Goal: Task Accomplishment & Management: Manage account settings

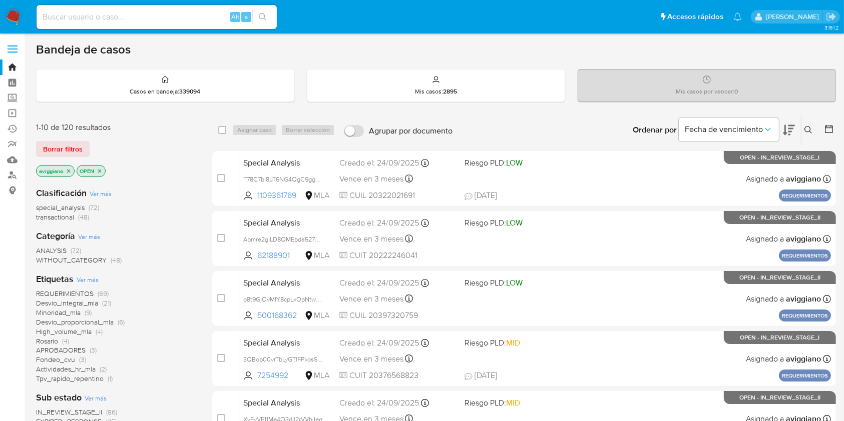
click at [67, 170] on icon "close-filter" at bounding box center [69, 171] width 6 height 6
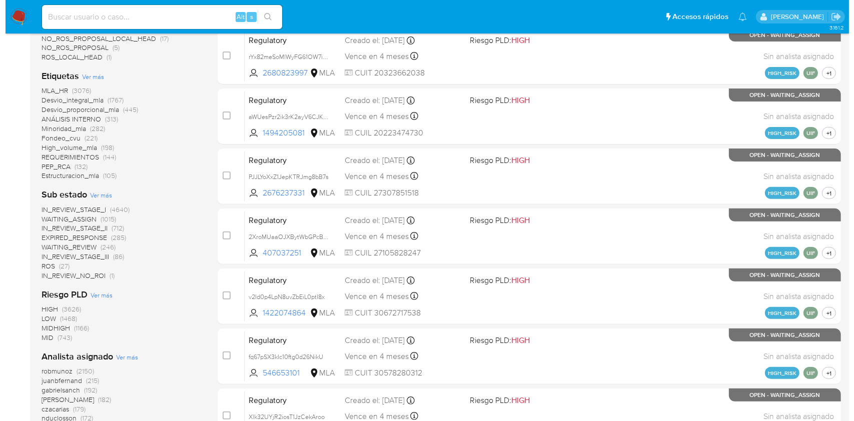
scroll to position [400, 0]
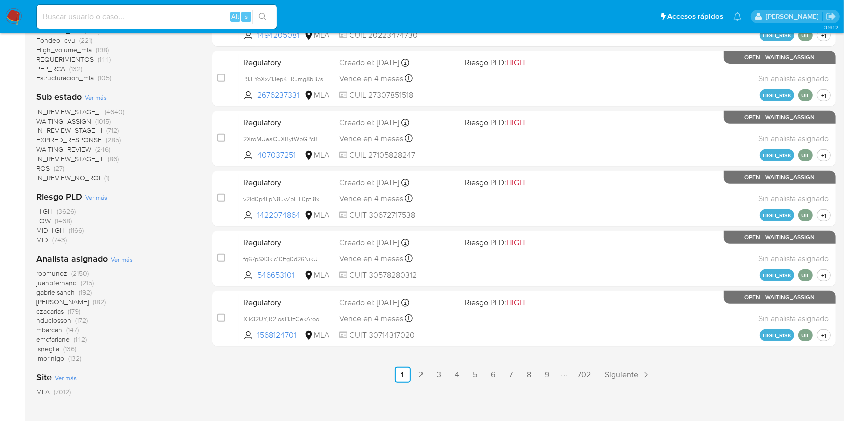
click at [121, 260] on span "Ver más" at bounding box center [122, 259] width 22 height 9
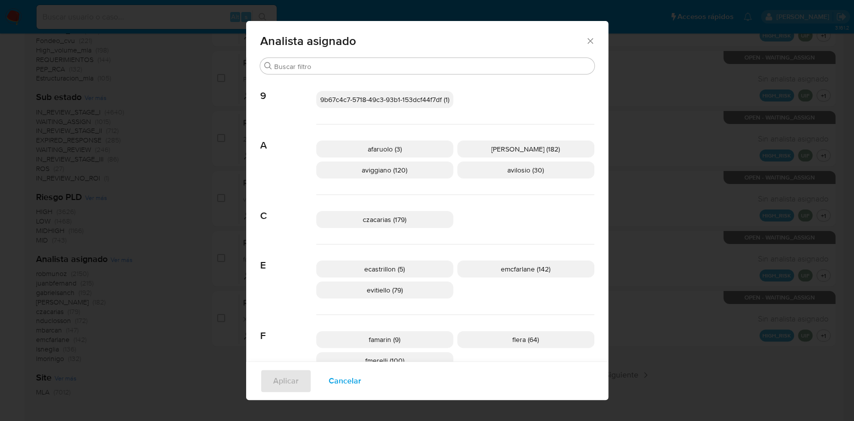
click at [396, 170] on span "aviggiano (120)" at bounding box center [385, 170] width 46 height 10
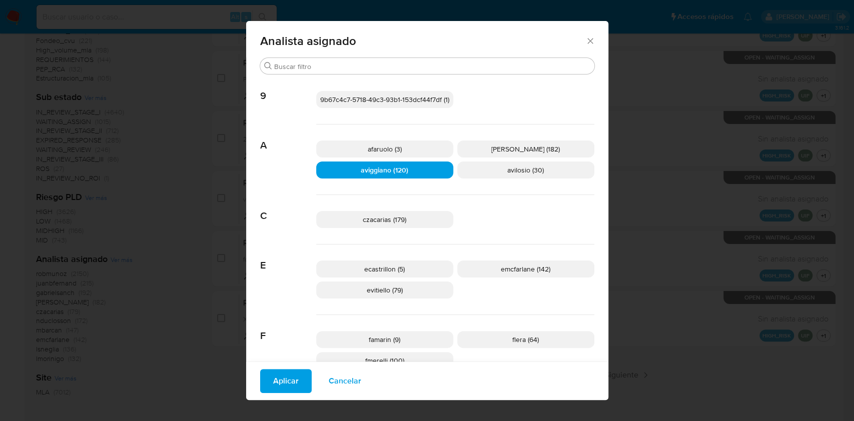
click at [292, 386] on button "Aplicar" at bounding box center [286, 381] width 52 height 24
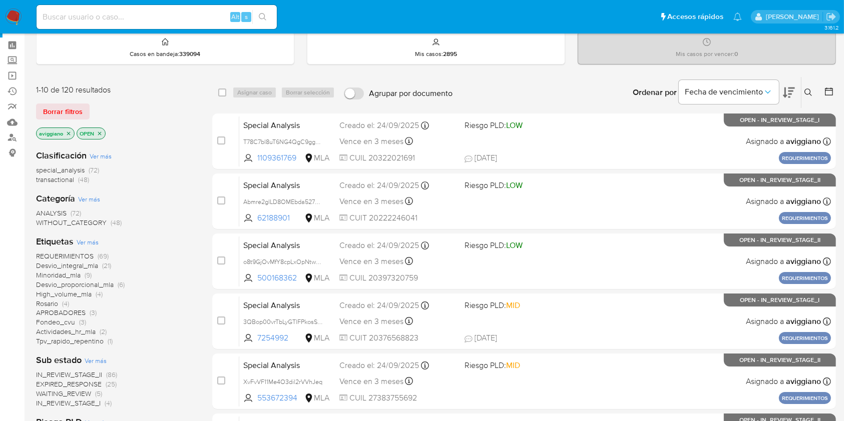
scroll to position [67, 0]
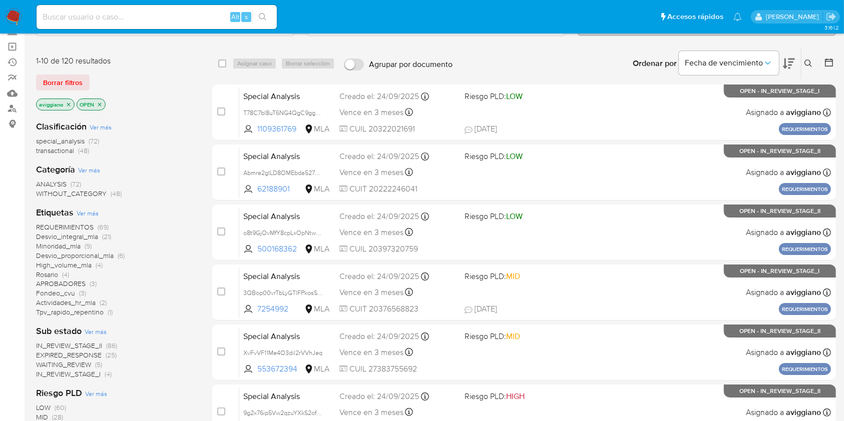
click at [53, 153] on span "transactional" at bounding box center [55, 151] width 38 height 10
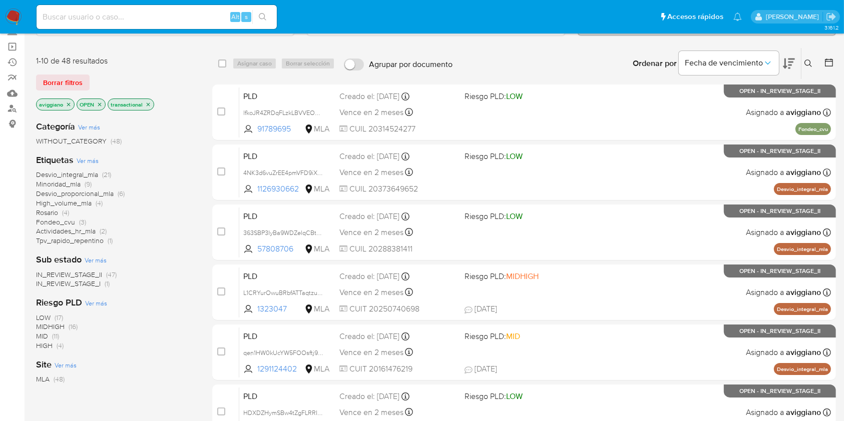
click at [149, 18] on input at bounding box center [157, 17] width 240 height 13
paste input "nsJYHfS6SI6lCSb4HM1jLJSc"
type input "nsJYHfS6SI6lCSb4HM1jLJSc"
click at [257, 18] on button "search-icon" at bounding box center [262, 17] width 21 height 14
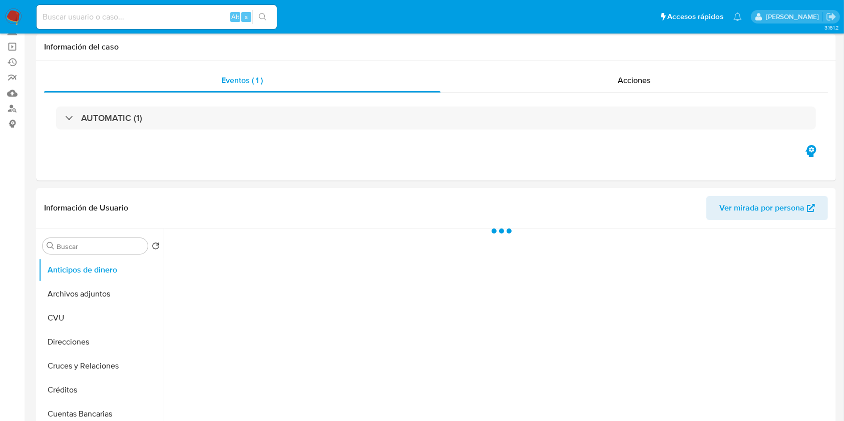
select select "10"
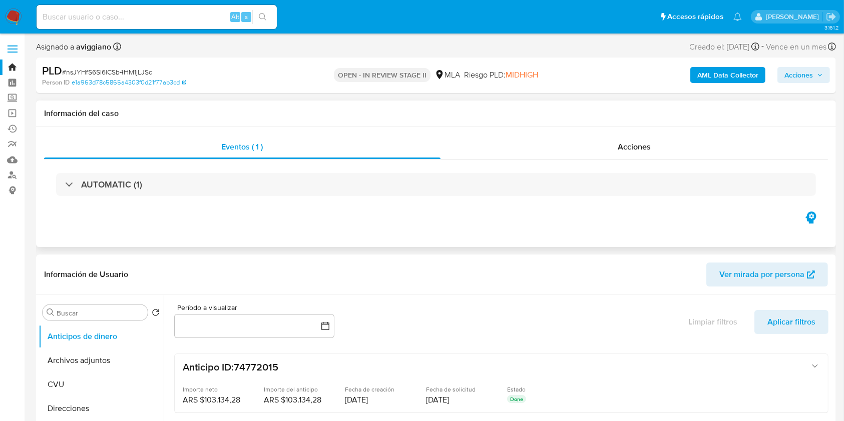
scroll to position [133, 0]
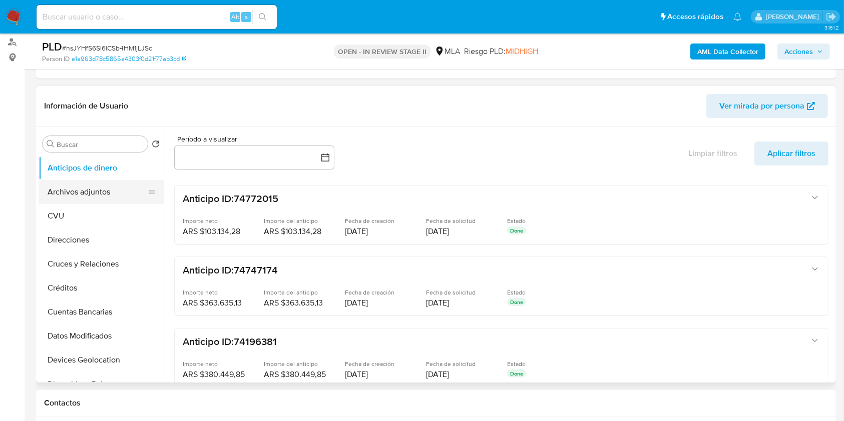
click at [96, 189] on button "Archivos adjuntos" at bounding box center [97, 192] width 117 height 24
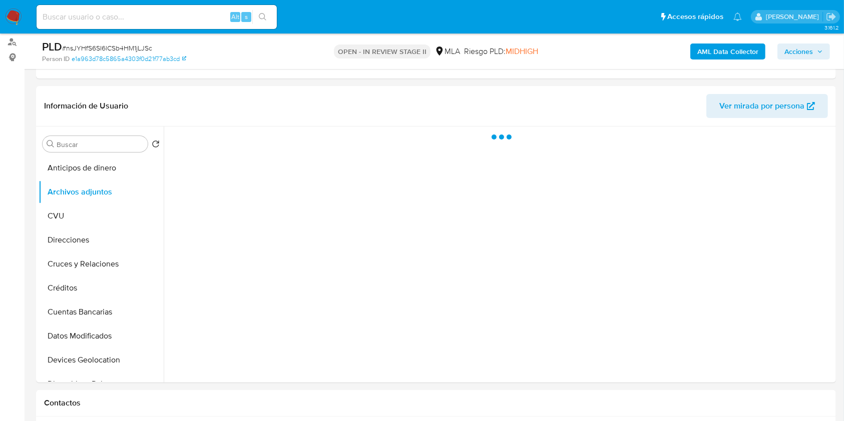
click at [697, 52] on button "AML Data Collector" at bounding box center [727, 52] width 75 height 16
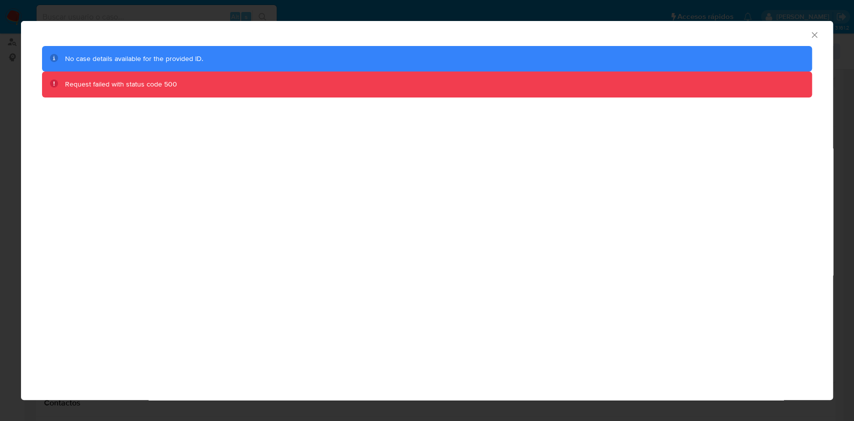
click at [811, 35] on icon "Cerrar ventana" at bounding box center [815, 35] width 10 height 10
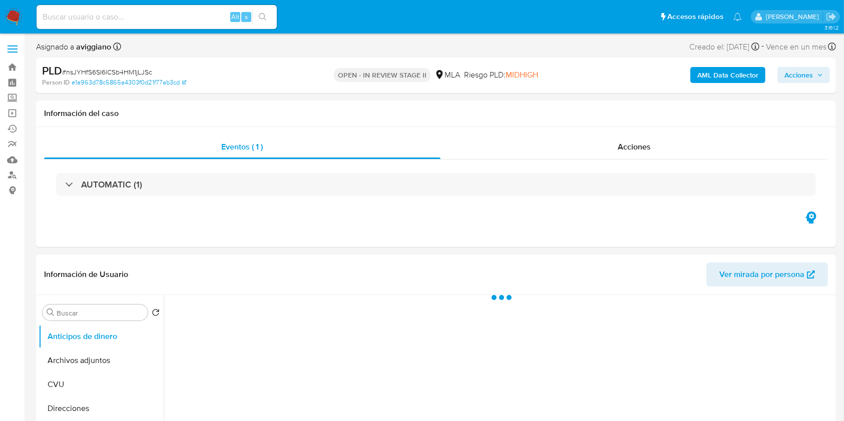
select select "10"
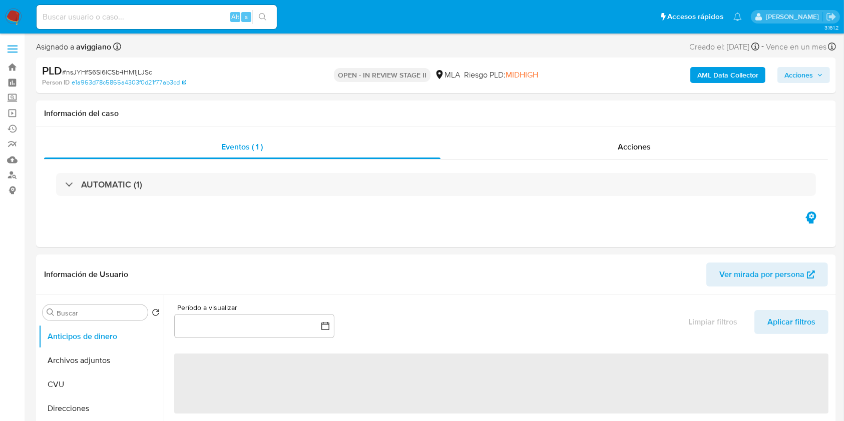
click at [702, 74] on b "AML Data Collector" at bounding box center [727, 75] width 61 height 16
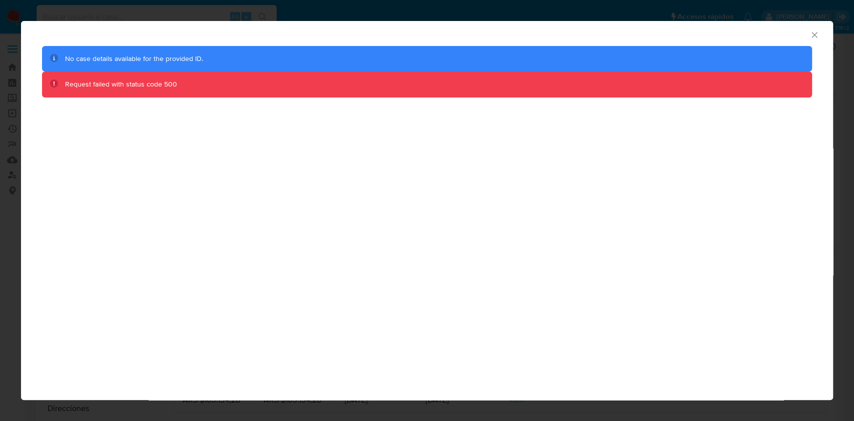
click at [195, 49] on div "No case details available for the provided ID." at bounding box center [427, 59] width 770 height 26
click at [810, 33] on icon "Cerrar ventana" at bounding box center [815, 35] width 10 height 10
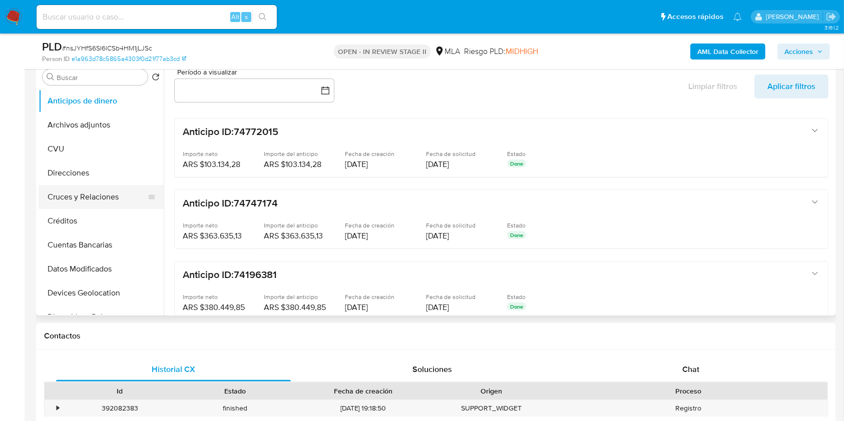
scroll to position [267, 0]
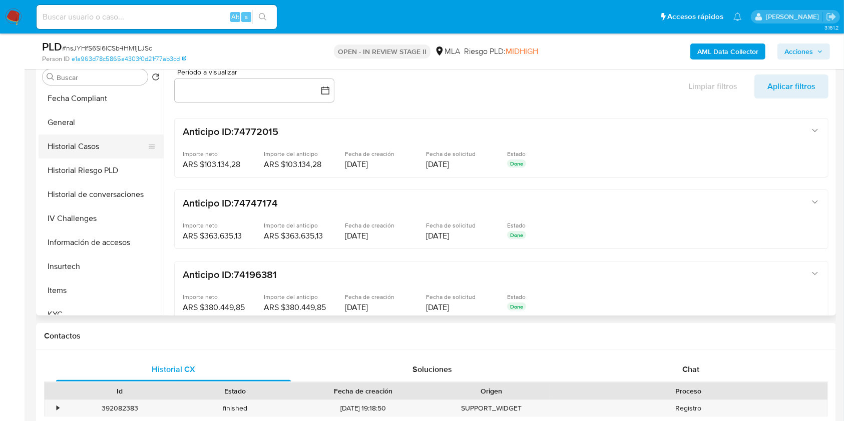
click at [75, 146] on button "Historial Casos" at bounding box center [97, 147] width 117 height 24
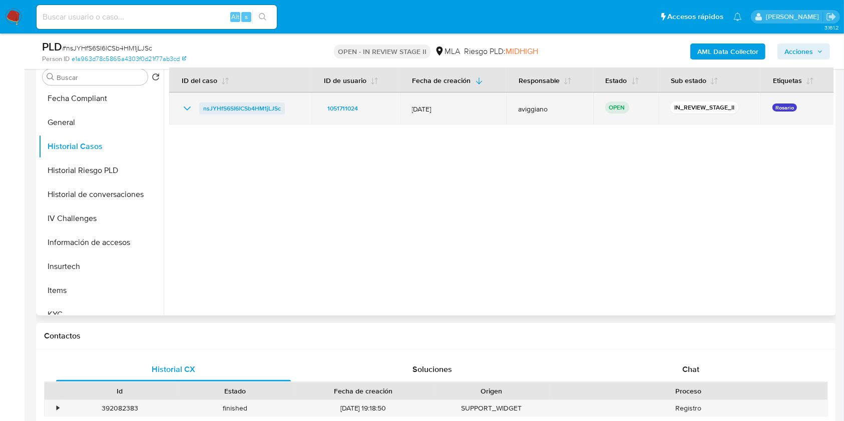
click at [227, 107] on span "nsJYHfS6SI6lCSb4HM1jLJSc" at bounding box center [242, 109] width 78 height 12
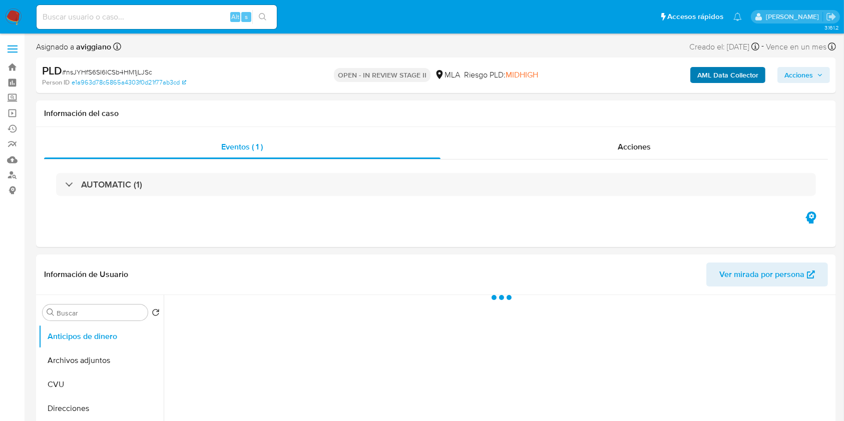
select select "10"
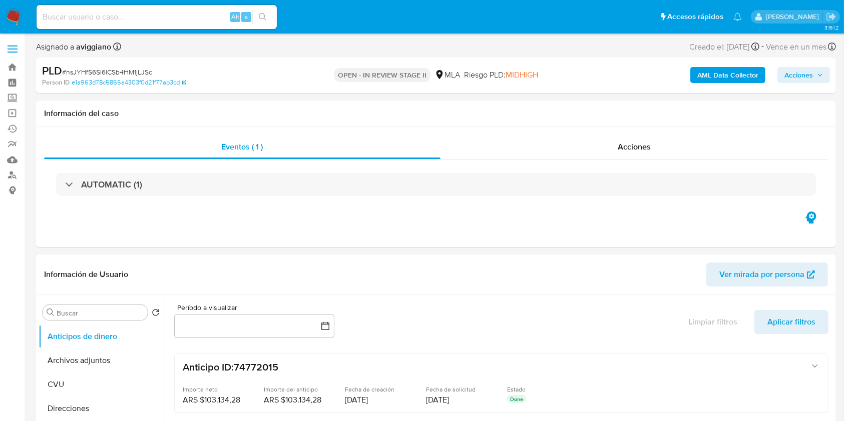
click at [706, 76] on b "AML Data Collector" at bounding box center [727, 75] width 61 height 16
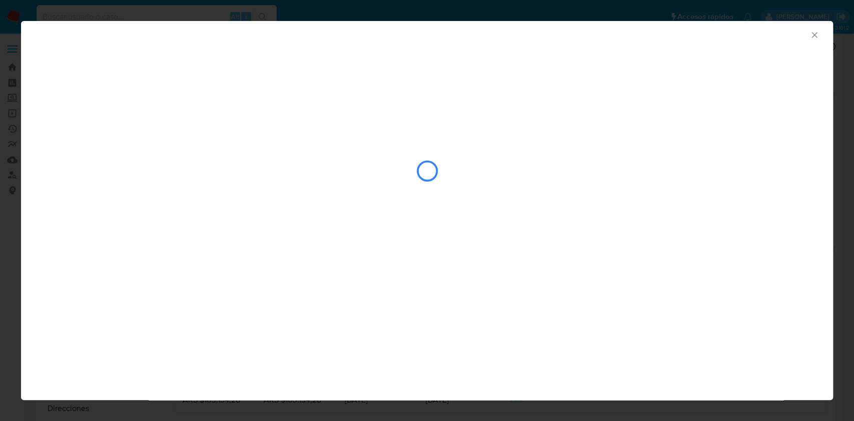
click at [493, 283] on div "AML Data Collector" at bounding box center [427, 210] width 812 height 379
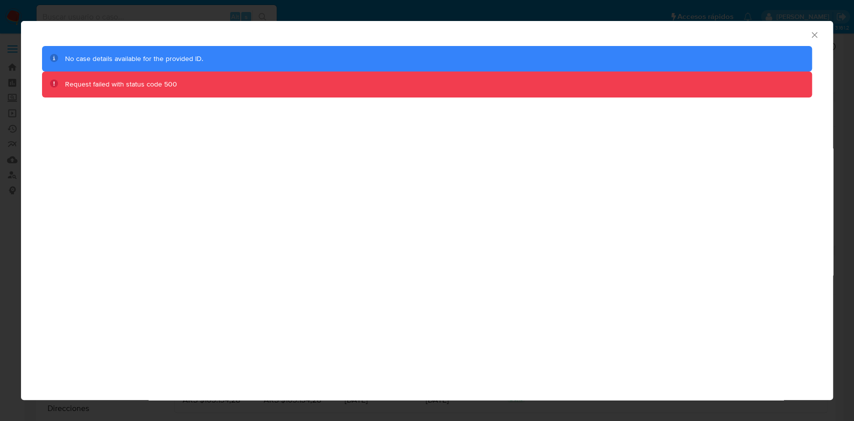
click at [135, 70] on div "No case details available for the provided ID." at bounding box center [427, 59] width 770 height 26
click at [813, 30] on icon "Cerrar ventana" at bounding box center [815, 35] width 10 height 10
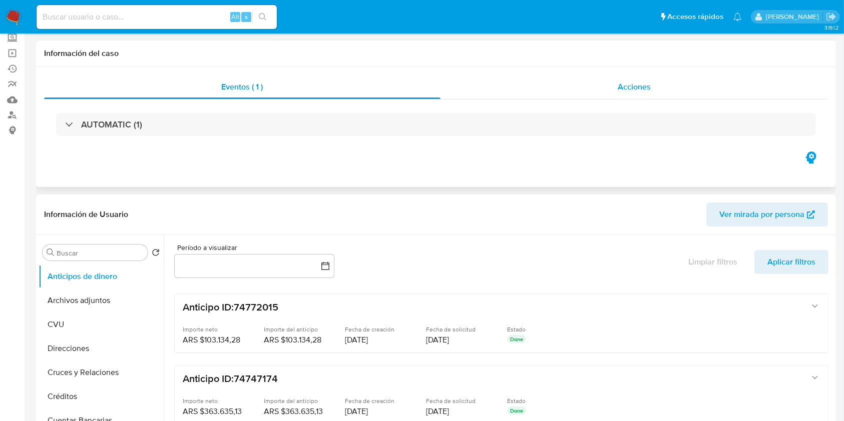
scroll to position [267, 0]
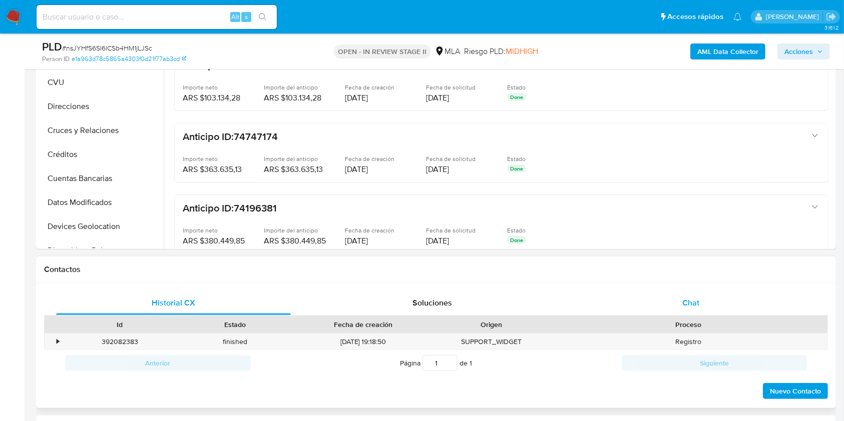
click at [697, 303] on span "Chat" at bounding box center [690, 303] width 17 height 12
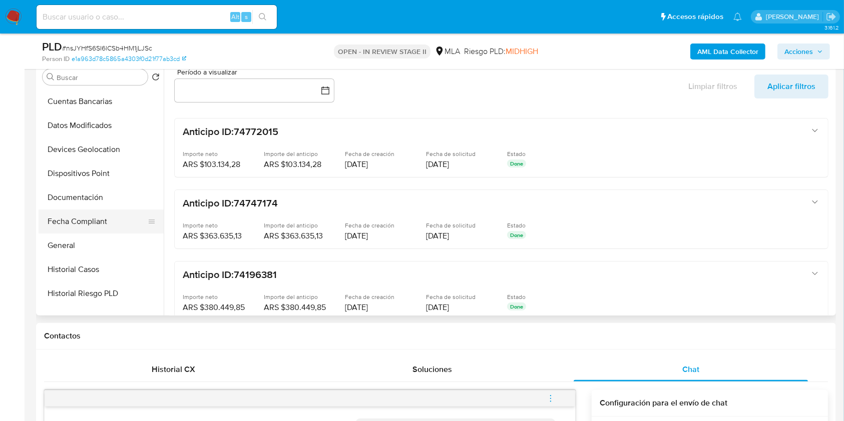
scroll to position [200, 0]
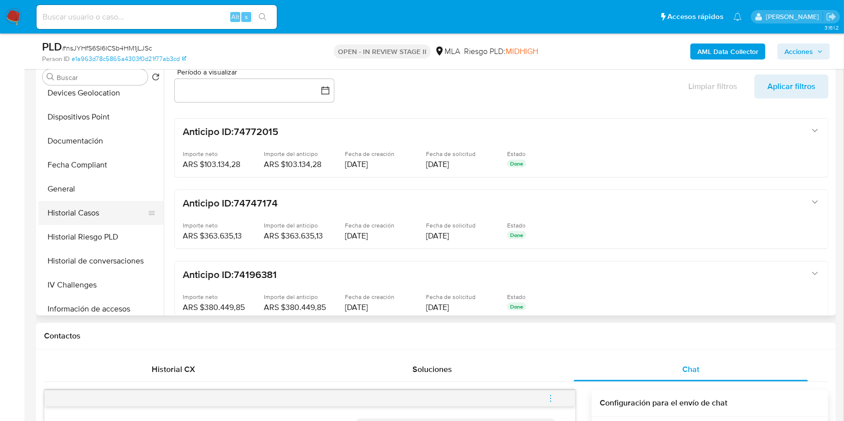
click at [79, 204] on button "Historial Casos" at bounding box center [97, 213] width 117 height 24
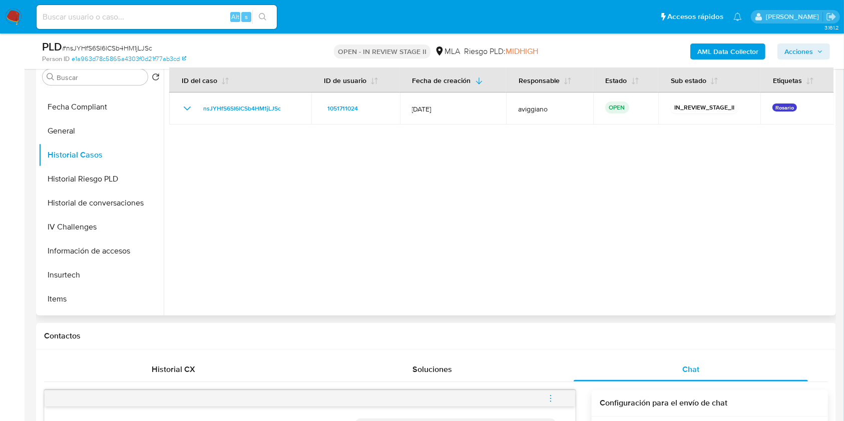
scroll to position [400, 0]
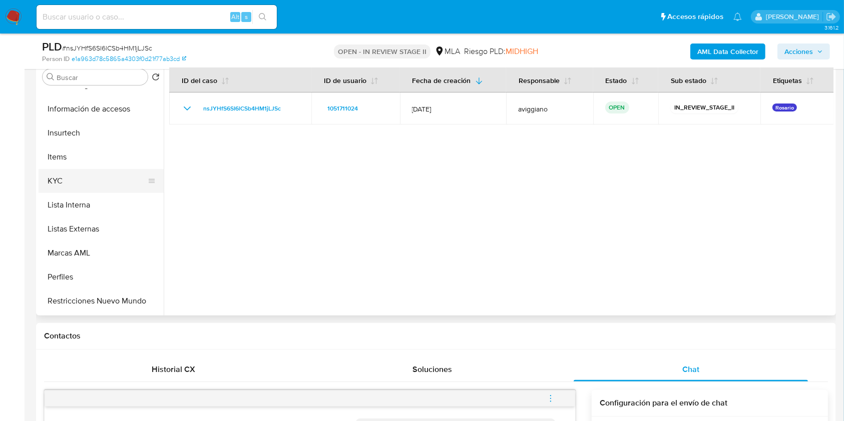
click at [72, 181] on button "KYC" at bounding box center [97, 181] width 117 height 24
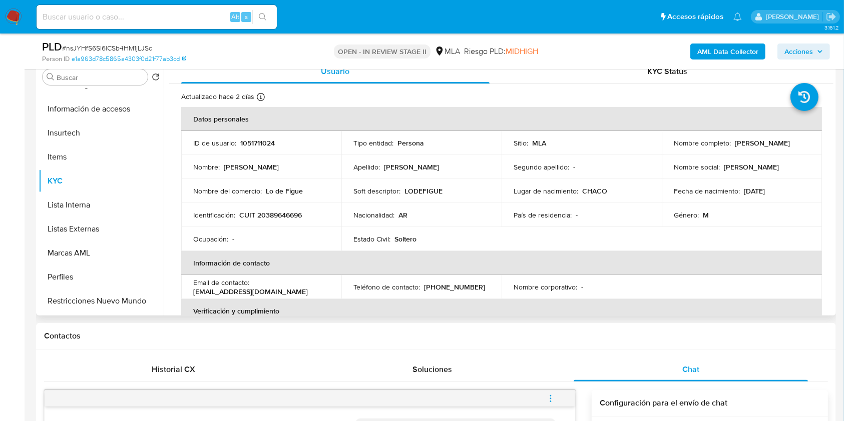
click at [263, 213] on p "CUIT 20389646696" at bounding box center [270, 215] width 63 height 9
copy p "20389646696"
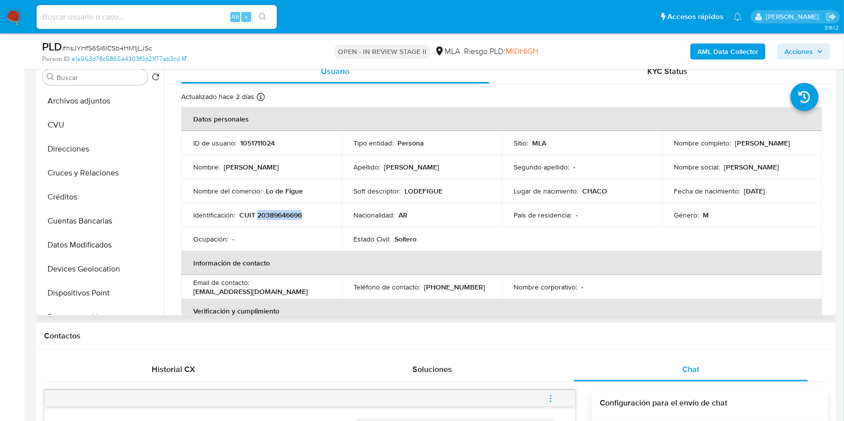
scroll to position [0, 0]
click at [234, 145] on p "ID de usuario :" at bounding box center [214, 143] width 43 height 9
click at [246, 142] on p "1051711024" at bounding box center [257, 143] width 35 height 9
copy p "1051711024"
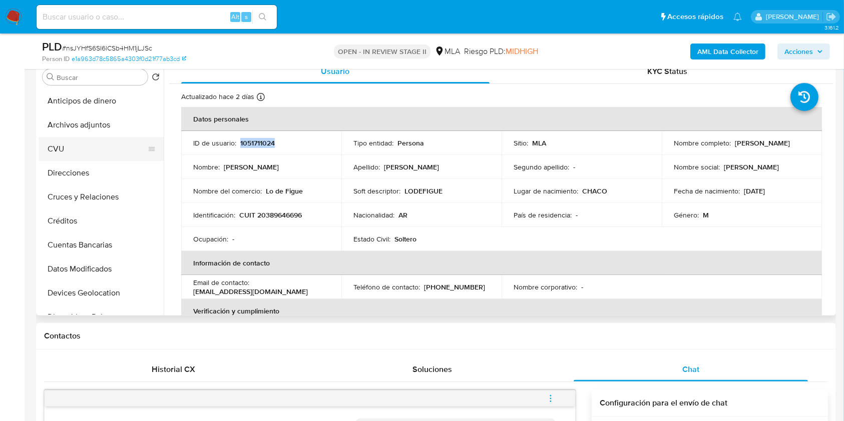
scroll to position [67, 0]
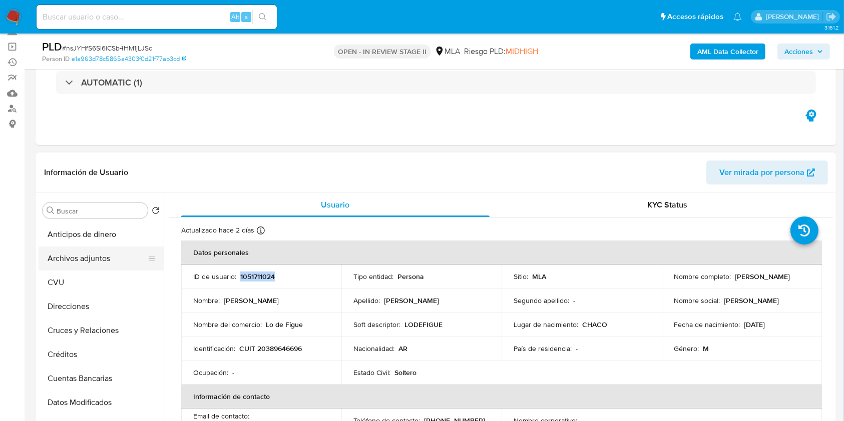
click at [98, 260] on button "Archivos adjuntos" at bounding box center [97, 259] width 117 height 24
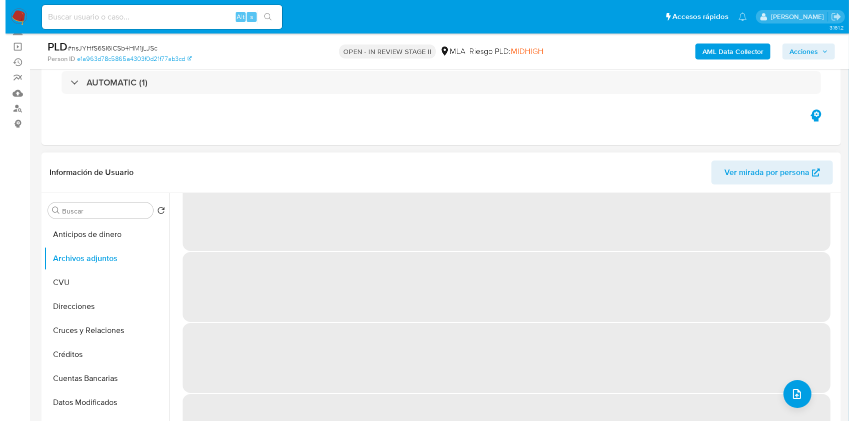
scroll to position [0, 0]
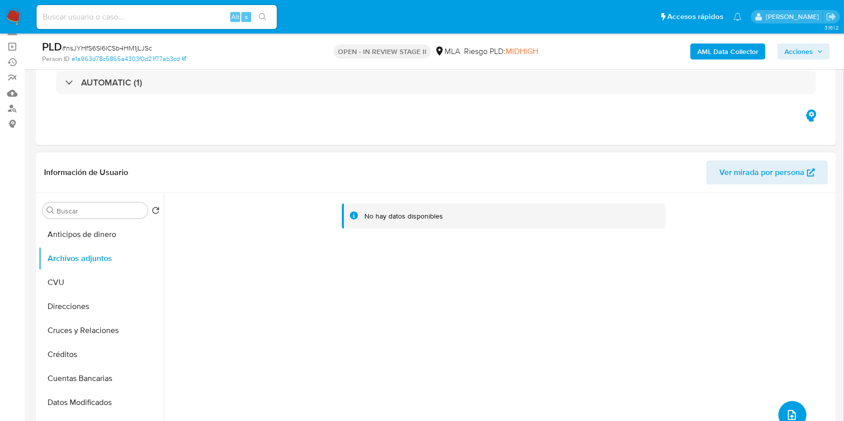
click at [784, 403] on button "upload-file" at bounding box center [792, 415] width 28 height 28
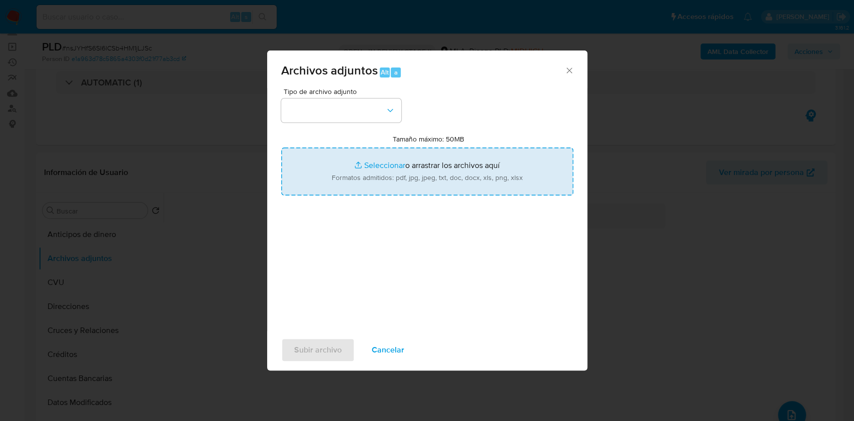
click at [493, 178] on input "Tamaño máximo: 50MB Seleccionar archivos" at bounding box center [427, 172] width 292 height 48
type input "C:\fakepath\Nosis - 1051711024.pdf"
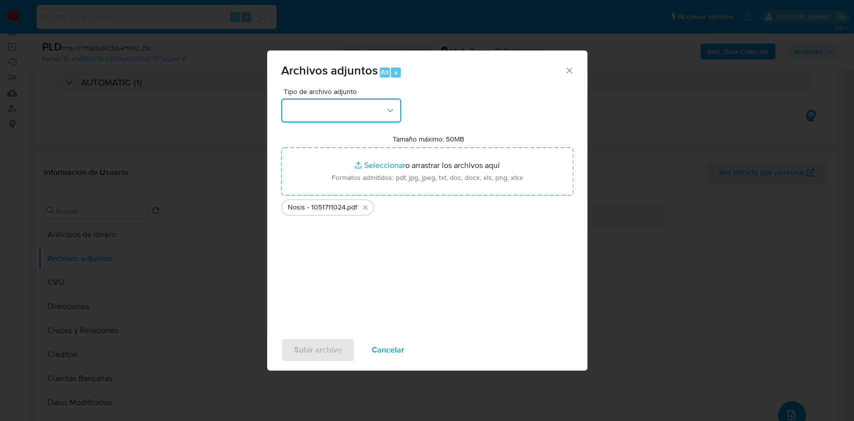
click at [350, 122] on button "button" at bounding box center [341, 111] width 120 height 24
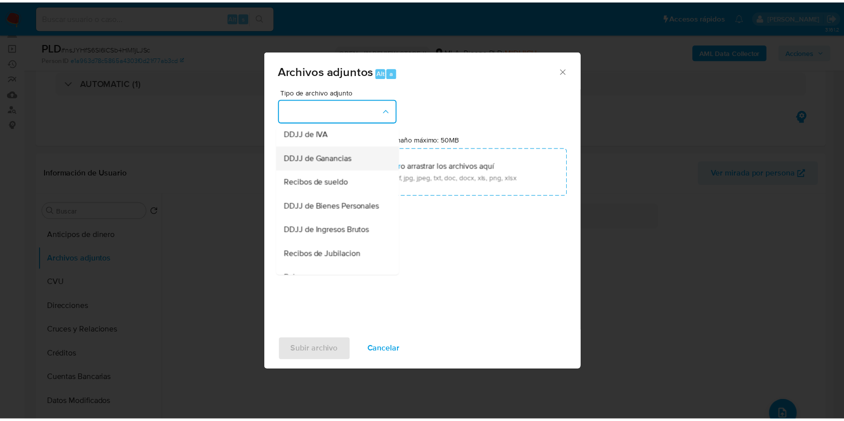
scroll to position [200, 0]
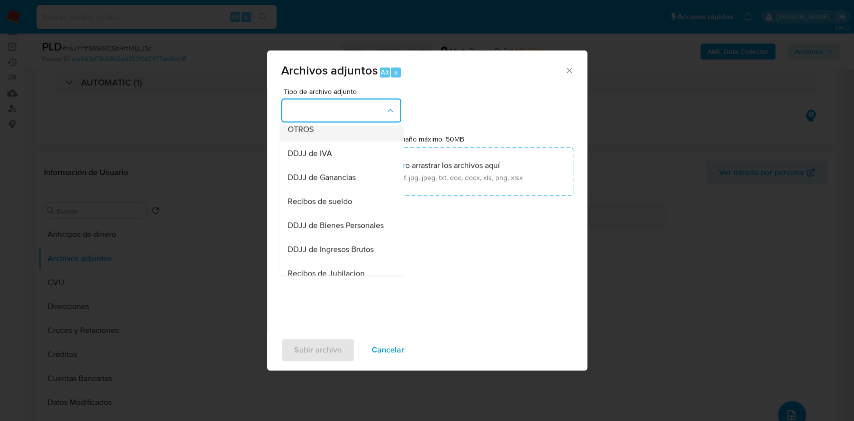
click at [324, 137] on div "OTROS" at bounding box center [338, 130] width 102 height 24
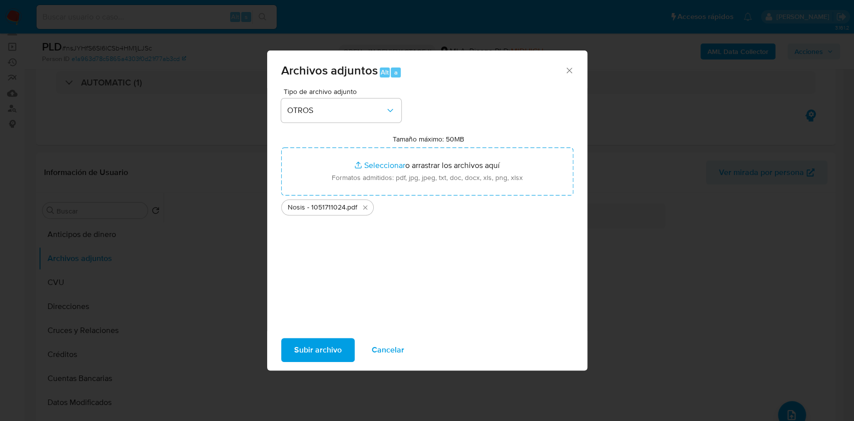
click at [328, 351] on span "Subir archivo" at bounding box center [318, 350] width 48 height 22
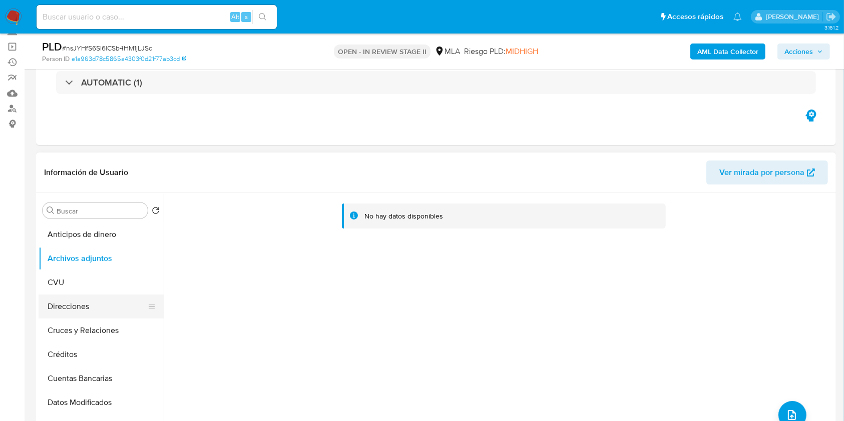
click at [105, 306] on button "Direcciones" at bounding box center [97, 307] width 117 height 24
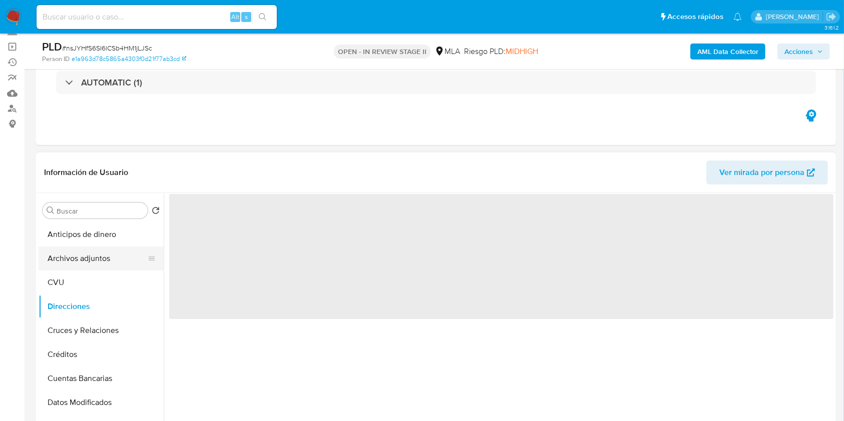
click at [108, 262] on button "Archivos adjuntos" at bounding box center [97, 259] width 117 height 24
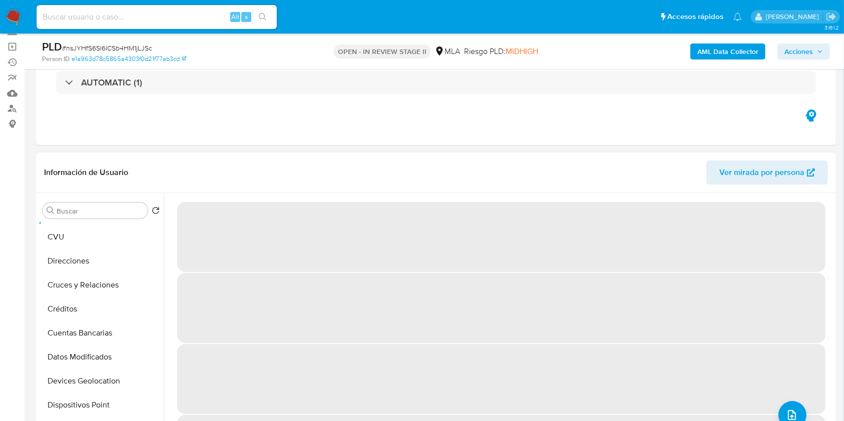
scroll to position [67, 0]
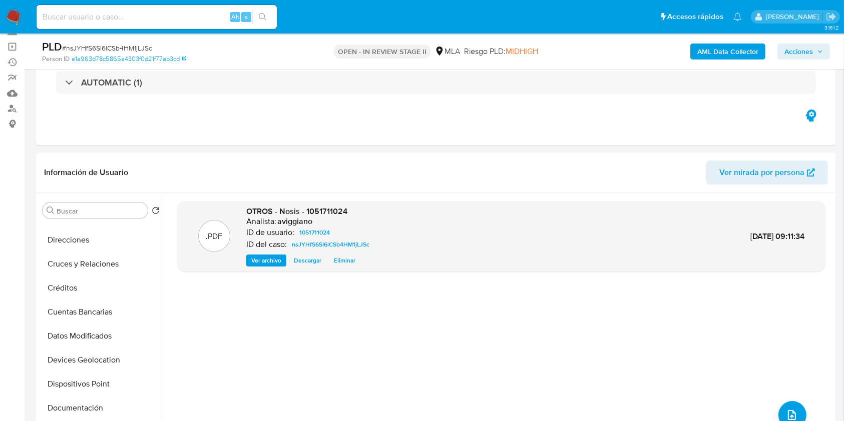
click at [741, 44] on b "AML Data Collector" at bounding box center [727, 52] width 61 height 16
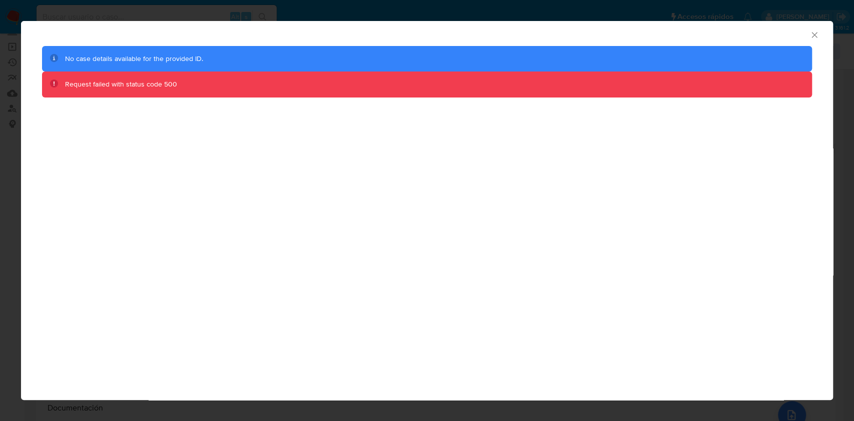
drag, startPoint x: 818, startPoint y: 45, endPoint x: 814, endPoint y: 36, distance: 9.9
click at [816, 42] on div "AML Data Collector" at bounding box center [427, 33] width 812 height 25
click at [814, 35] on icon "Cerrar ventana" at bounding box center [815, 35] width 6 height 6
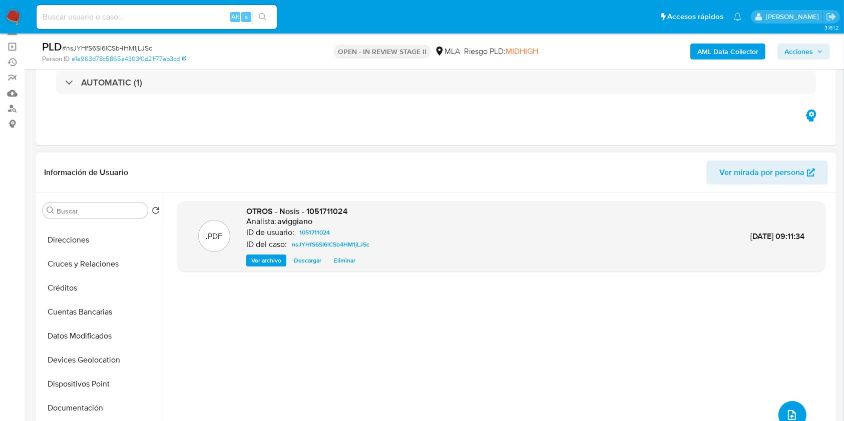
click at [368, 319] on div ".PDF OTROS - Nosis - 1051711024 Analista: aviggiano ID de usuario: 1051711024 I…" at bounding box center [501, 321] width 648 height 240
click at [720, 40] on div "AML Data Collector Acciones" at bounding box center [700, 52] width 260 height 24
click at [734, 52] on b "AML Data Collector" at bounding box center [727, 52] width 61 height 16
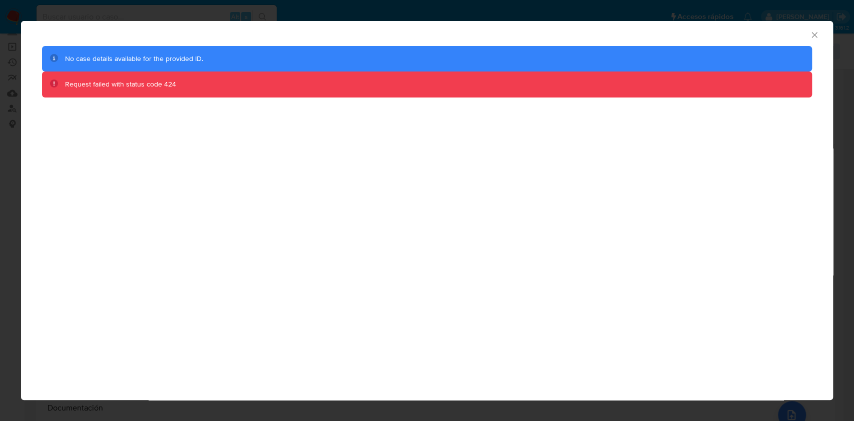
click at [823, 33] on div "AML Data Collector" at bounding box center [427, 33] width 812 height 25
click at [821, 35] on div "AML Data Collector" at bounding box center [427, 33] width 812 height 25
click at [816, 35] on icon "Cerrar ventana" at bounding box center [815, 35] width 10 height 10
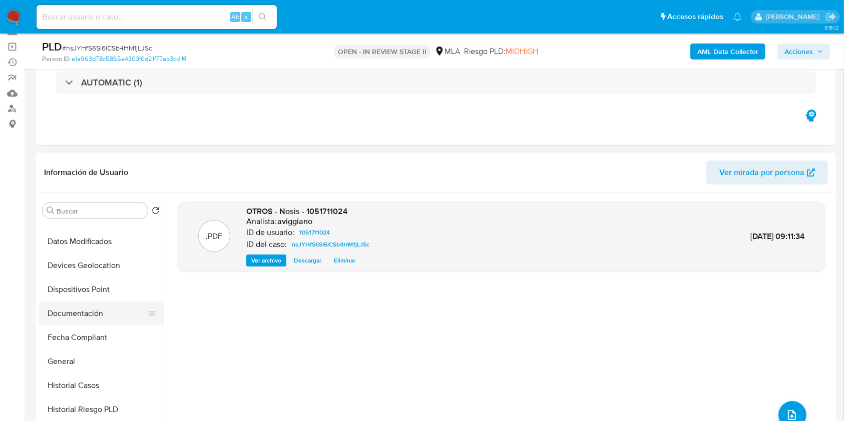
scroll to position [200, 0]
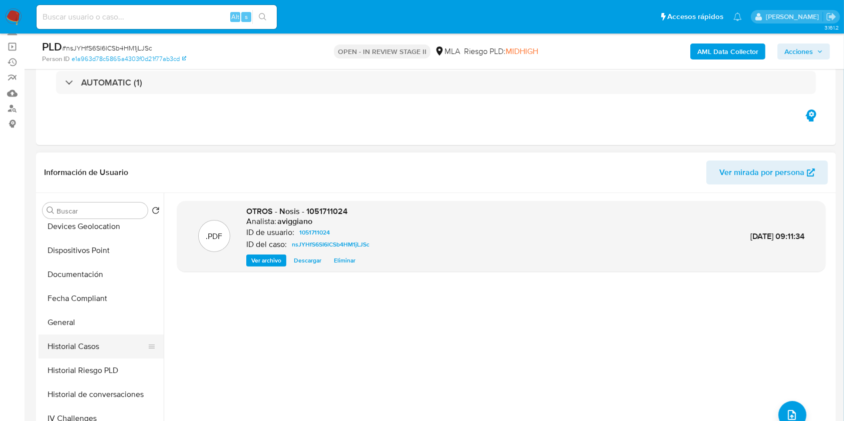
click at [91, 358] on ul "Anticipos de dinero Archivos adjuntos CVU Direcciones Cruces y Relaciones Crédi…" at bounding box center [101, 336] width 125 height 226
click at [105, 345] on button "Historial Casos" at bounding box center [97, 347] width 117 height 24
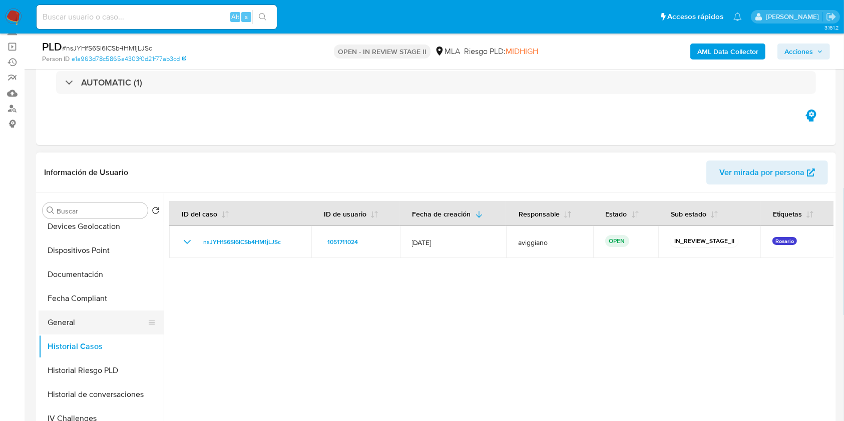
click at [95, 316] on button "General" at bounding box center [97, 323] width 117 height 24
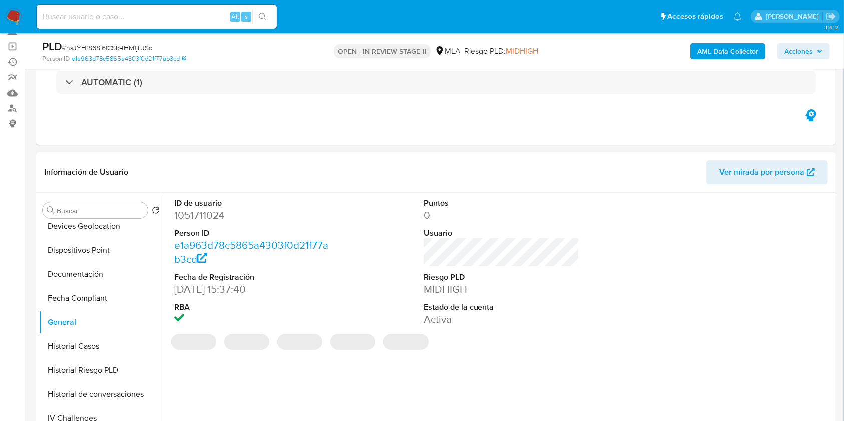
click at [217, 217] on dd "1051711024" at bounding box center [252, 216] width 156 height 14
click at [216, 217] on dd "1051711024" at bounding box center [252, 216] width 156 height 14
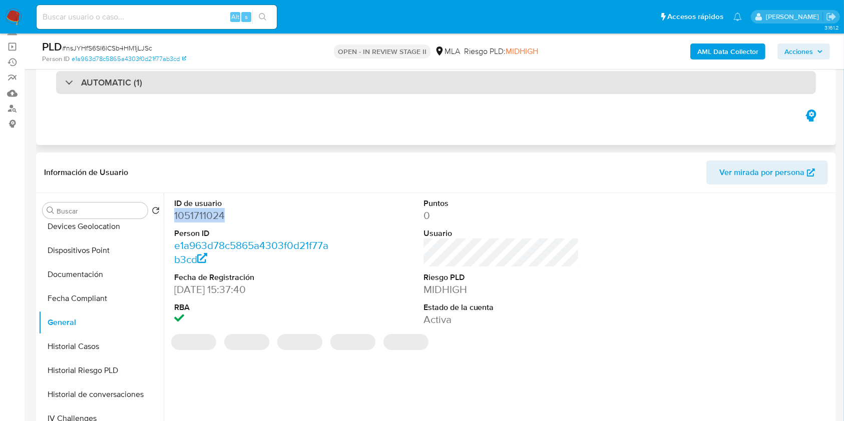
copy dd "1051711024"
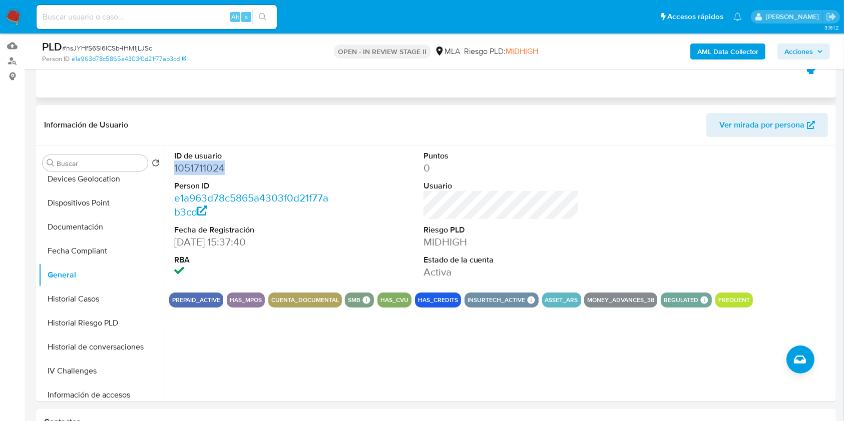
scroll to position [133, 0]
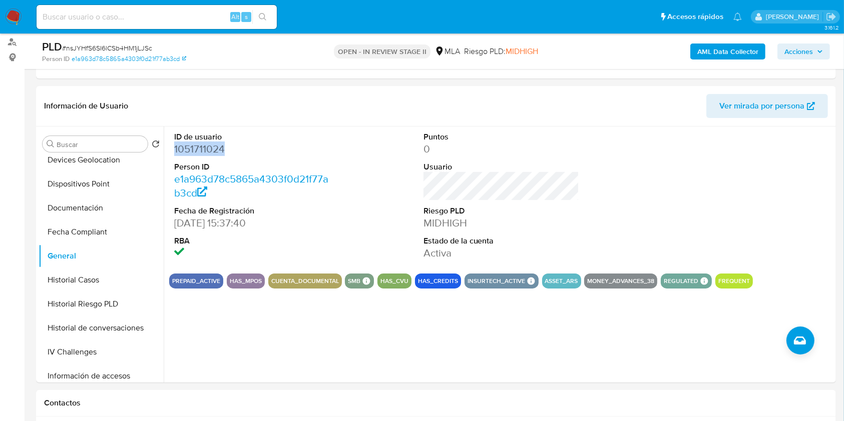
copy dd "1051711024"
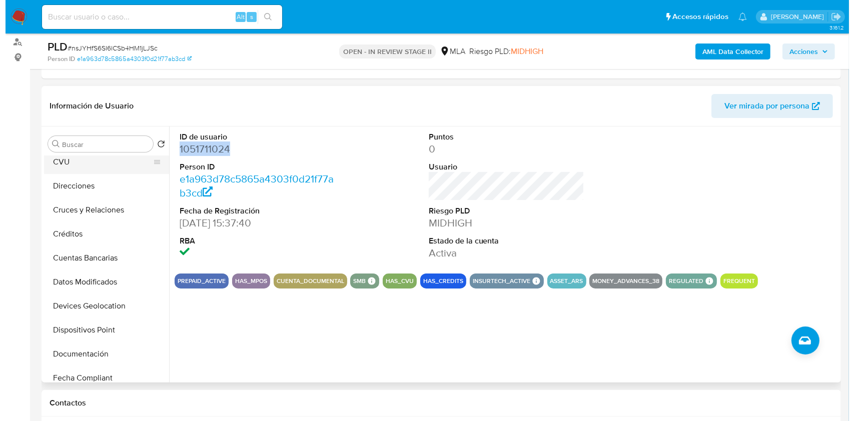
scroll to position [0, 0]
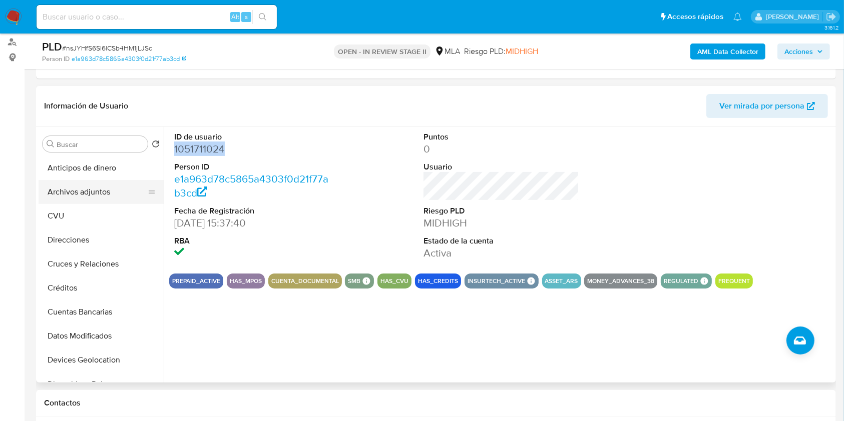
click at [76, 202] on button "Archivos adjuntos" at bounding box center [97, 192] width 117 height 24
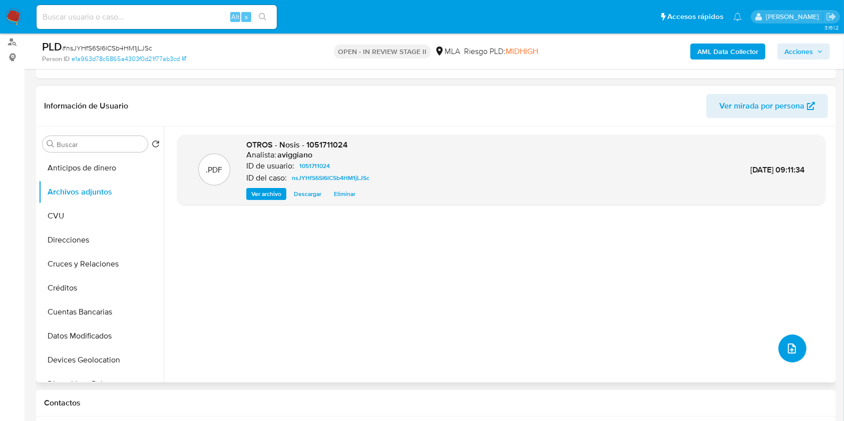
click at [791, 345] on icon "upload-file" at bounding box center [792, 349] width 12 height 12
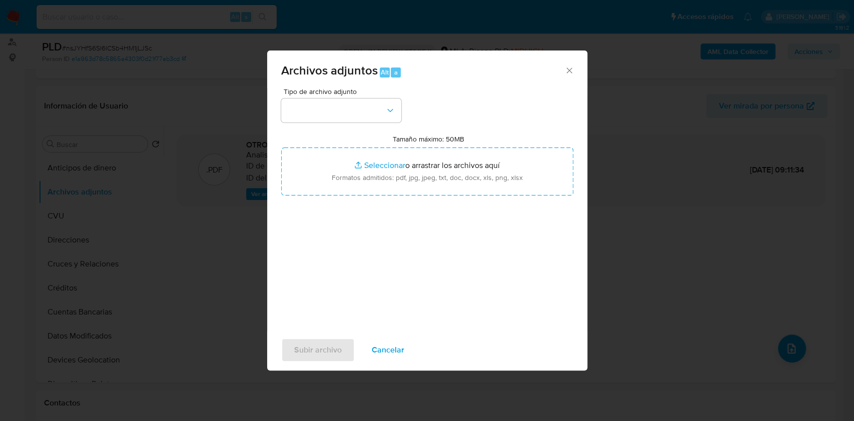
click at [505, 202] on div "Tipo de archivo adjunto Tamaño máximo: 50MB Seleccionar archivos Seleccionar o …" at bounding box center [427, 206] width 292 height 236
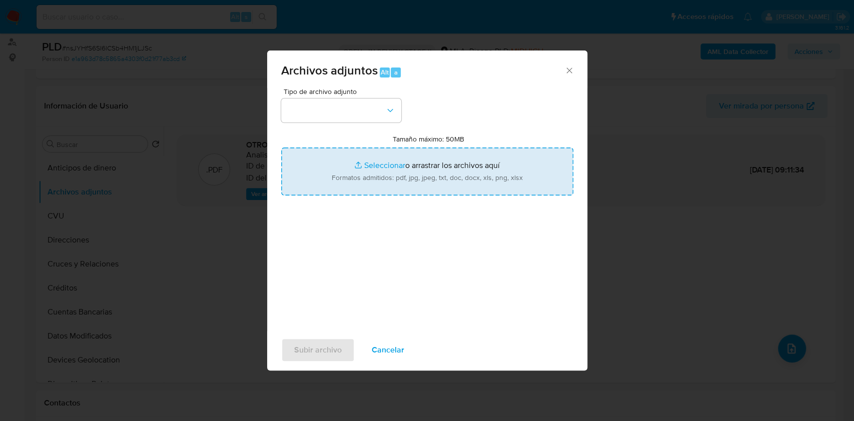
click at [499, 185] on input "Tamaño máximo: 50MB Seleccionar archivos" at bounding box center [427, 172] width 292 height 48
type input "C:\fakepath\Movimientos-Aladdin-v10_1 - 1051711024 -.xlsx"
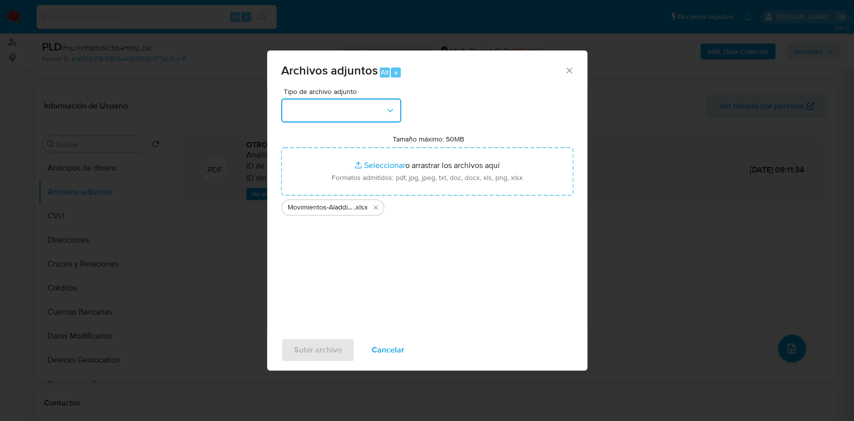
click at [370, 101] on button "button" at bounding box center [341, 111] width 120 height 24
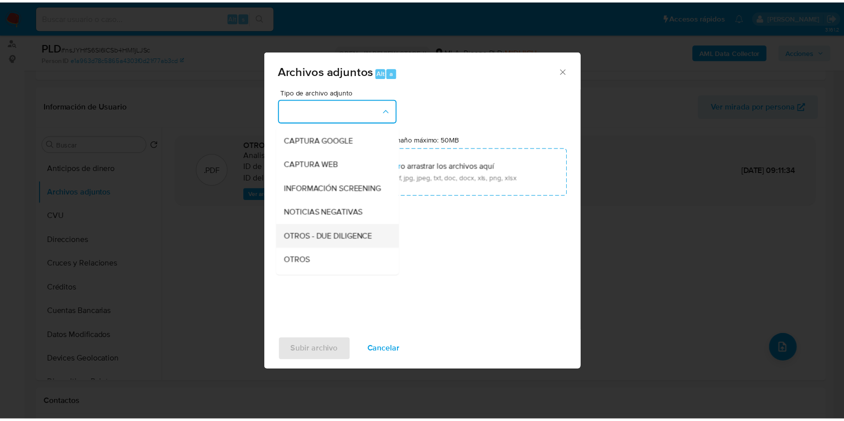
scroll to position [133, 0]
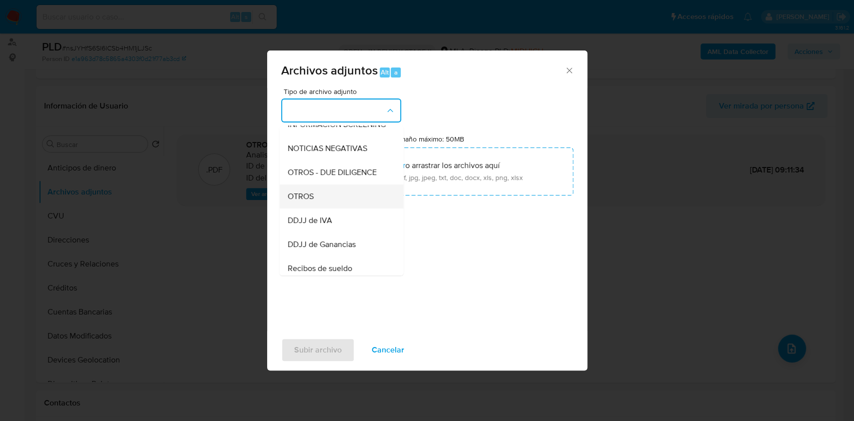
click at [316, 202] on div "OTROS" at bounding box center [338, 197] width 102 height 24
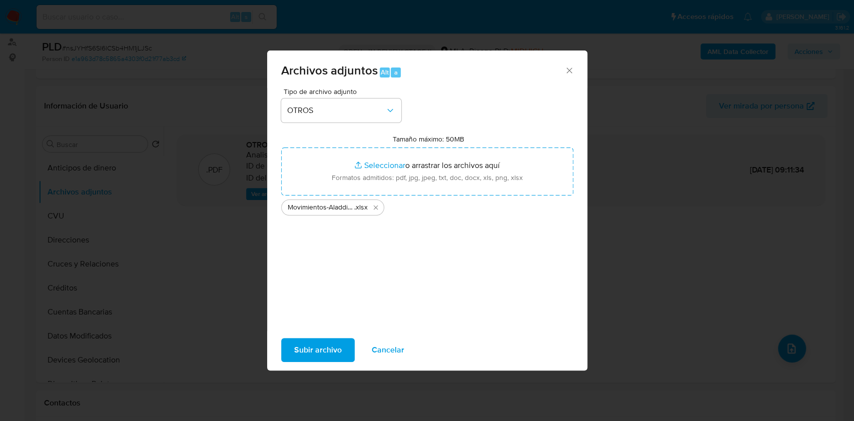
click at [302, 339] on span "Subir archivo" at bounding box center [318, 350] width 48 height 22
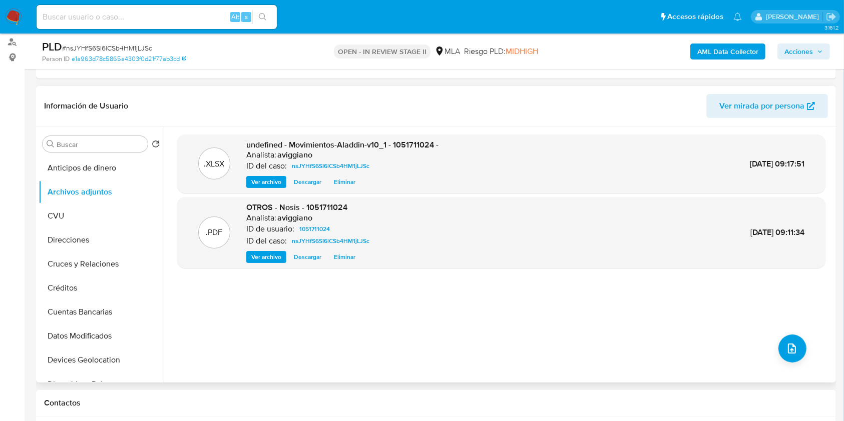
click at [419, 137] on div ".XLSX undefined - Movimientos-Aladdin-v10_1 - 1051711024 - Analista: aviggiano …" at bounding box center [501, 164] width 648 height 59
copy span "1051711024"
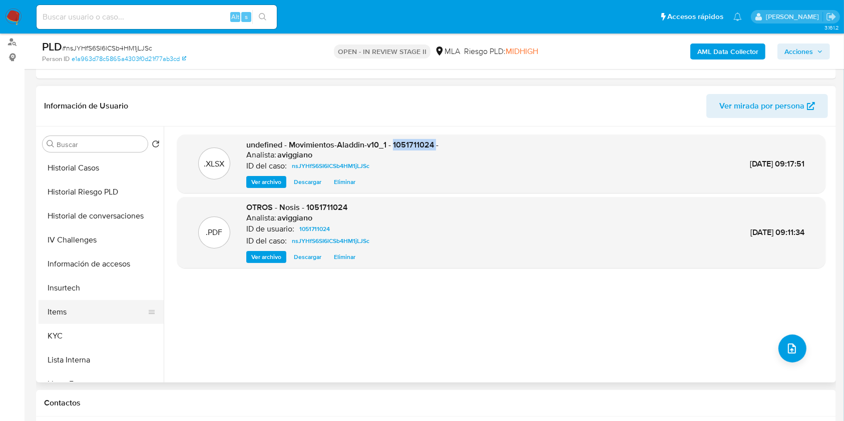
scroll to position [333, 0]
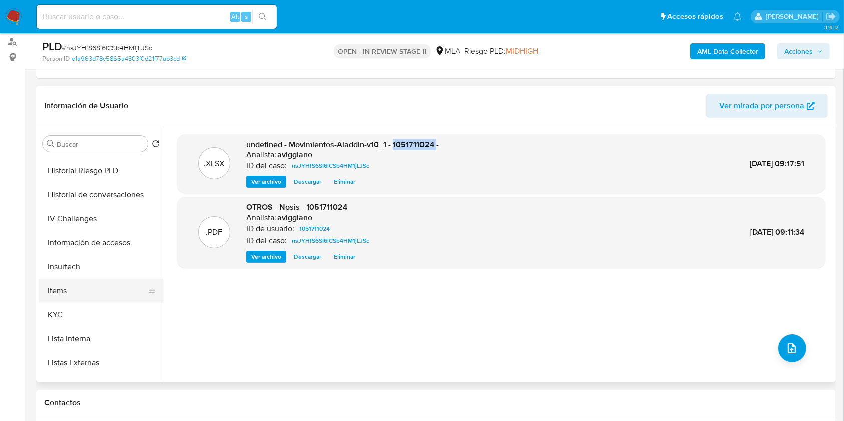
click at [100, 301] on button "Items" at bounding box center [97, 291] width 117 height 24
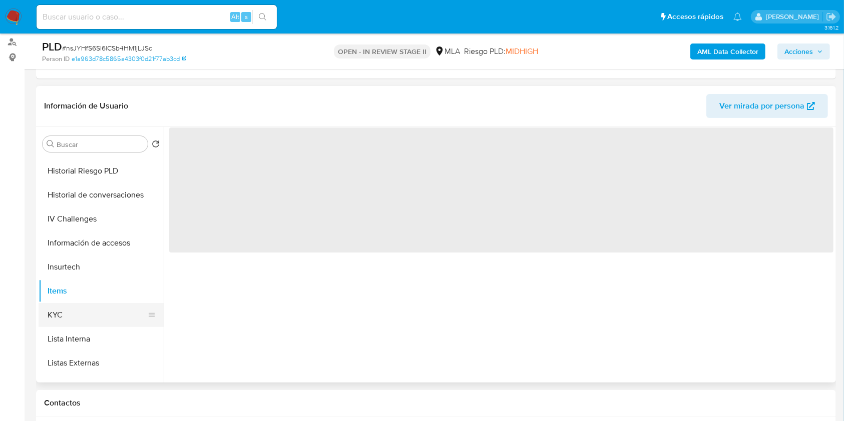
click at [100, 310] on button "KYC" at bounding box center [97, 315] width 117 height 24
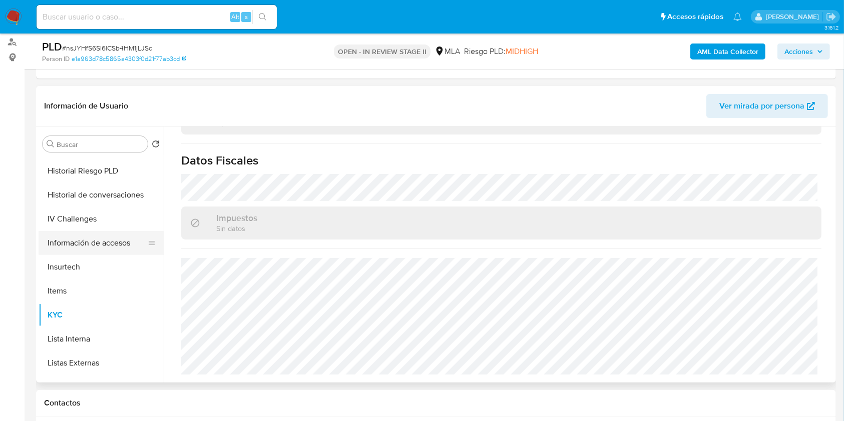
scroll to position [200, 0]
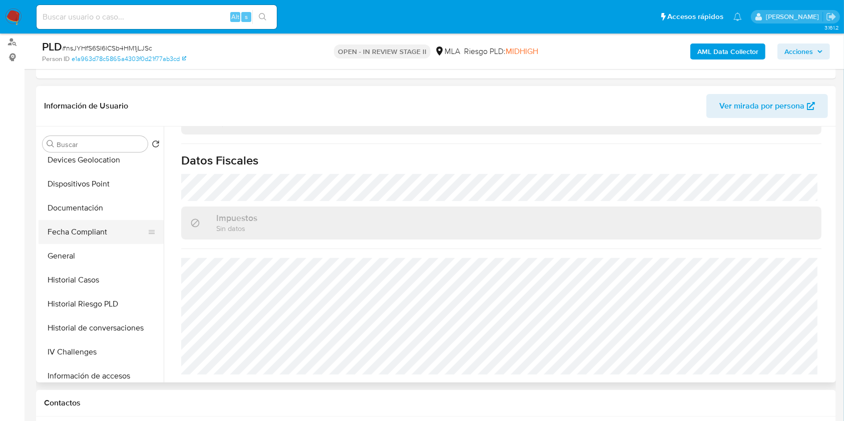
click at [100, 220] on button "Fecha Compliant" at bounding box center [97, 232] width 117 height 24
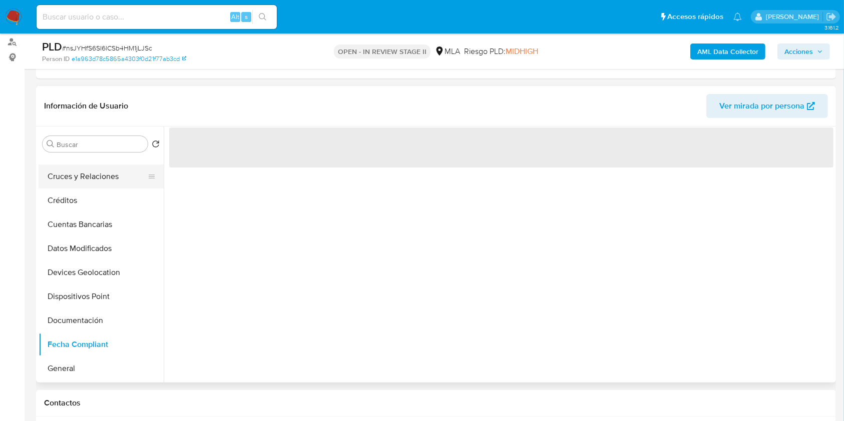
scroll to position [67, 0]
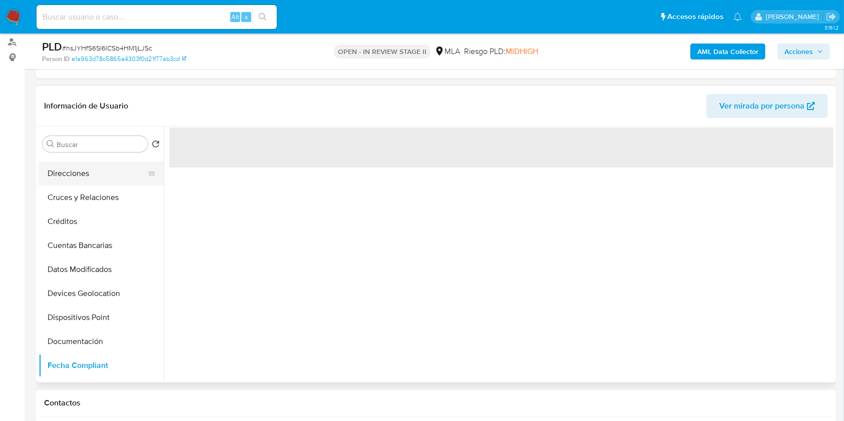
click at [90, 177] on button "Direcciones" at bounding box center [97, 174] width 117 height 24
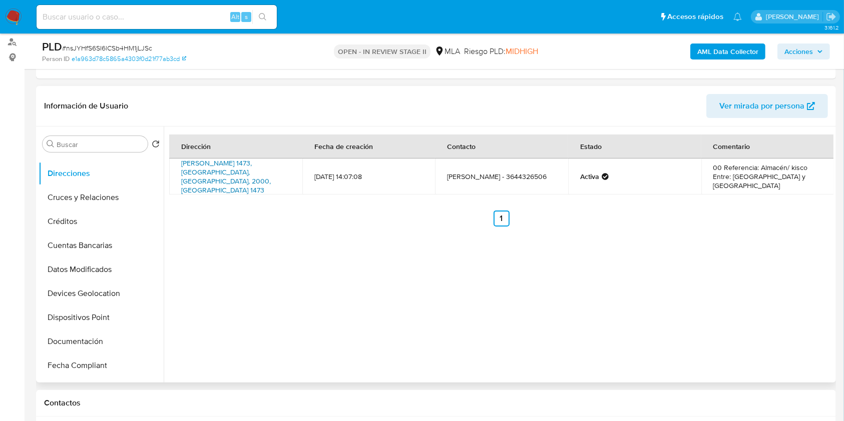
click at [238, 169] on link "Zeballos 1473, Rosario, Santa Fe, 2000, Argentina 1473" at bounding box center [226, 176] width 90 height 37
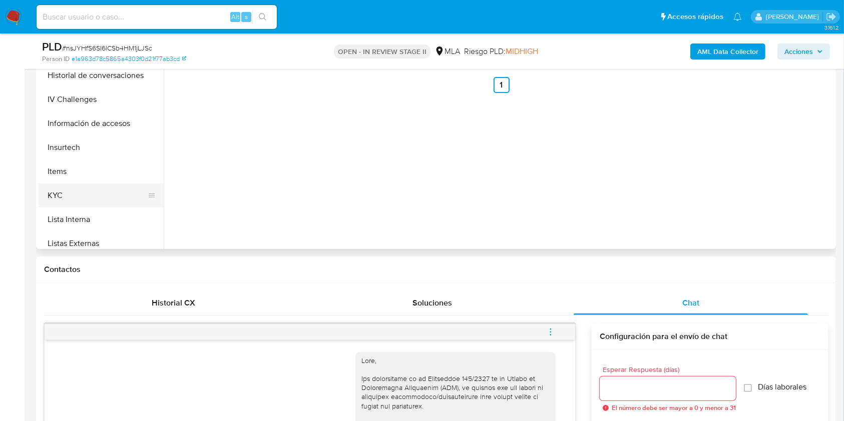
scroll to position [319, 0]
click at [87, 188] on button "KYC" at bounding box center [97, 196] width 117 height 24
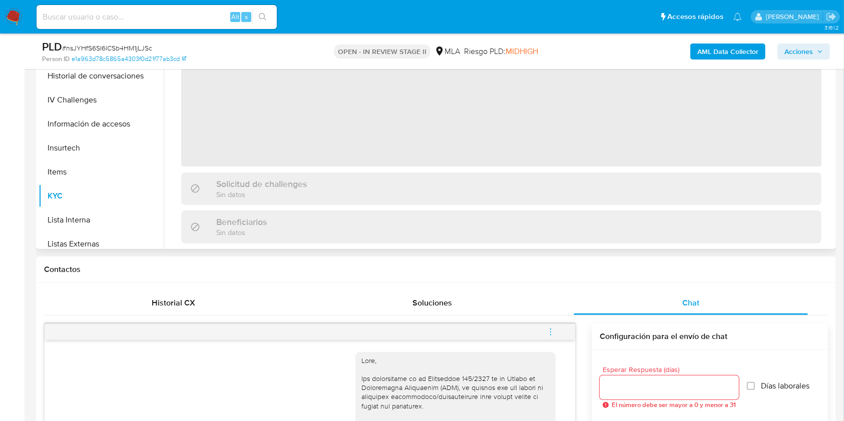
scroll to position [133, 0]
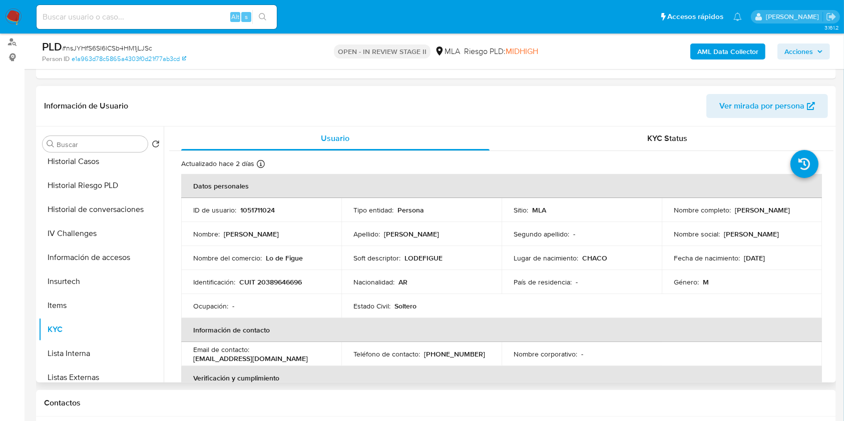
drag, startPoint x: 669, startPoint y: 215, endPoint x: 752, endPoint y: 219, distance: 83.2
click at [752, 219] on td "Nombre completo : Mathias Alberto Figueredo" at bounding box center [742, 210] width 160 height 24
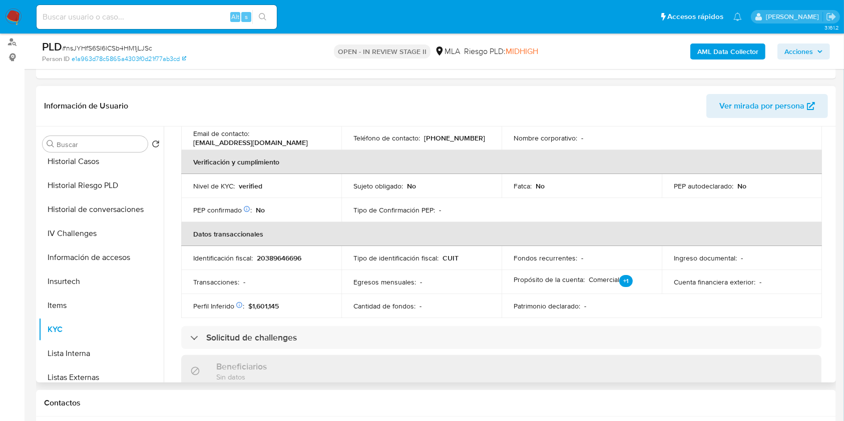
scroll to position [212, 0]
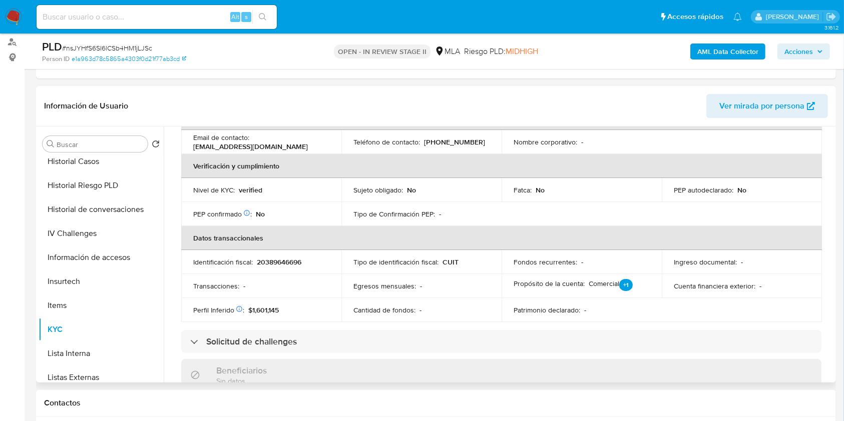
click at [282, 263] on p "20389646696" at bounding box center [279, 262] width 45 height 9
copy p "20389646696"
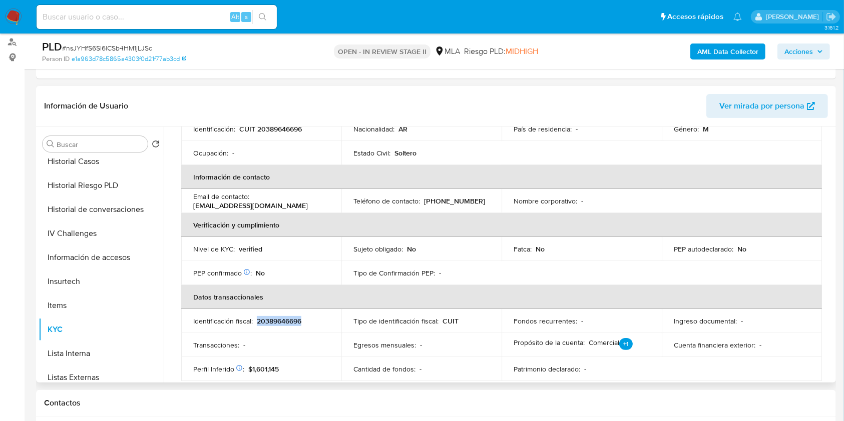
scroll to position [79, 0]
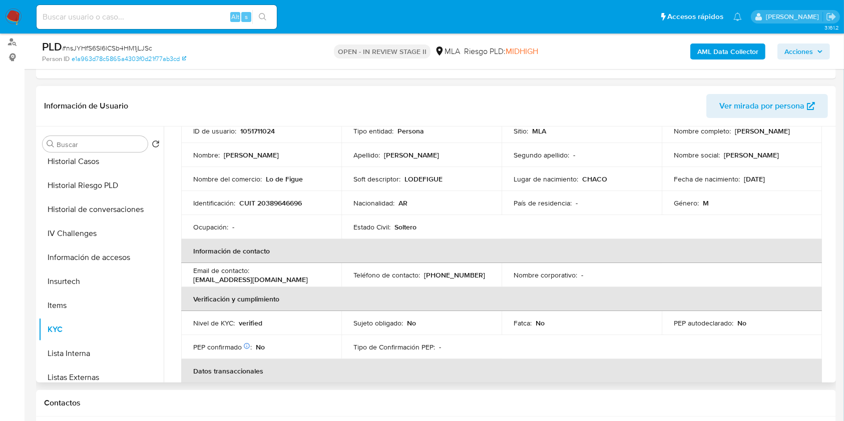
click at [724, 157] on p "Mathias Alberto" at bounding box center [751, 155] width 55 height 9
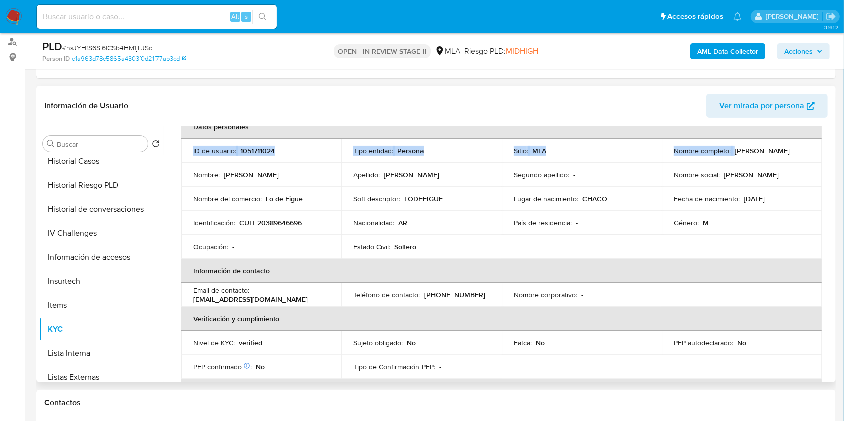
scroll to position [26, 0]
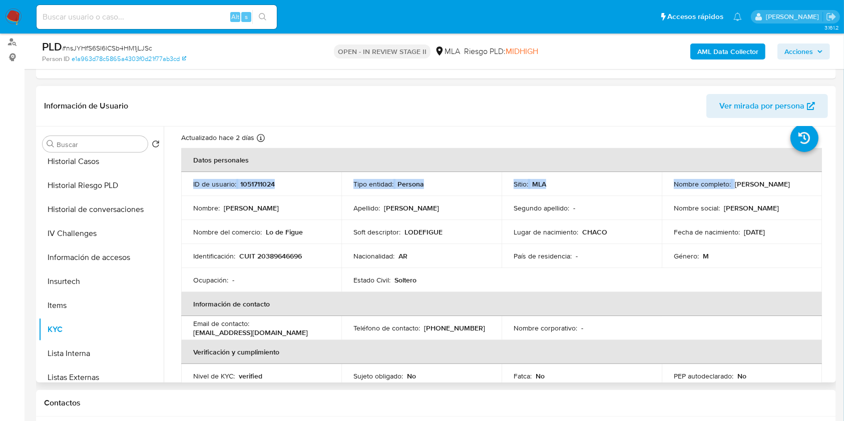
drag, startPoint x: 672, startPoint y: 136, endPoint x: 755, endPoint y: 191, distance: 99.8
click at [755, 189] on div "Nombre completo : Mathias Alberto Figueredo" at bounding box center [742, 184] width 136 height 9
copy p "Mathias Alberto Figueredo"
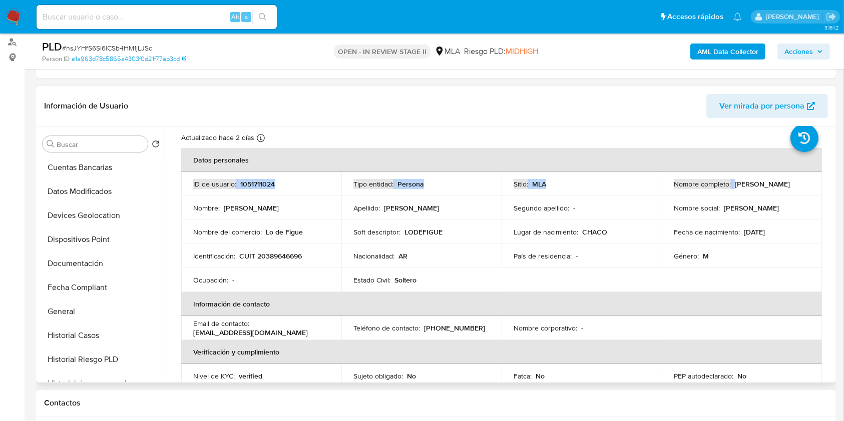
scroll to position [0, 0]
click at [114, 194] on button "Archivos adjuntos" at bounding box center [97, 192] width 117 height 24
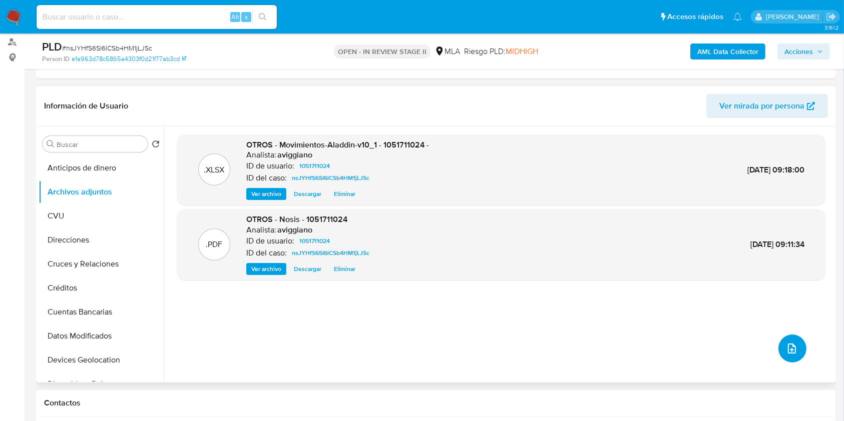
click at [788, 344] on icon "upload-file" at bounding box center [792, 349] width 8 height 10
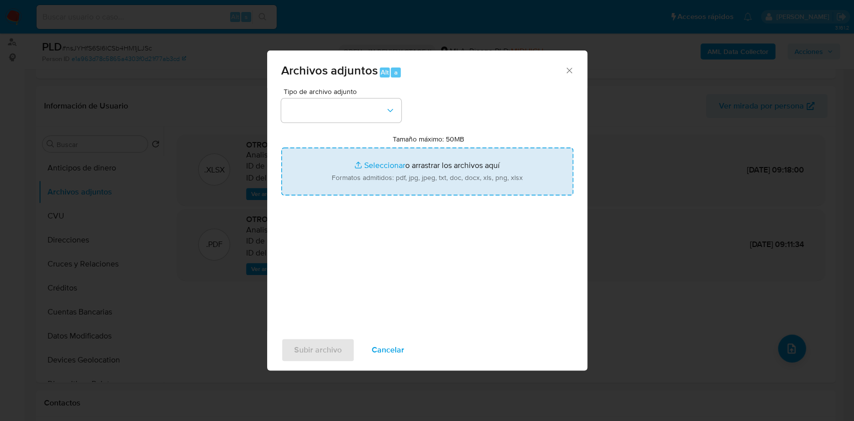
click at [404, 176] on input "Tamaño máximo: 50MB Seleccionar archivos" at bounding box center [427, 172] width 292 height 48
type input "C:\fakepath\Caselog nsJYHfS6SI6lCSb4HM1jLJSc_2025_09_17_19_31_44.docx"
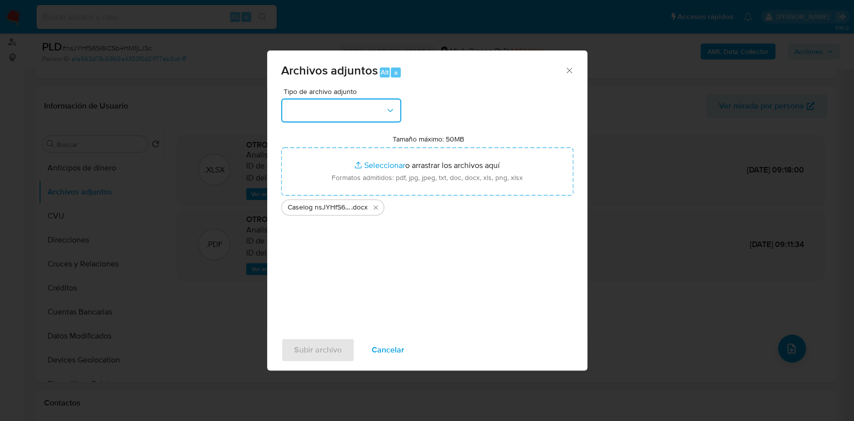
click at [312, 102] on button "button" at bounding box center [341, 111] width 120 height 24
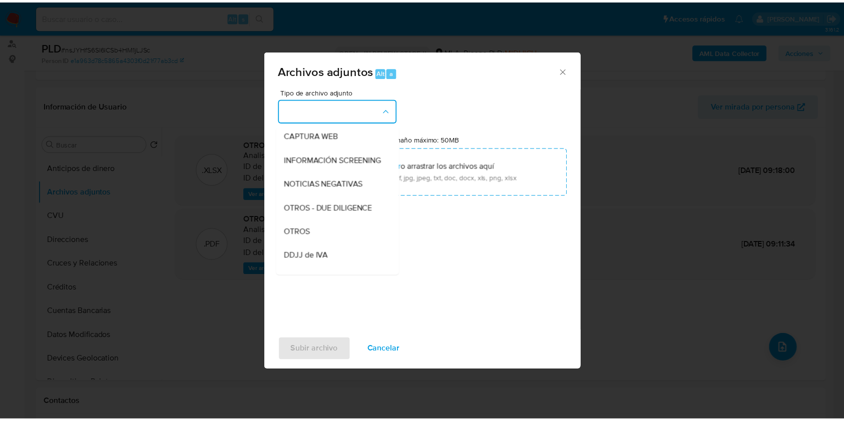
scroll to position [200, 0]
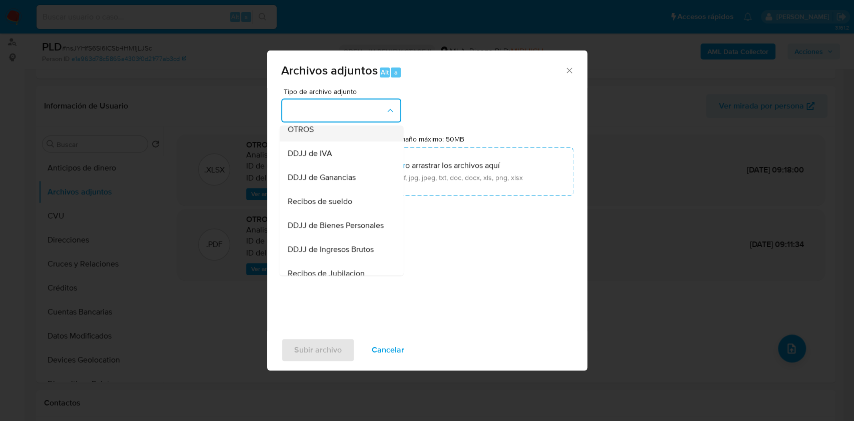
click at [328, 142] on div "OTROS" at bounding box center [338, 130] width 102 height 24
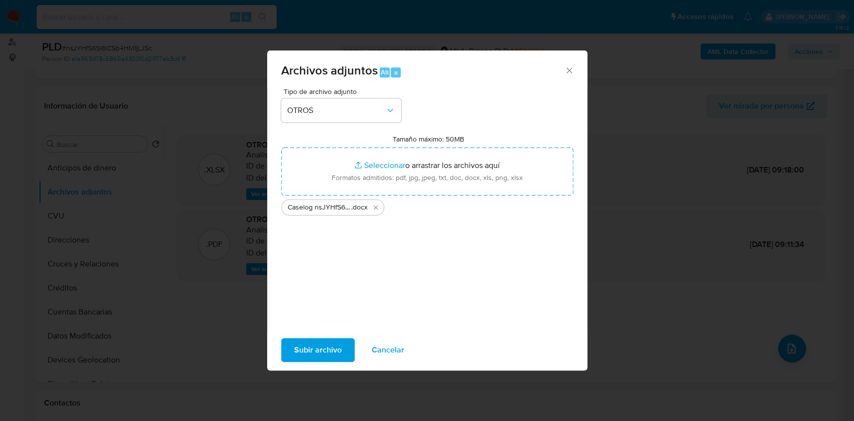
click at [291, 347] on button "Subir archivo" at bounding box center [318, 350] width 74 height 24
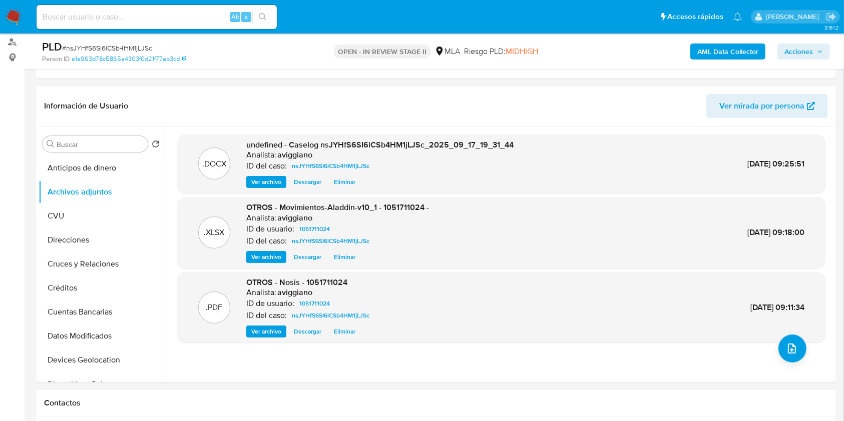
click at [706, 56] on b "AML Data Collector" at bounding box center [727, 52] width 61 height 16
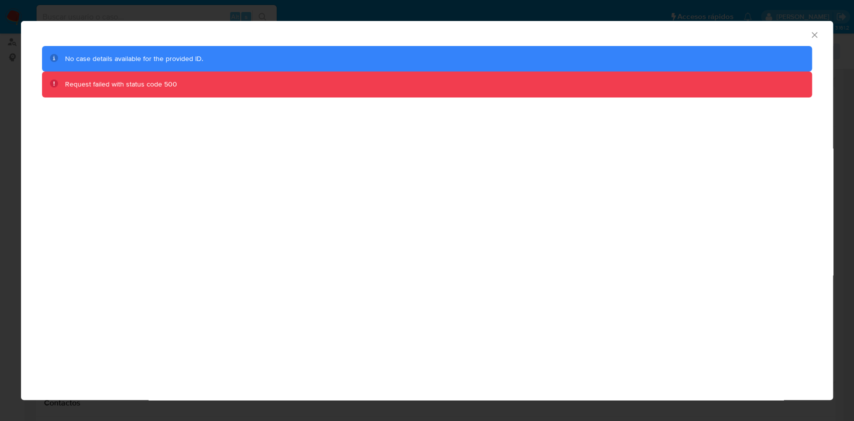
click at [809, 34] on div "AML Data Collector" at bounding box center [427, 33] width 812 height 25
click at [813, 35] on icon "Cerrar ventana" at bounding box center [815, 35] width 10 height 10
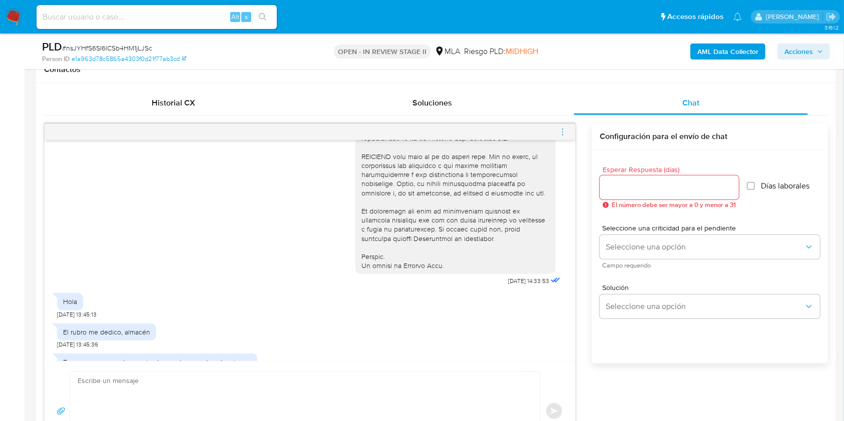
scroll to position [448, 0]
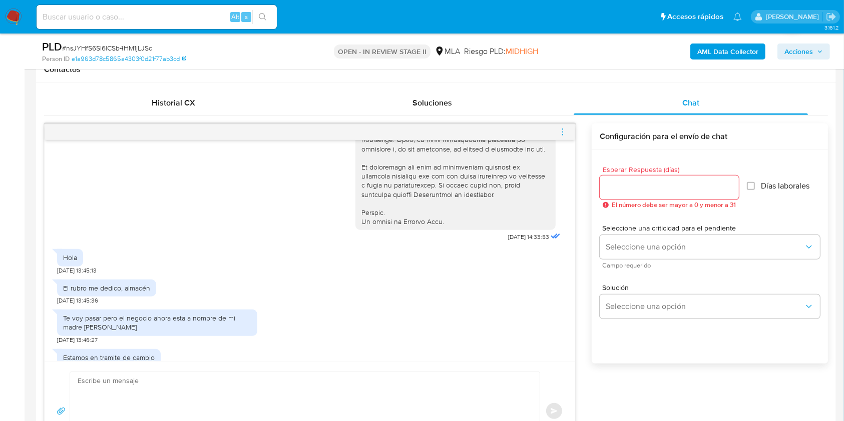
click at [116, 385] on textarea at bounding box center [303, 411] width 450 height 79
paste textarea "Hola XXX, Muchas gracias por tu respuesta. Analizamos tu caso y verificamos que…"
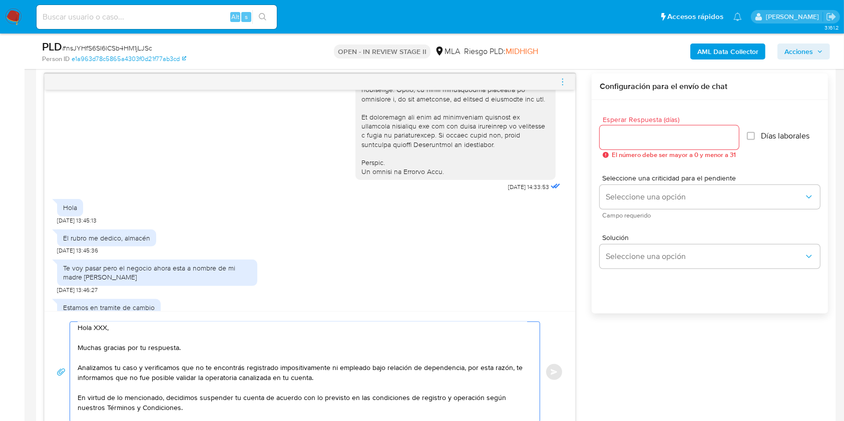
scroll to position [0, 0]
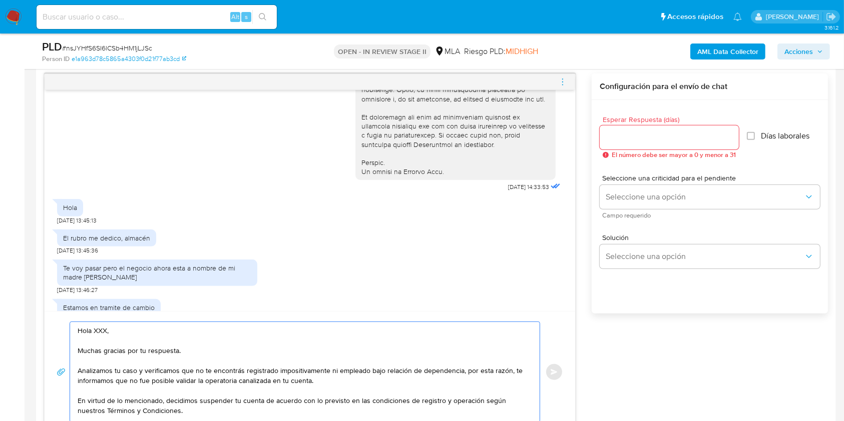
click at [100, 331] on textarea "Hola XXX, Muchas gracias por tu respuesta. Analizamos tu caso y verificamos que…" at bounding box center [303, 372] width 450 height 100
type textarea "Hola, Muchas gracias por tu respuesta. Analizamos tu caso y verificamos que no …"
click at [696, 144] on div at bounding box center [669, 138] width 139 height 24
click at [697, 141] on input "Esperar Respuesta (días)" at bounding box center [669, 137] width 139 height 13
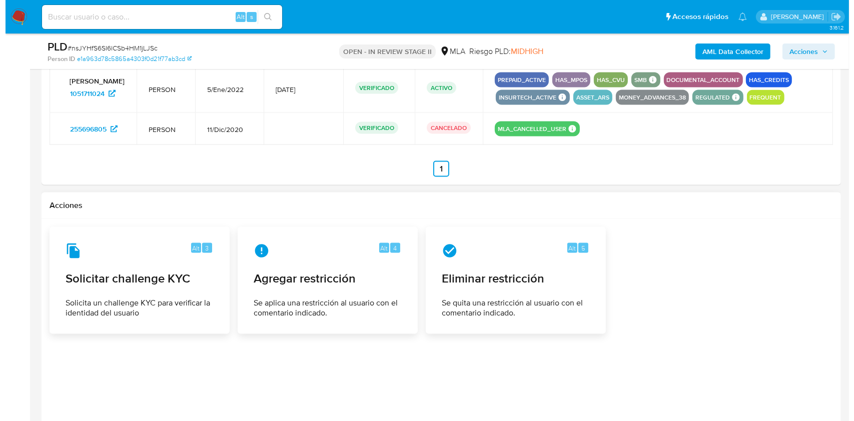
scroll to position [1486, 0]
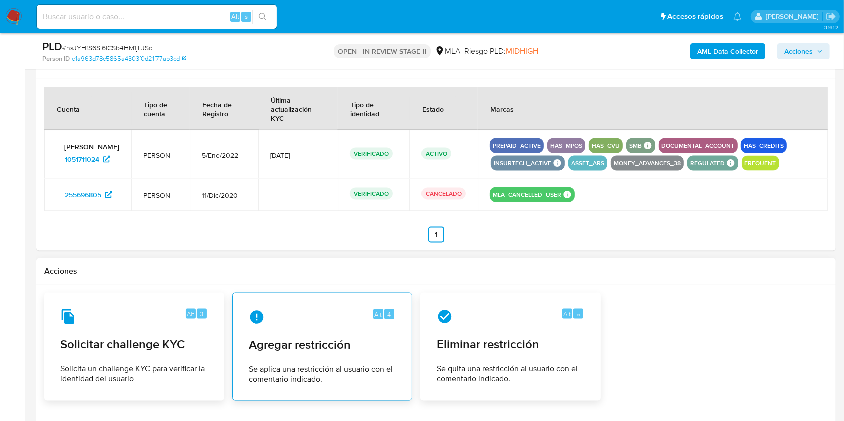
type input "0"
click at [305, 333] on div "Alt 4 Agregar restricción Se aplica una restricción al usuario con el comentari…" at bounding box center [322, 347] width 163 height 91
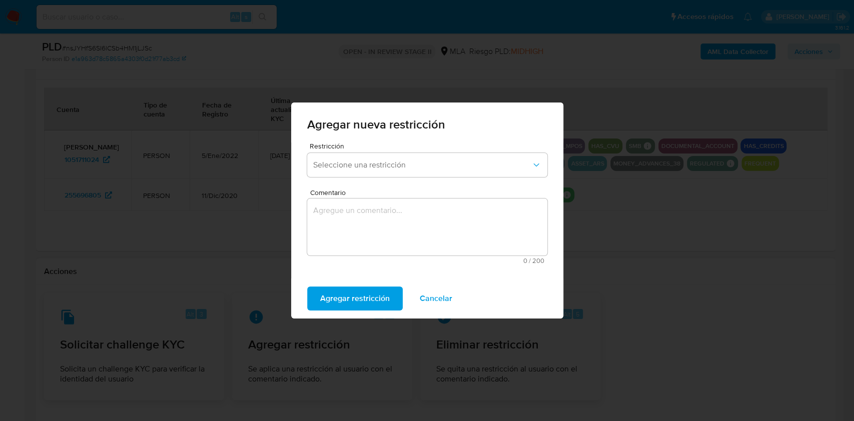
click at [643, 261] on div "Agregar nueva restricción Restricción Seleccione una restricción Comentario 0 /…" at bounding box center [427, 210] width 854 height 421
click at [385, 177] on div "Restricción Seleccione una restricción" at bounding box center [427, 162] width 240 height 39
click at [386, 171] on button "Seleccione una restricción" at bounding box center [427, 165] width 240 height 24
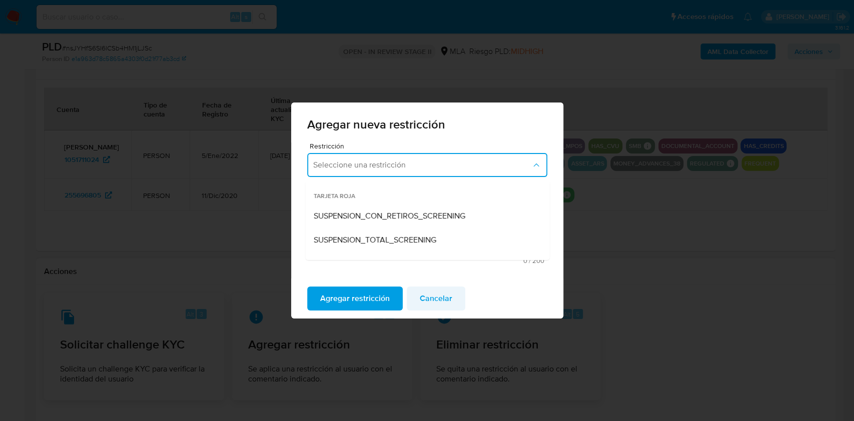
click at [431, 292] on span "Cancelar" at bounding box center [436, 299] width 33 height 22
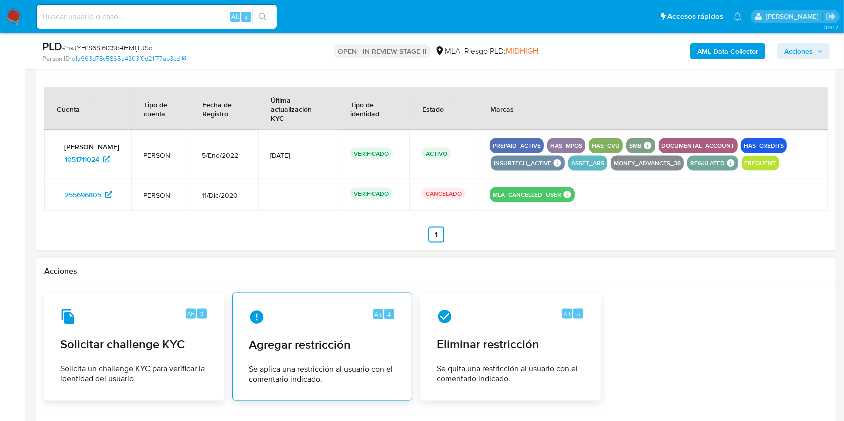
click at [293, 318] on div "Alt 4" at bounding box center [322, 318] width 147 height 16
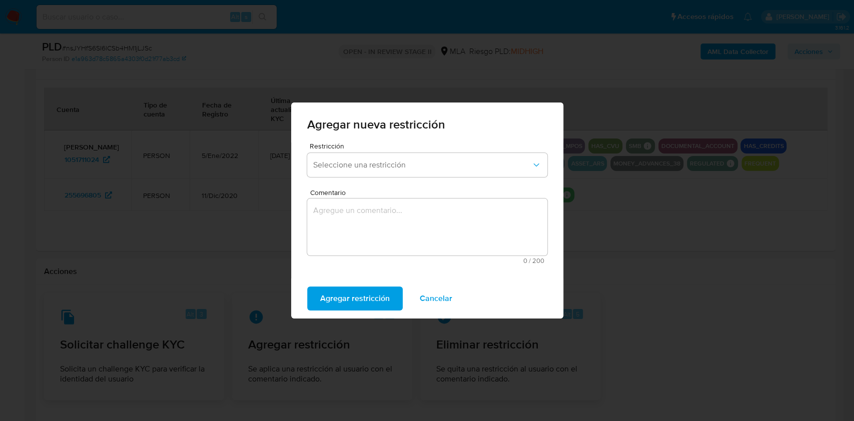
click at [392, 177] on div "Restricción Seleccione una restricción" at bounding box center [427, 162] width 240 height 39
click at [393, 170] on span "Seleccione una restricción" at bounding box center [422, 165] width 218 height 10
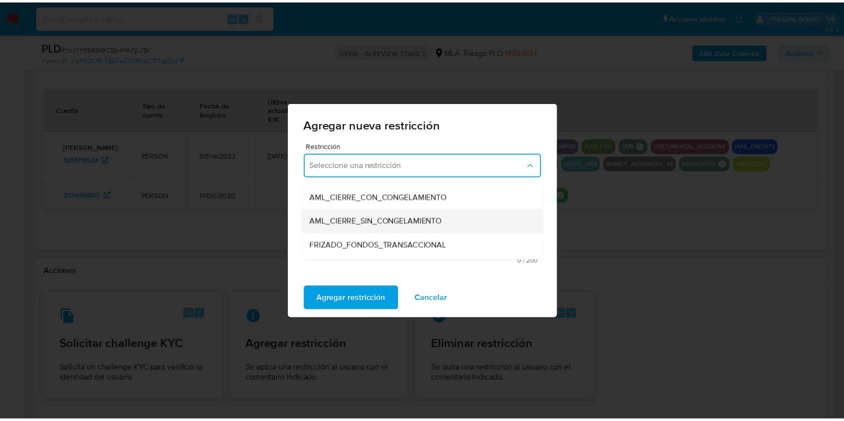
scroll to position [133, 0]
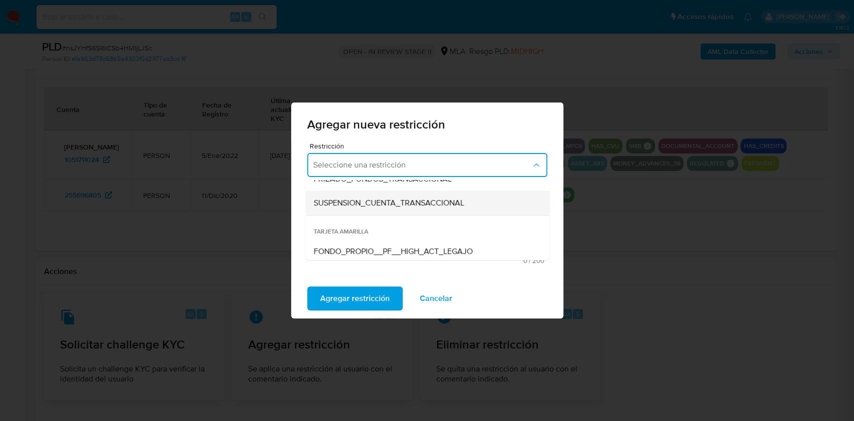
click at [397, 206] on span "SUSPENSION_CUENTA_TRANSACCIONAL" at bounding box center [388, 203] width 151 height 10
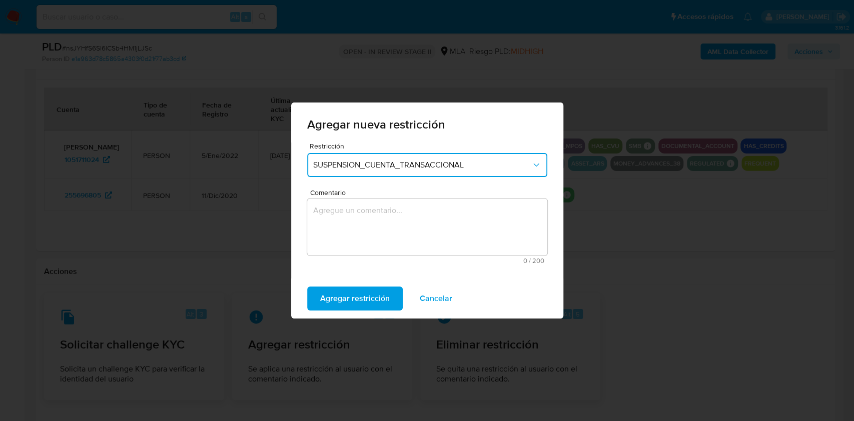
click at [392, 217] on textarea "Comentario" at bounding box center [427, 227] width 240 height 57
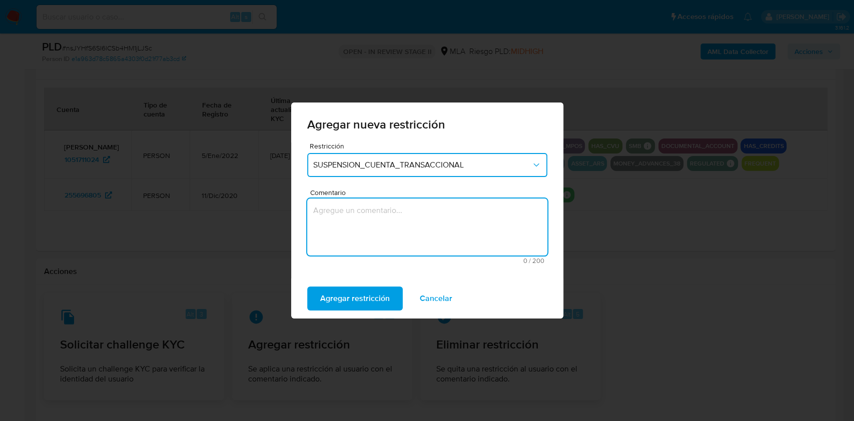
type textarea "M"
type textarea "AML"
click at [367, 298] on span "Agregar restricción" at bounding box center [355, 299] width 70 height 22
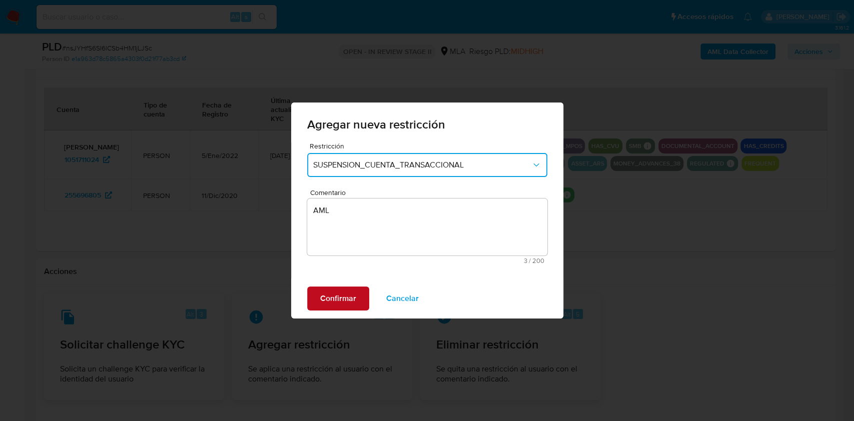
click at [364, 300] on button "Confirmar" at bounding box center [338, 299] width 62 height 24
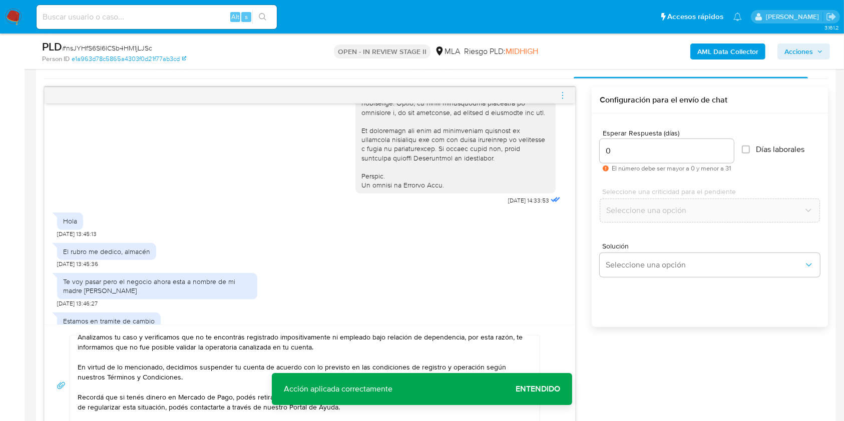
scroll to position [552, 0]
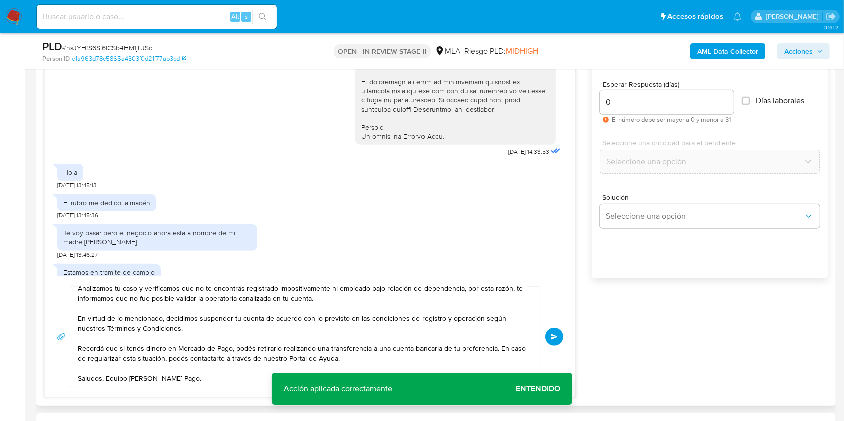
click at [555, 332] on button "Enviar" at bounding box center [554, 337] width 18 height 18
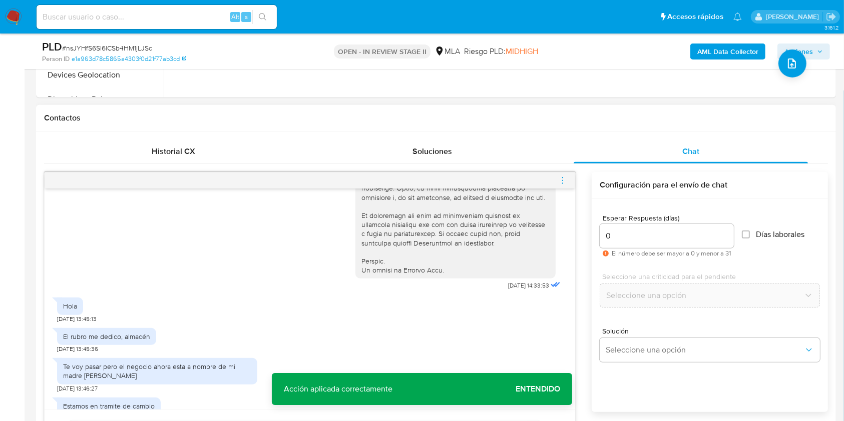
scroll to position [0, 0]
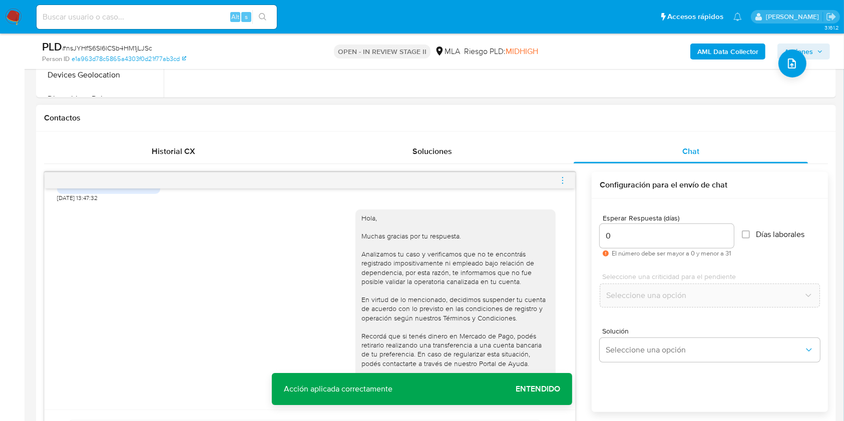
click at [564, 181] on icon "menu-action" at bounding box center [562, 180] width 9 height 9
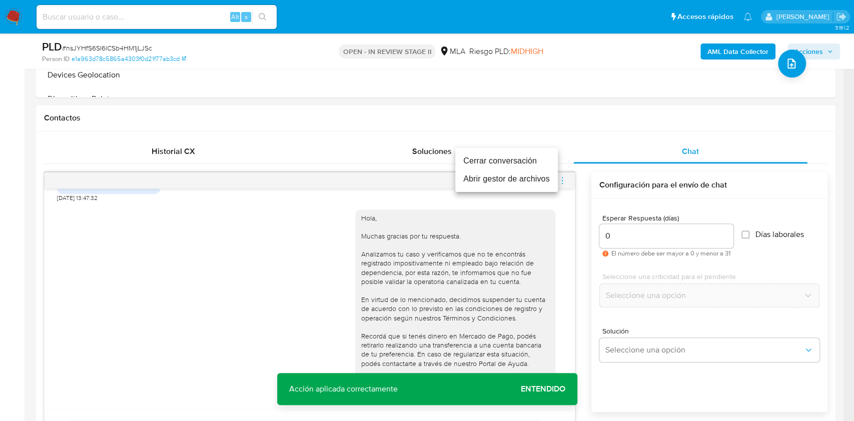
click at [518, 167] on li "Cerrar conversación" at bounding box center [507, 161] width 103 height 18
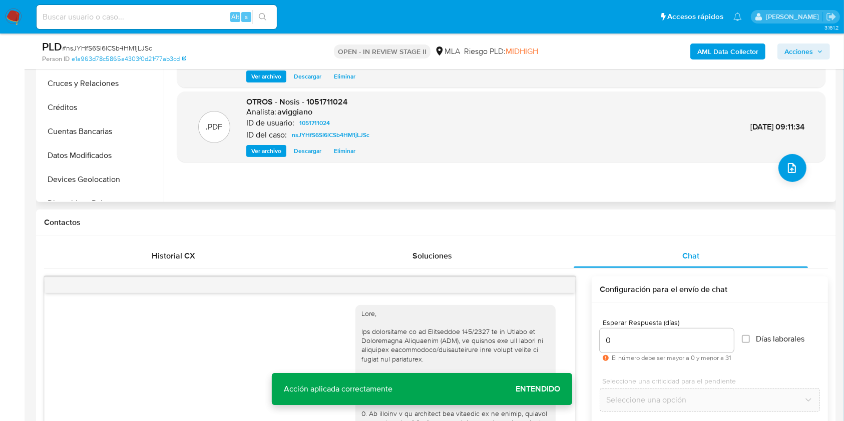
scroll to position [18, 0]
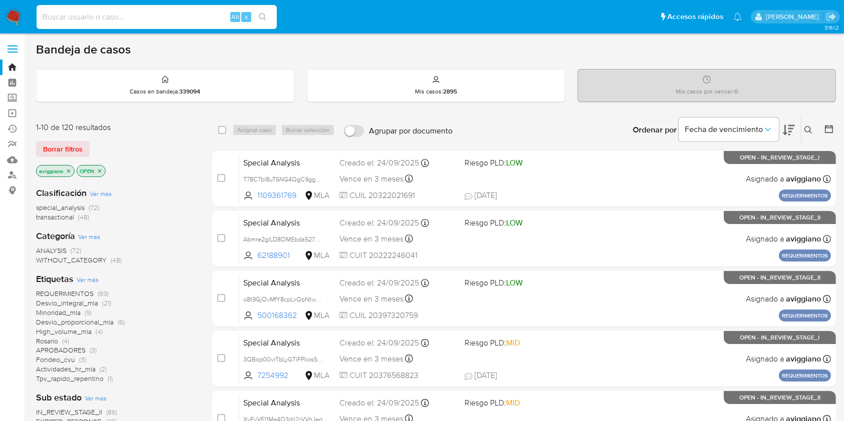
click at [122, 16] on input at bounding box center [157, 17] width 240 height 13
paste input "8HpvYhS9irisklFmKijvFhFE"
type input "8HpvYhS9irisklFmKijvFhFE"
click at [261, 14] on icon "search-icon" at bounding box center [263, 17] width 8 height 8
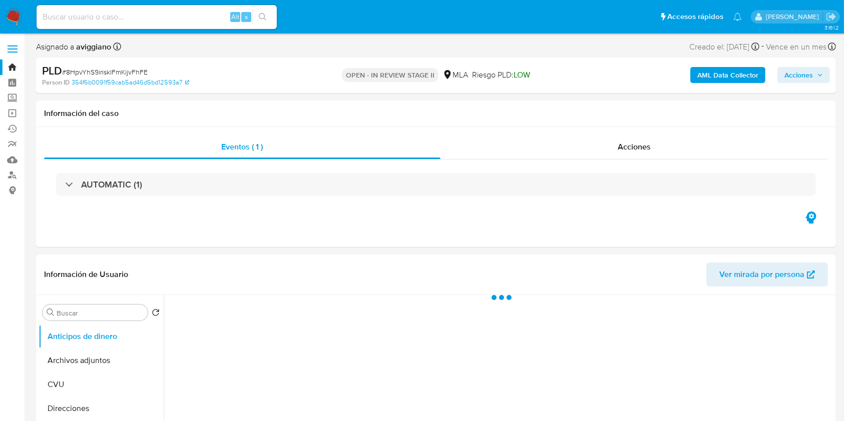
click at [714, 76] on b "AML Data Collector" at bounding box center [727, 75] width 61 height 16
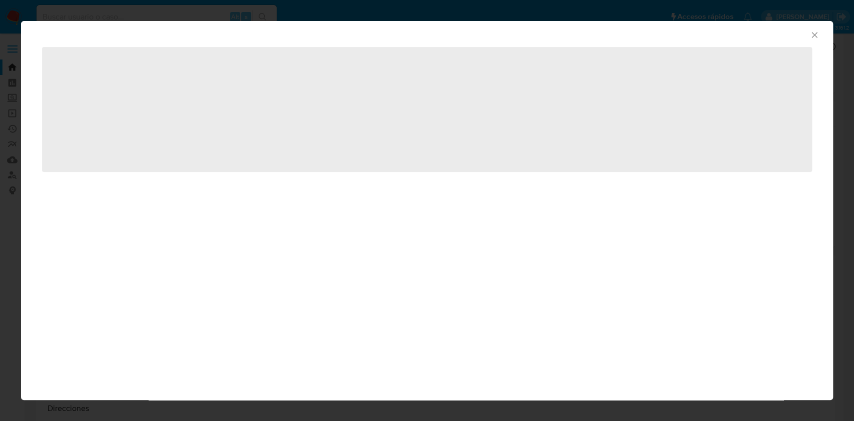
select select "10"
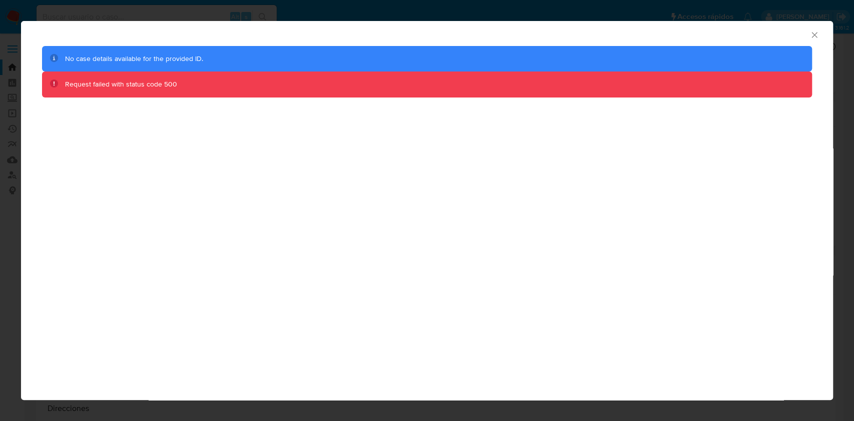
click at [814, 33] on icon "Cerrar ventana" at bounding box center [815, 35] width 10 height 10
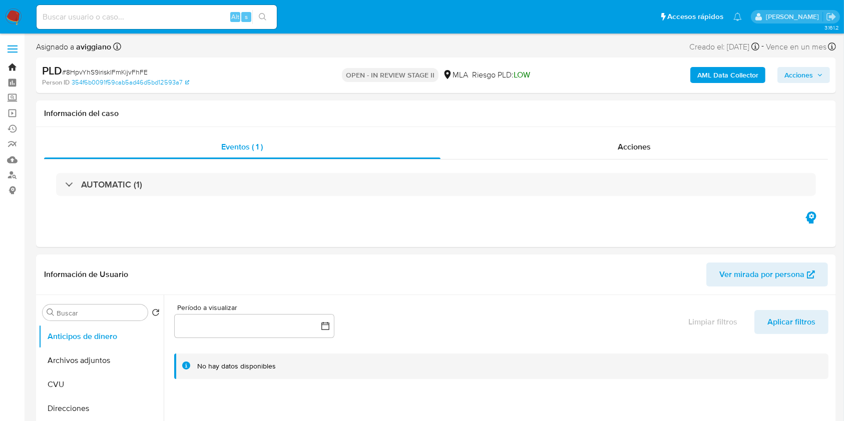
click at [16, 69] on link "Bandeja" at bounding box center [59, 68] width 119 height 16
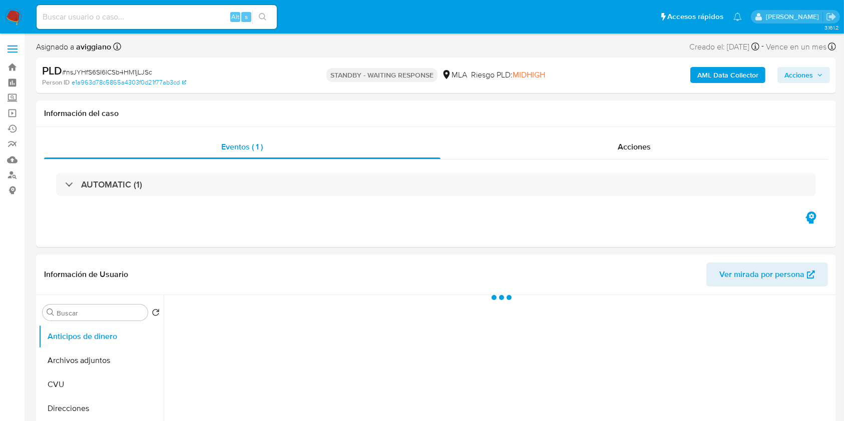
select select "10"
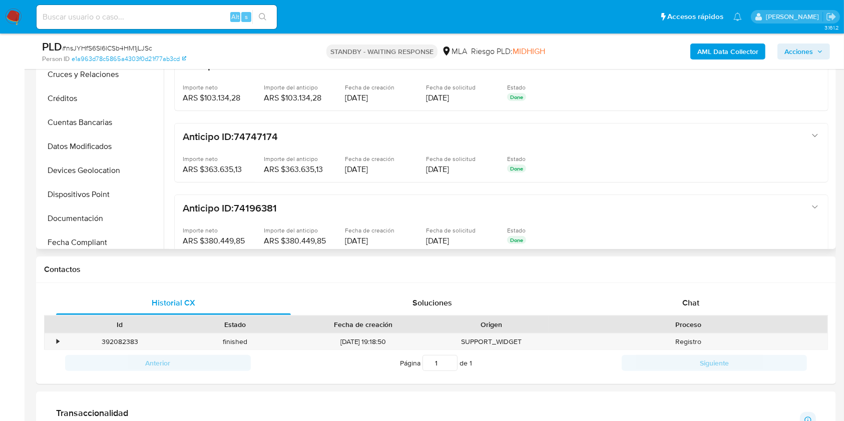
scroll to position [267, 0]
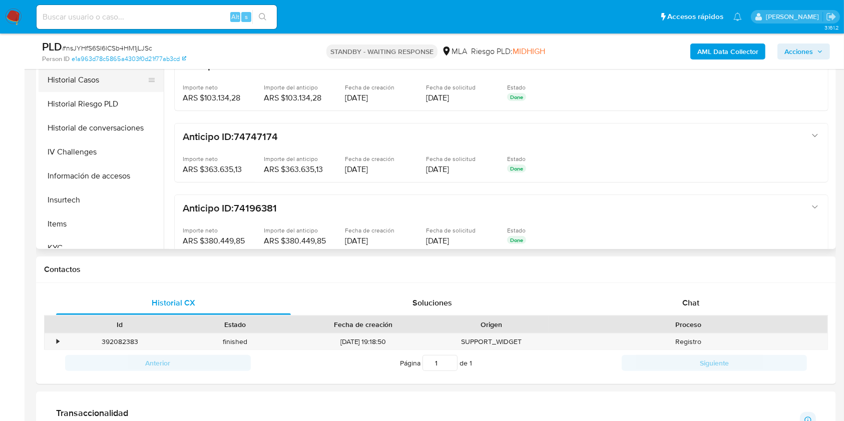
click at [113, 83] on button "Historial Casos" at bounding box center [97, 80] width 117 height 24
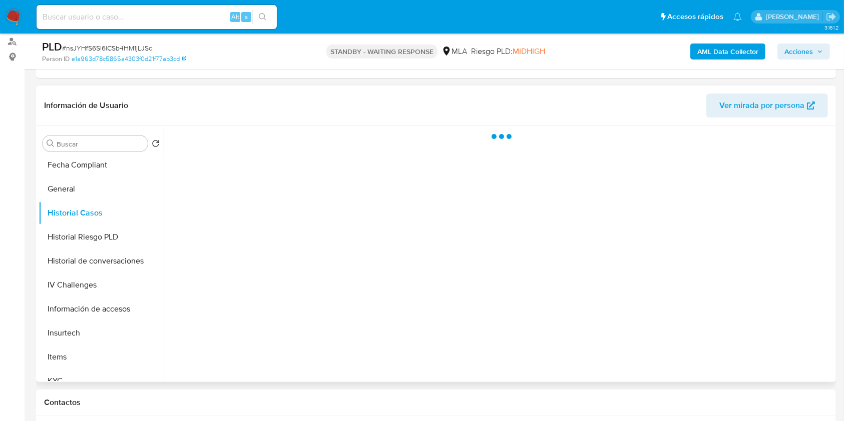
scroll to position [133, 0]
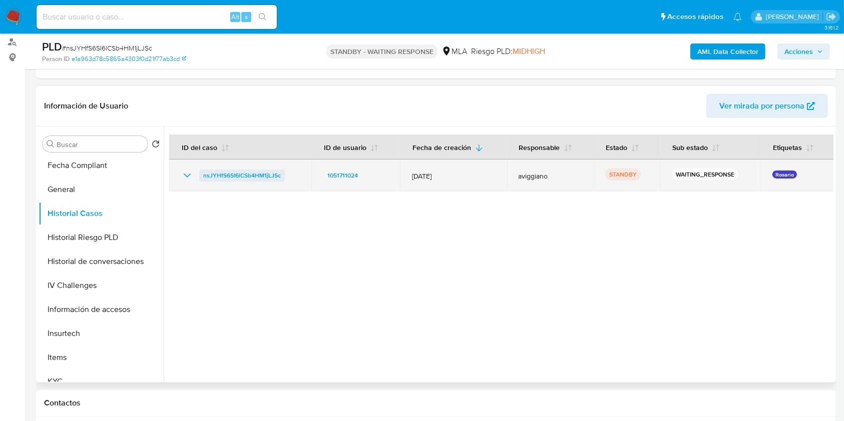
drag, startPoint x: 288, startPoint y: 174, endPoint x: 203, endPoint y: 175, distance: 85.1
click at [203, 175] on div "nsJYHfS6SI6lCSb4HM1jLJSc" at bounding box center [240, 176] width 118 height 12
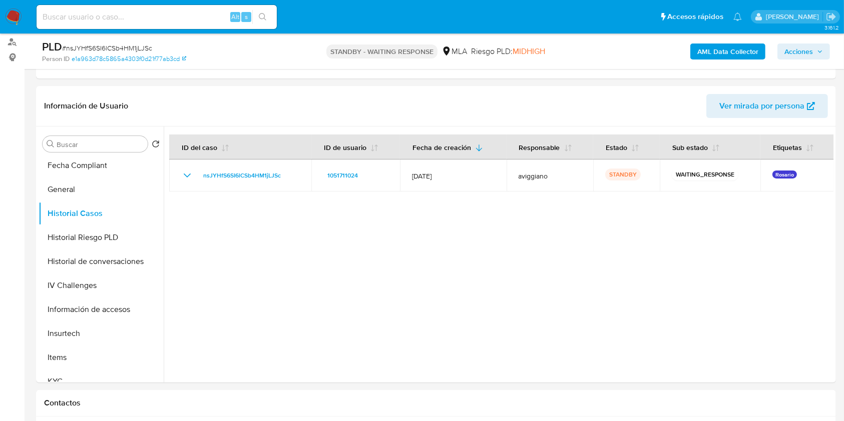
click at [797, 53] on span "Acciones" at bounding box center [798, 52] width 29 height 16
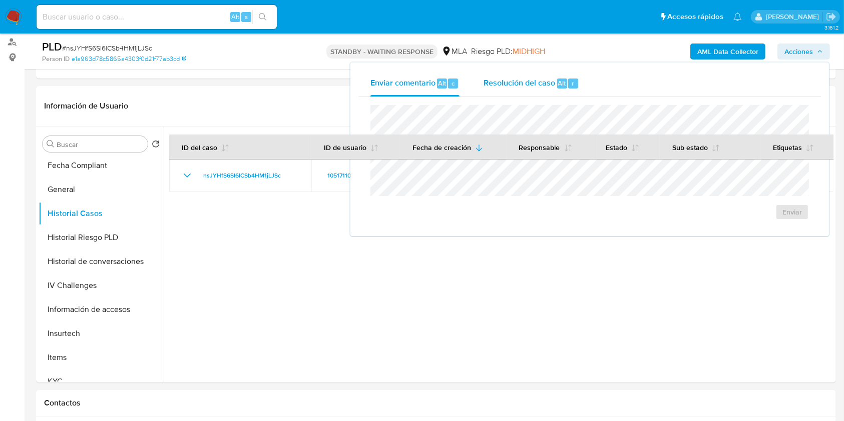
click at [531, 85] on span "Resolución del caso" at bounding box center [520, 83] width 72 height 12
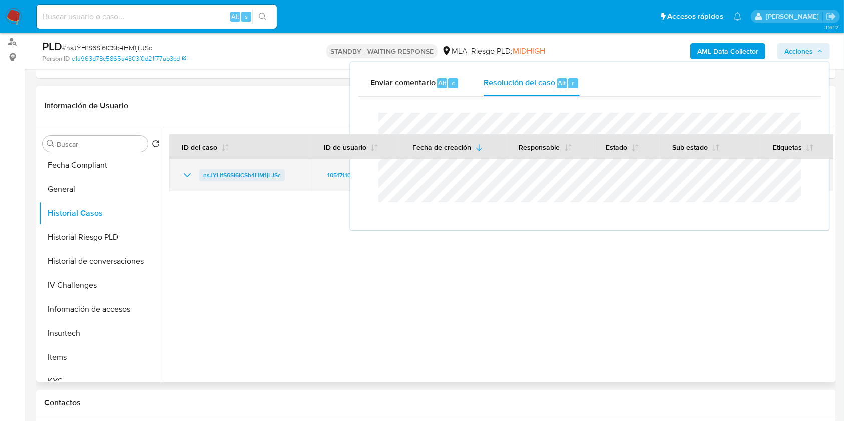
click at [244, 171] on span "nsJYHfS6SI6lCSb4HM1jLJSc" at bounding box center [242, 176] width 78 height 12
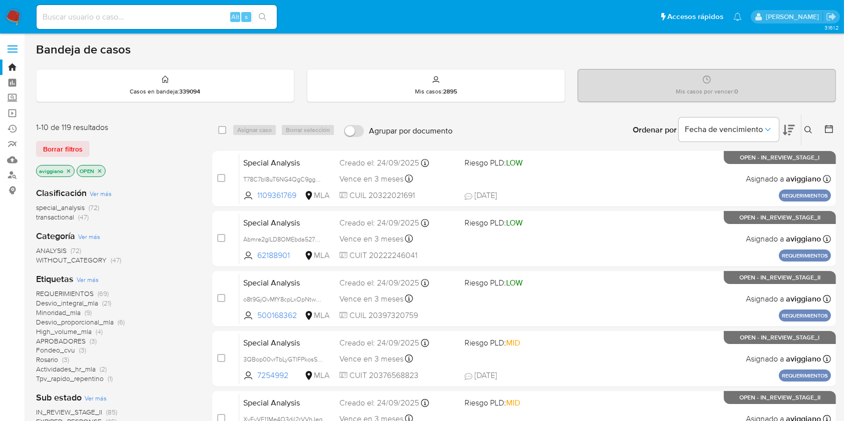
click at [811, 130] on icon at bounding box center [808, 130] width 8 height 8
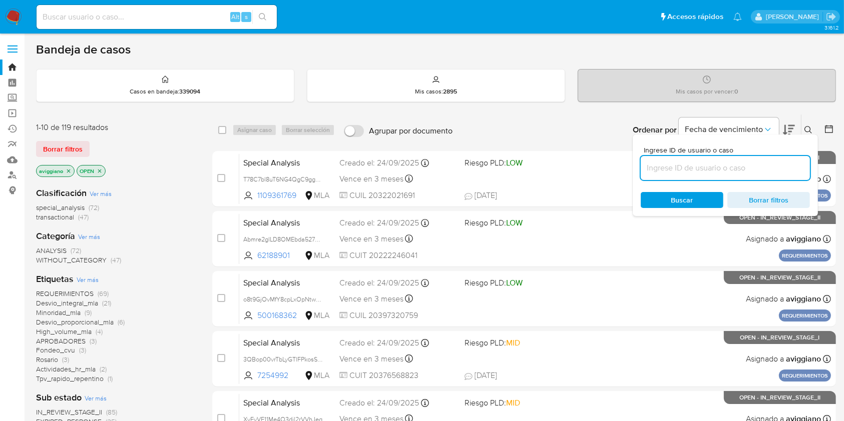
click at [736, 162] on input at bounding box center [725, 168] width 169 height 13
type input "nsJYHfS6SI6lCSb4HM1jLJSc"
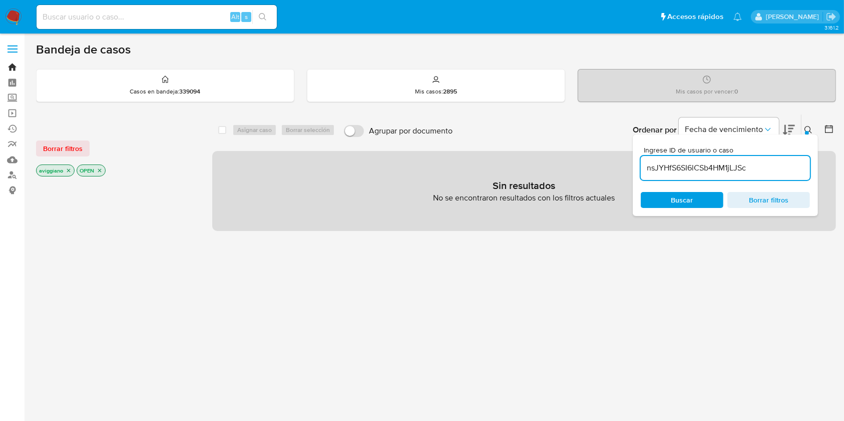
click at [19, 68] on link "Bandeja" at bounding box center [59, 68] width 119 height 16
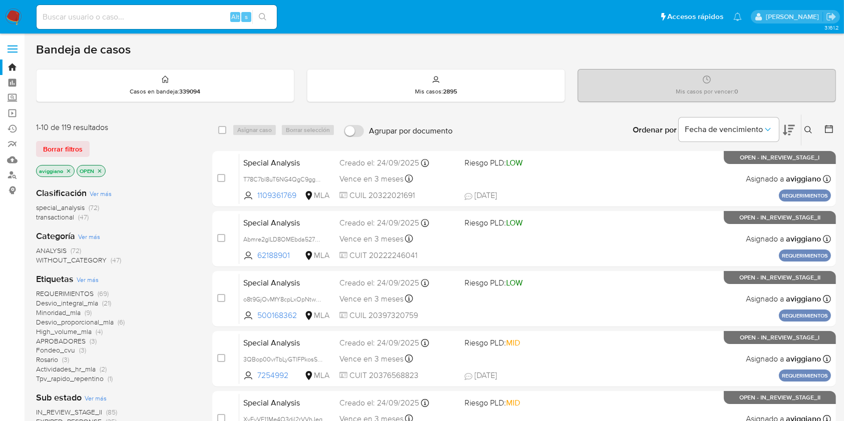
click at [805, 130] on icon at bounding box center [808, 130] width 8 height 8
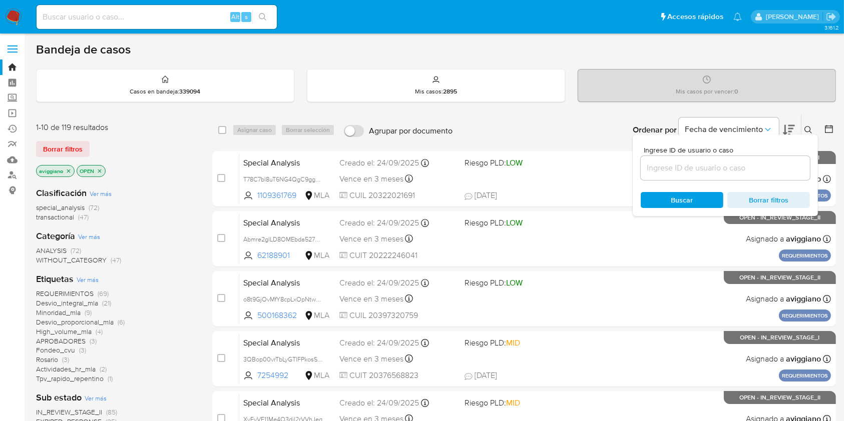
click at [728, 157] on div at bounding box center [725, 168] width 169 height 24
click at [727, 164] on input at bounding box center [725, 168] width 169 height 13
paste input "nsJYHfS6SI6lCSb4HM1jLJSc"
type input "nsJYHfS6SI6lCSb4HM1jLJSc"
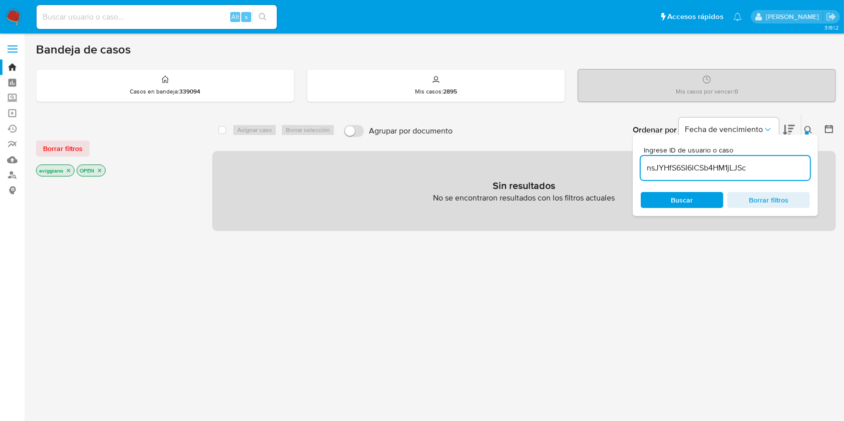
click at [67, 170] on icon "close-filter" at bounding box center [69, 171] width 6 height 6
click at [57, 169] on icon "close-filter" at bounding box center [59, 171] width 6 height 6
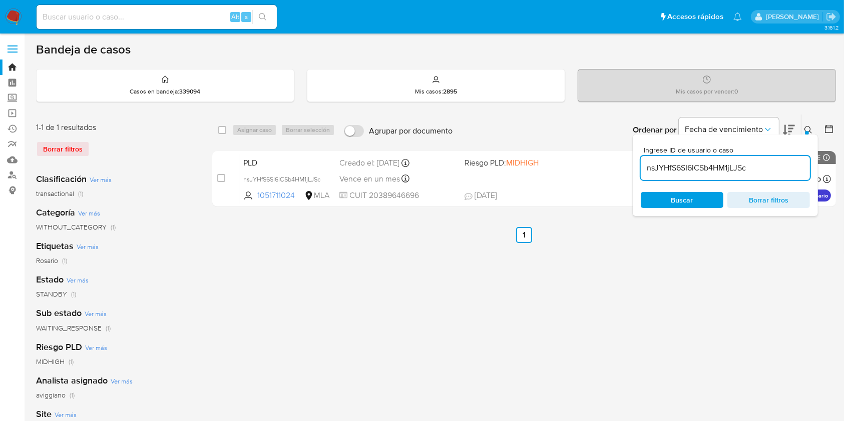
drag, startPoint x: 221, startPoint y: 133, endPoint x: 228, endPoint y: 131, distance: 7.8
click at [220, 133] on input "checkbox" at bounding box center [222, 130] width 8 height 8
checkbox input "true"
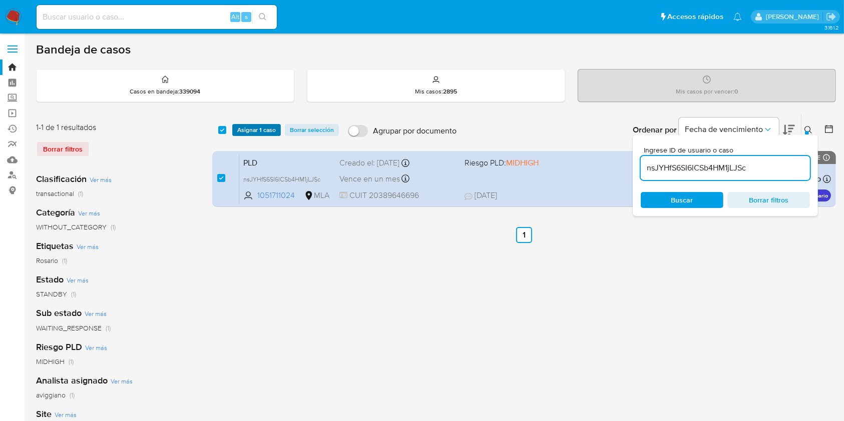
click at [236, 130] on button "Asignar 1 caso" at bounding box center [256, 130] width 49 height 12
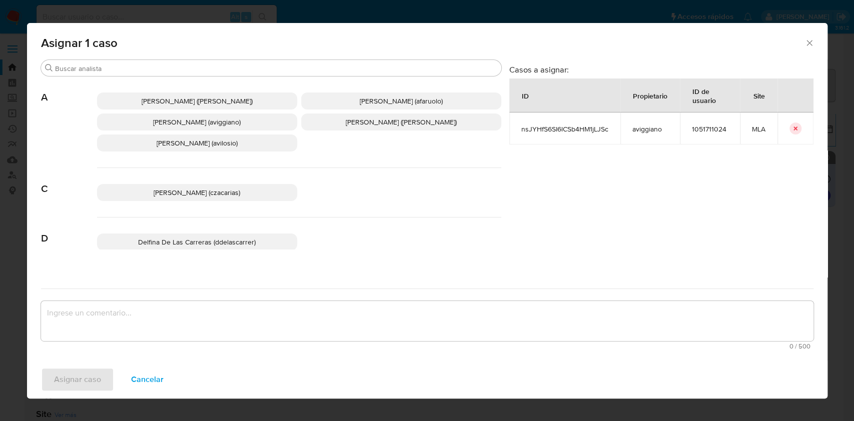
click at [190, 121] on span "Agustina Belen Viggiano (aviggiano)" at bounding box center [197, 122] width 88 height 10
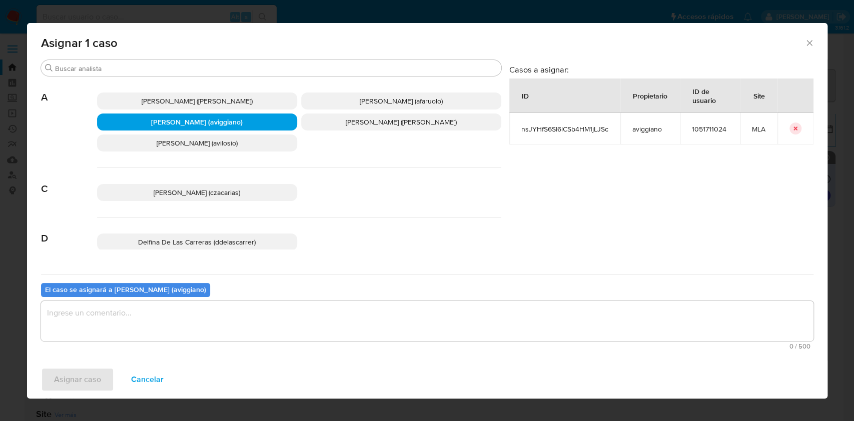
click at [128, 310] on textarea "assign-modal" at bounding box center [427, 321] width 773 height 40
click at [58, 373] on span "Asignar caso" at bounding box center [77, 380] width 47 height 22
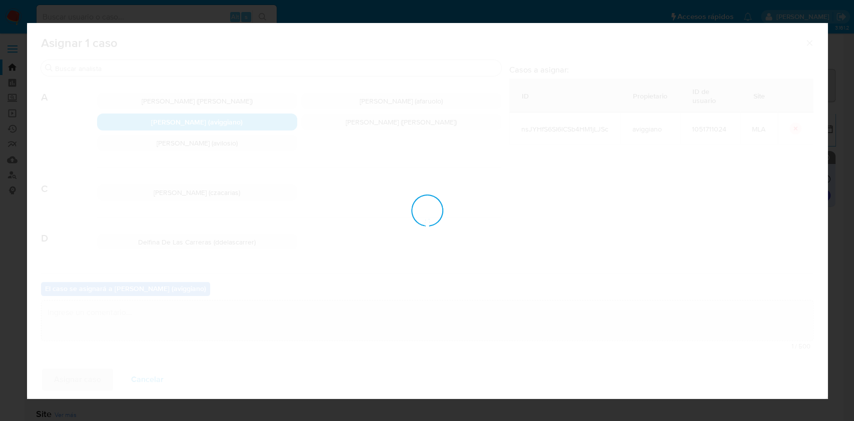
checkbox input "false"
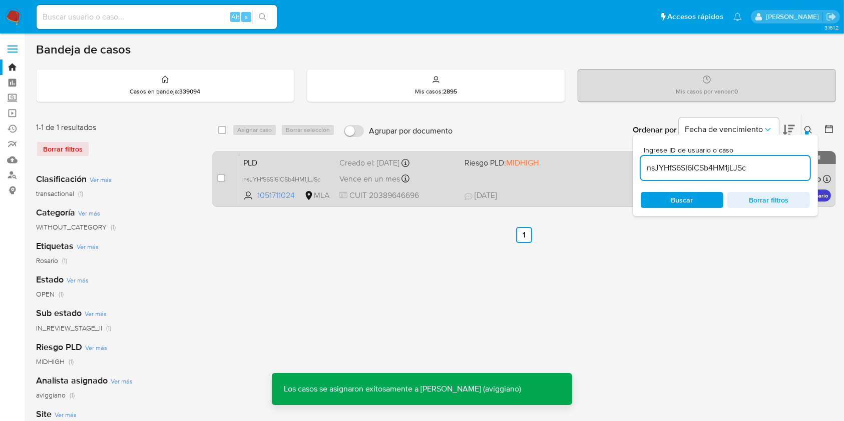
click at [566, 162] on span "Riesgo PLD: MIDHIGH" at bounding box center [523, 162] width 117 height 13
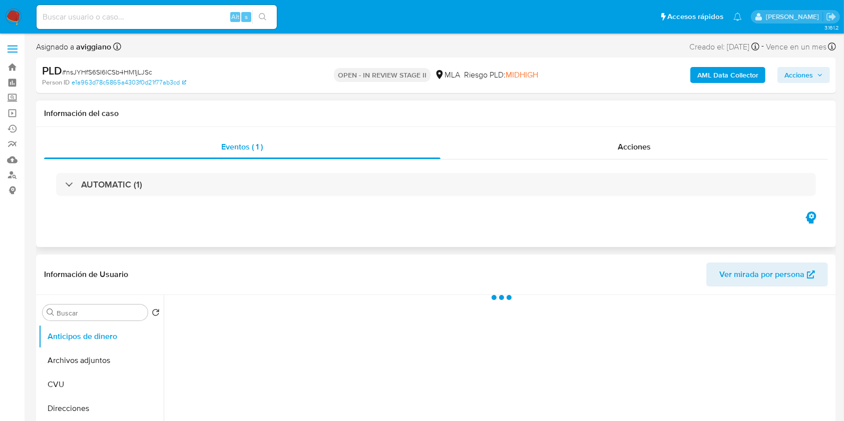
select select "10"
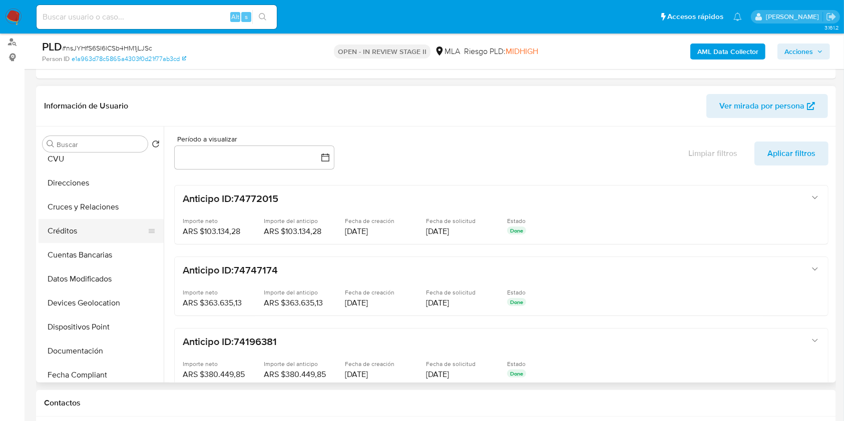
scroll to position [200, 0]
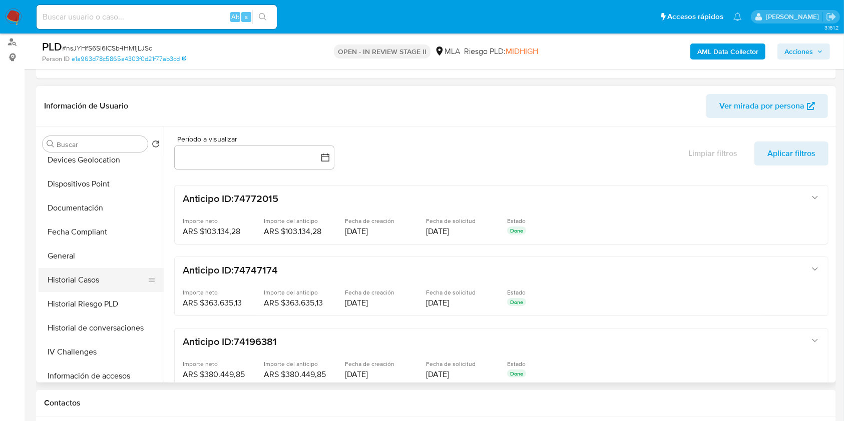
click at [90, 287] on button "Historial Casos" at bounding box center [97, 280] width 117 height 24
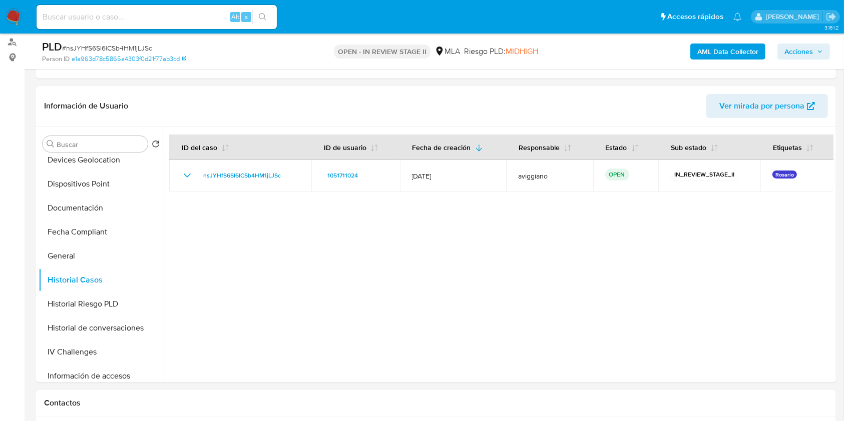
click at [813, 52] on span "Acciones" at bounding box center [803, 52] width 39 height 14
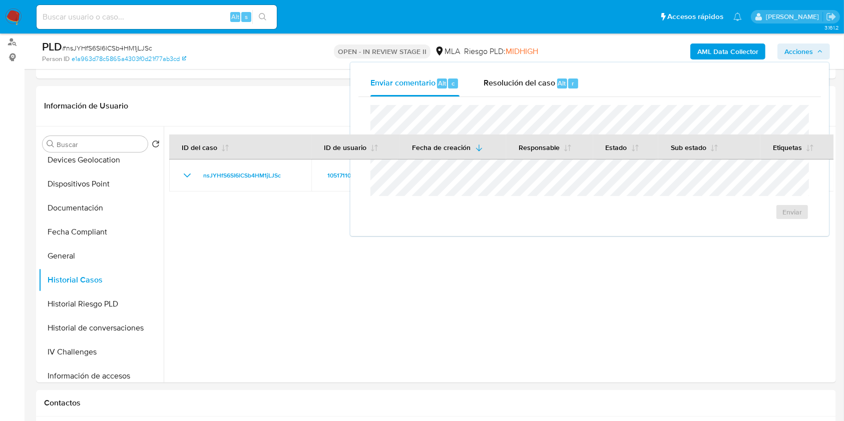
drag, startPoint x: 539, startPoint y: 93, endPoint x: 534, endPoint y: 100, distance: 9.0
click at [538, 92] on div "Resolución del caso Alt r" at bounding box center [532, 84] width 96 height 26
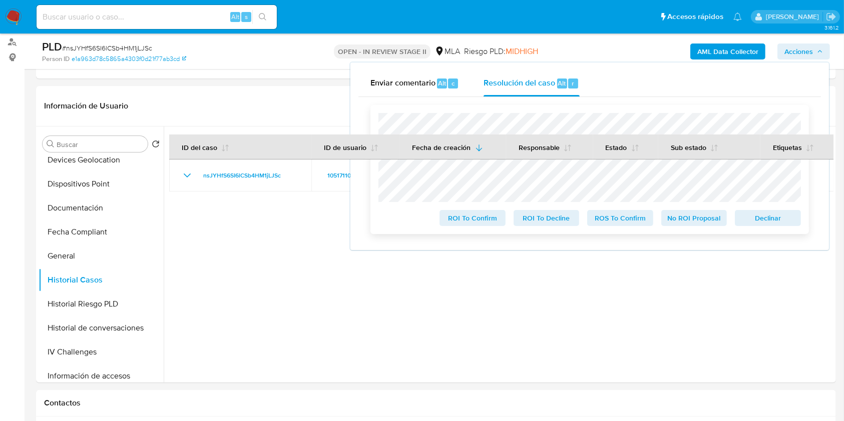
click at [746, 220] on span "Declinar" at bounding box center [768, 218] width 52 height 14
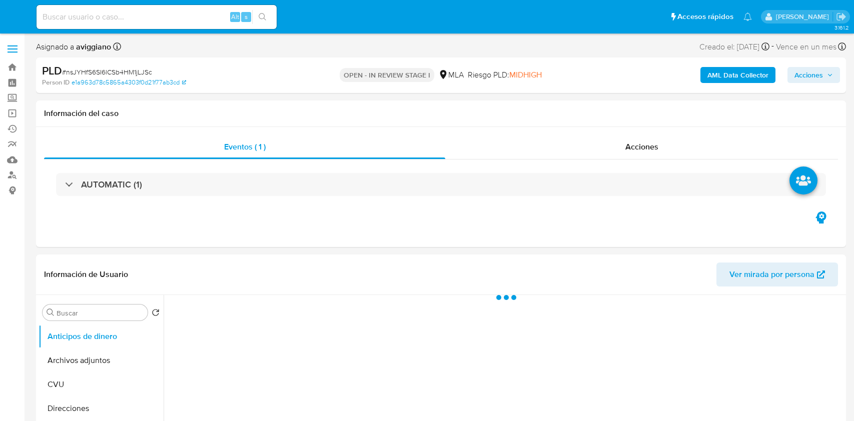
select select "10"
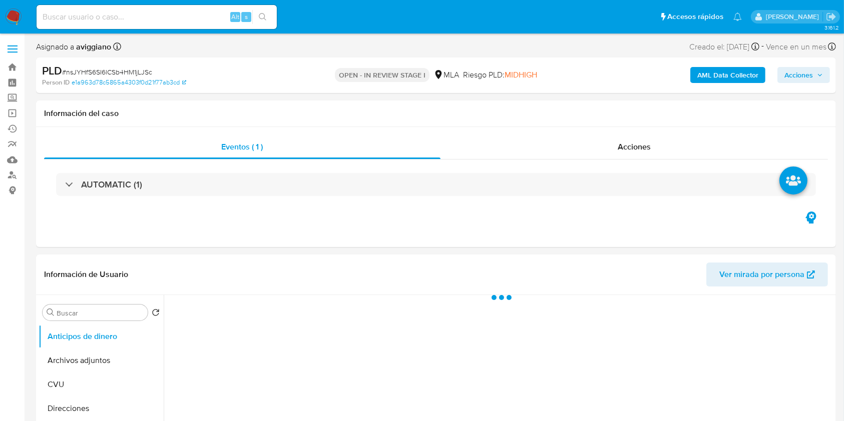
click at [810, 74] on span "Acciones" at bounding box center [798, 75] width 29 height 16
select select "10"
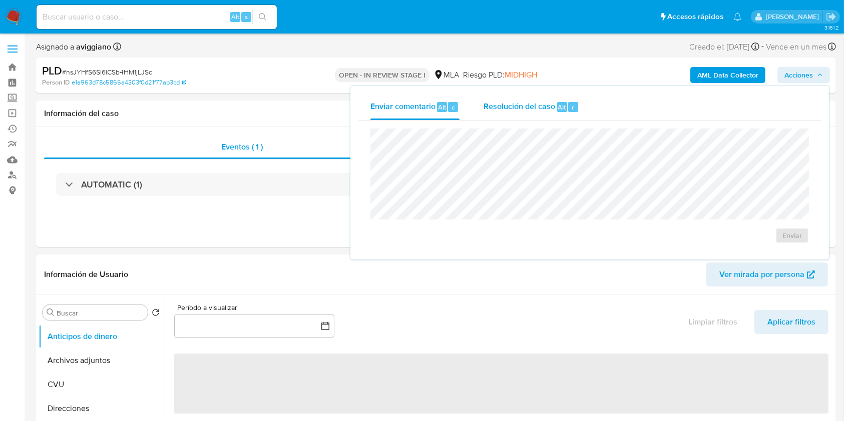
click at [547, 106] on span "Resolución del caso" at bounding box center [520, 107] width 72 height 12
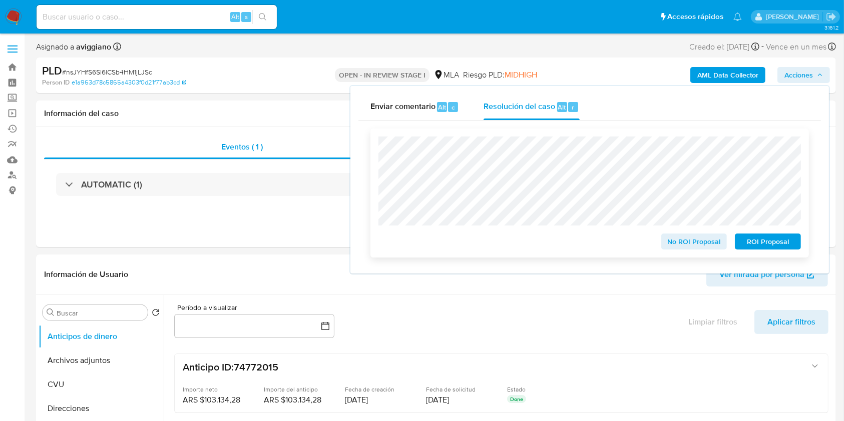
click at [773, 242] on span "ROI Proposal" at bounding box center [768, 242] width 52 height 14
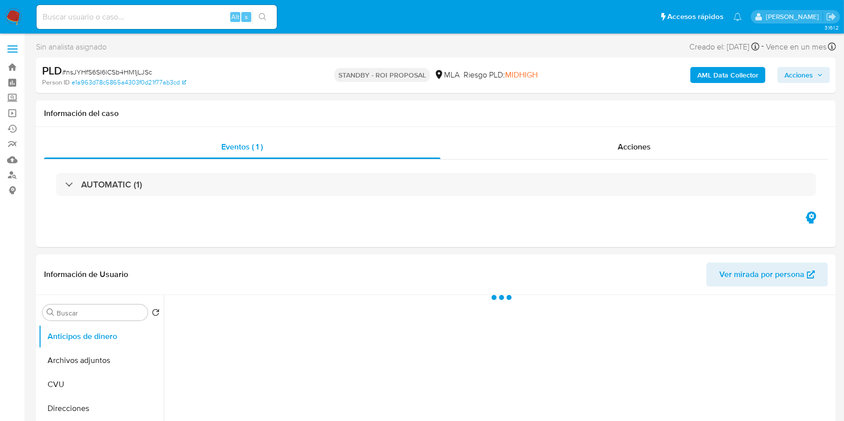
select select "10"
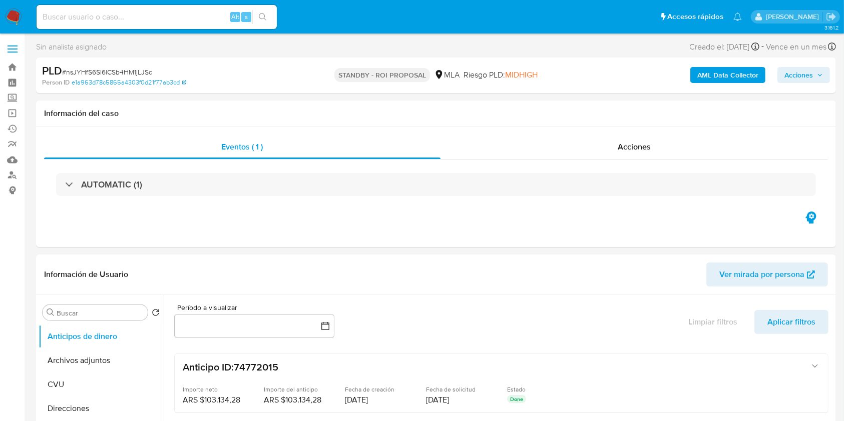
click at [112, 25] on div "Alt s" at bounding box center [157, 17] width 240 height 24
click at [116, 17] on input at bounding box center [157, 17] width 240 height 13
paste input "8HpvYhS9irisklFmKijvFhFE"
type input "8HpvYhS9irisklFmKijvFhFE"
click at [269, 16] on button "search-icon" at bounding box center [262, 17] width 21 height 14
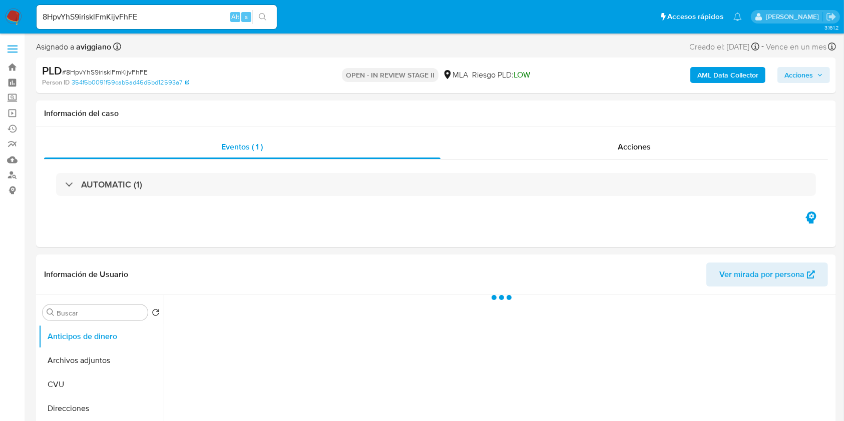
select select "10"
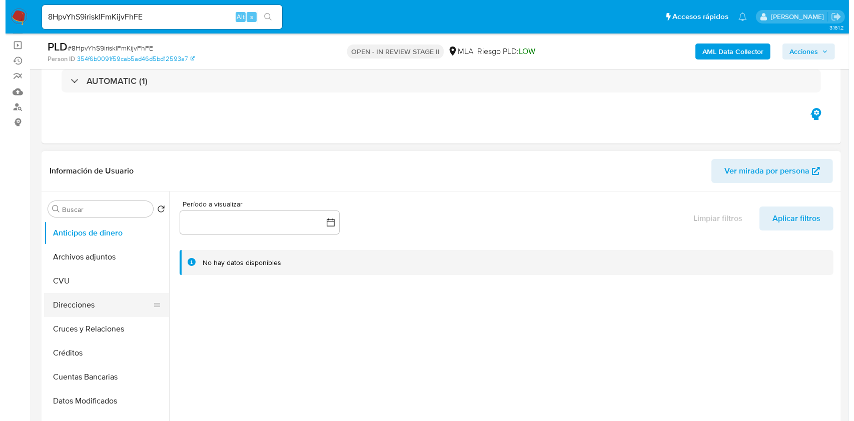
scroll to position [133, 0]
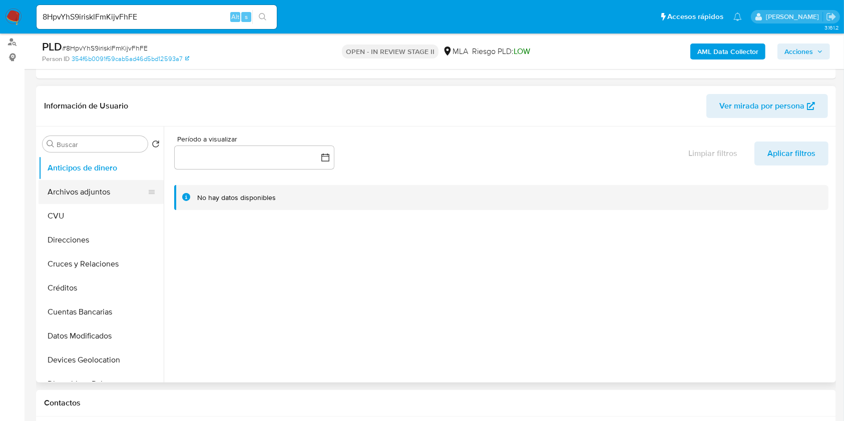
click at [105, 193] on button "Archivos adjuntos" at bounding box center [97, 192] width 117 height 24
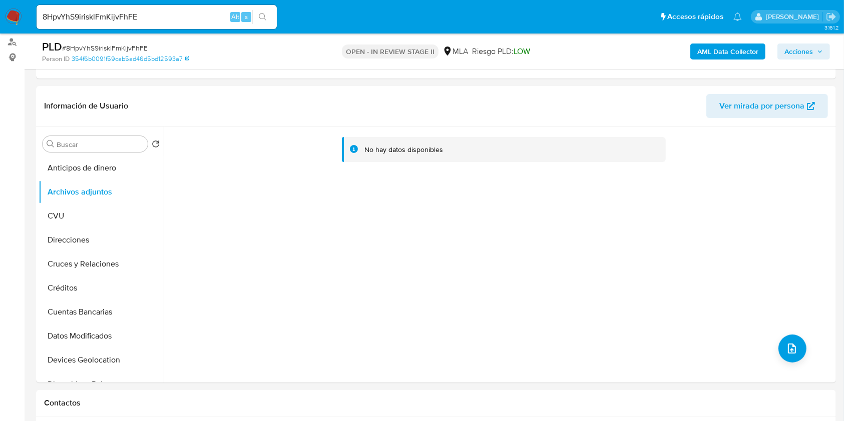
click at [749, 53] on b "AML Data Collector" at bounding box center [727, 52] width 61 height 16
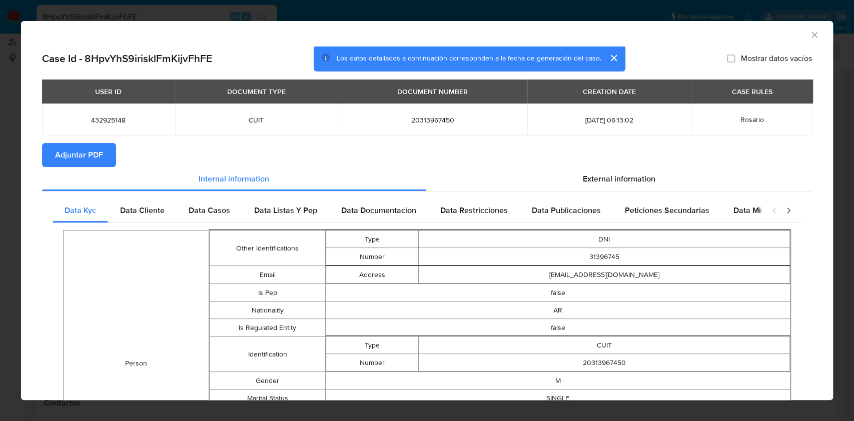
click at [94, 159] on span "Adjuntar PDF" at bounding box center [79, 155] width 48 height 22
click at [80, 150] on span "Adjuntar PDF" at bounding box center [79, 155] width 48 height 22
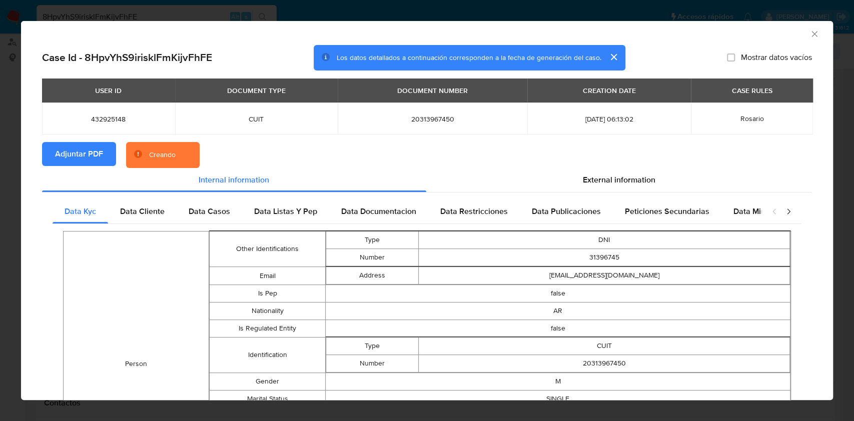
scroll to position [0, 0]
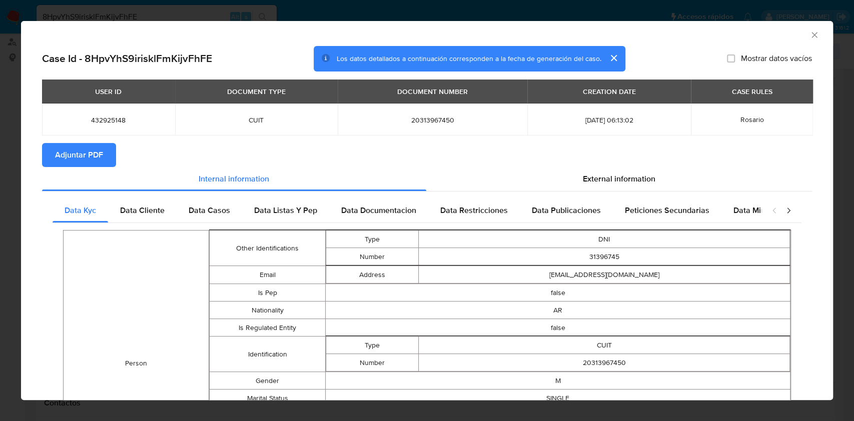
click at [76, 151] on span "Adjuntar PDF" at bounding box center [79, 155] width 48 height 22
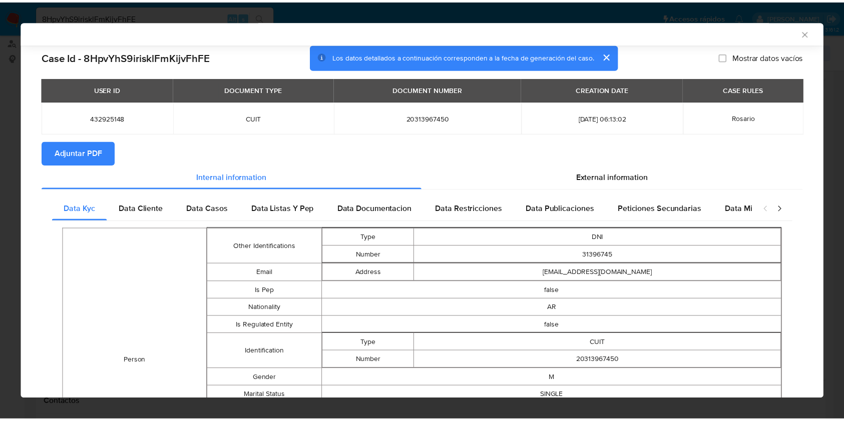
scroll to position [264, 0]
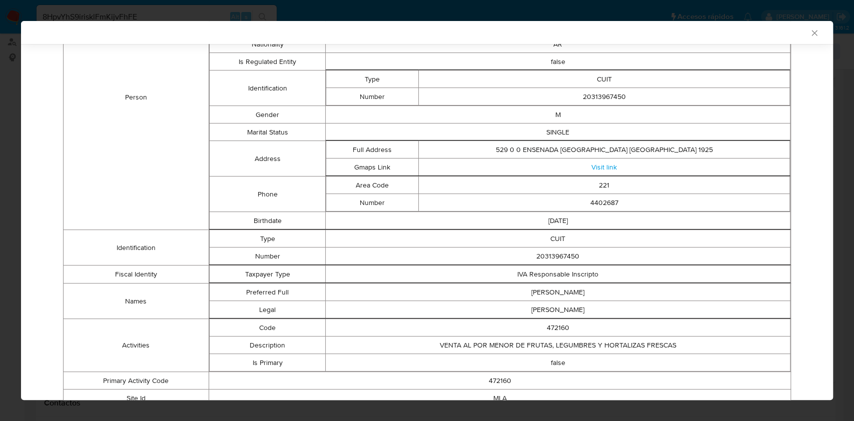
click at [536, 252] on td "20313967450" at bounding box center [558, 257] width 465 height 18
copy td "20313967450"
click at [810, 33] on icon "Cerrar ventana" at bounding box center [815, 33] width 10 height 10
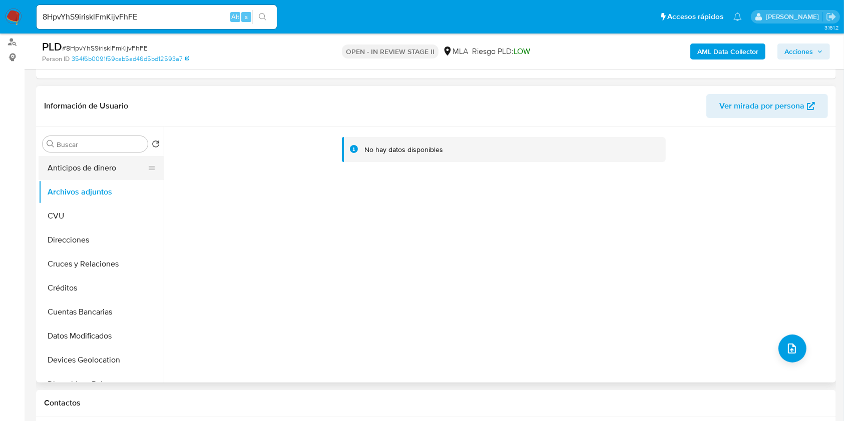
click at [114, 174] on button "Anticipos de dinero" at bounding box center [97, 168] width 117 height 24
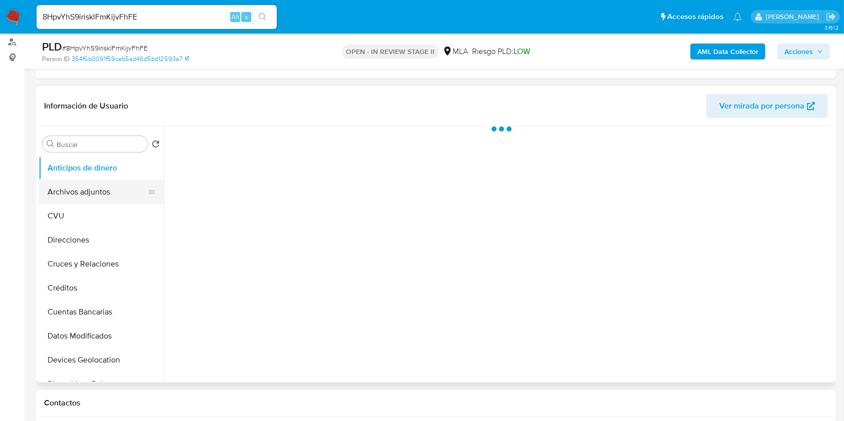
click at [104, 189] on button "Archivos adjuntos" at bounding box center [97, 192] width 117 height 24
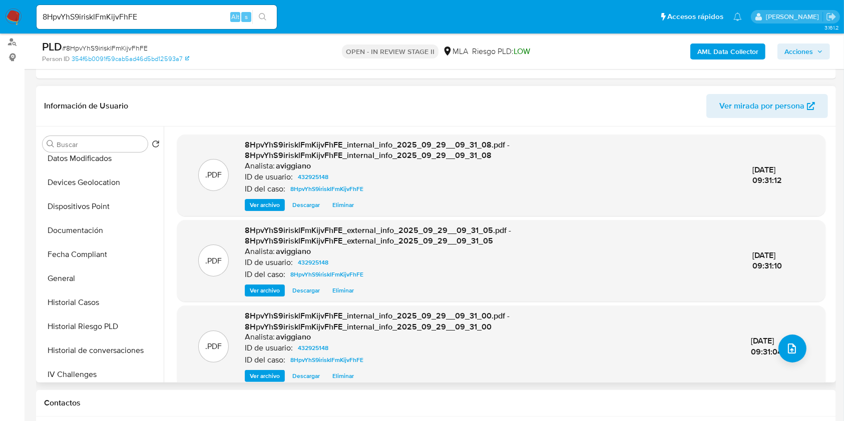
scroll to position [200, 0]
click at [93, 259] on button "General" at bounding box center [97, 256] width 117 height 24
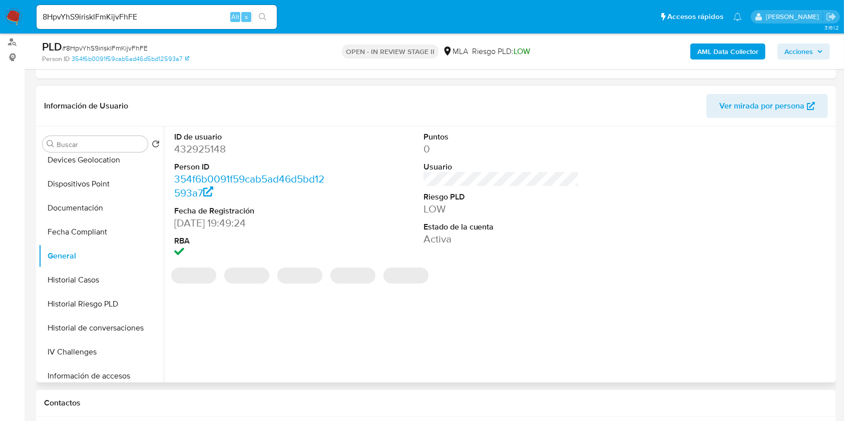
click at [207, 150] on dd "432925148" at bounding box center [252, 149] width 156 height 14
copy dd "432925148"
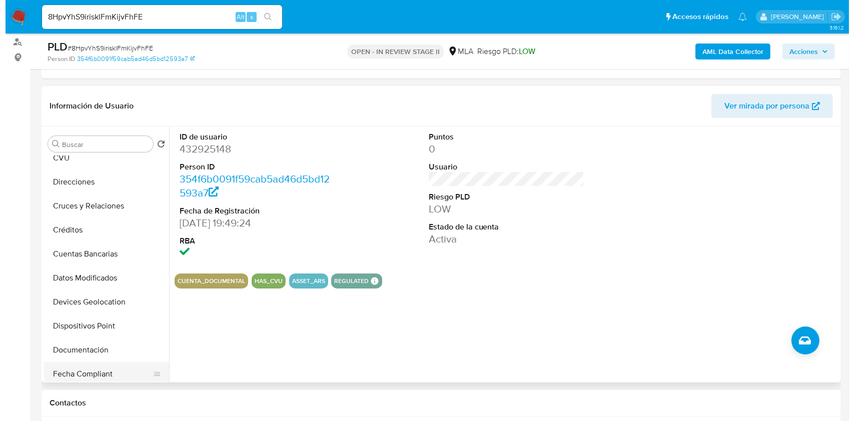
scroll to position [0, 0]
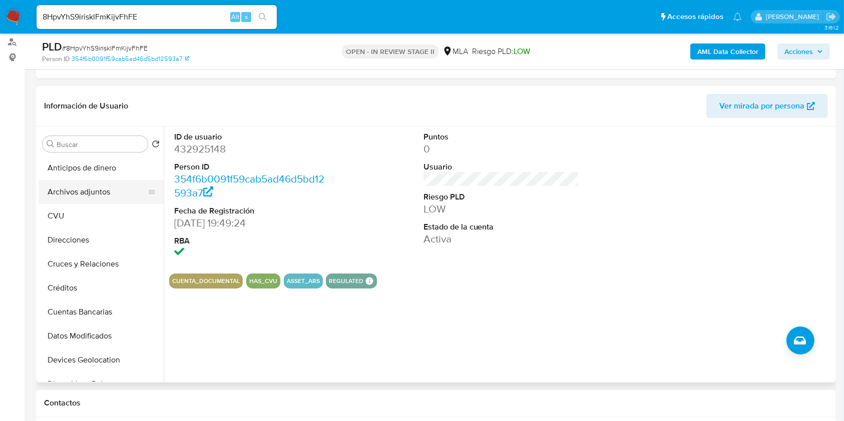
click at [112, 194] on button "Archivos adjuntos" at bounding box center [97, 192] width 117 height 24
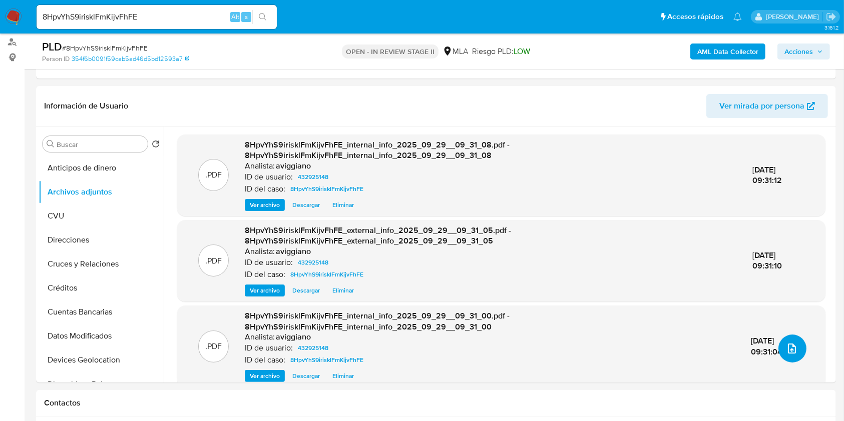
click at [800, 350] on button "upload-file" at bounding box center [792, 349] width 28 height 28
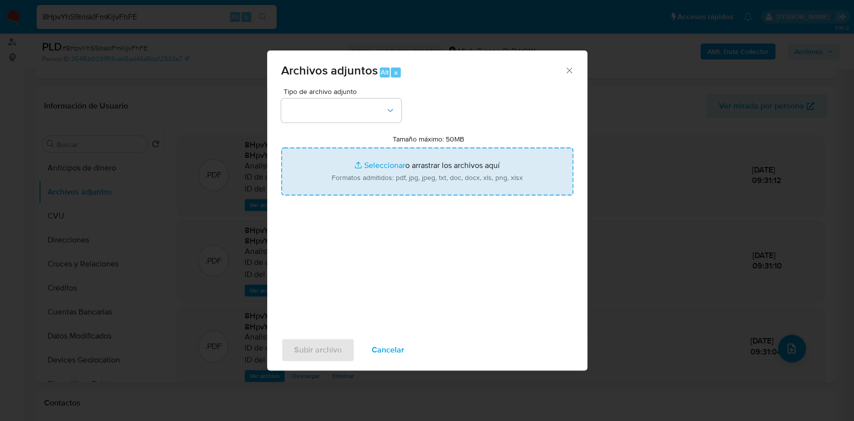
click at [457, 186] on input "Tamaño máximo: 50MB Seleccionar archivos" at bounding box center [427, 172] width 292 height 48
type input "C:\fakepath\Nosis - 432925148.pdf"
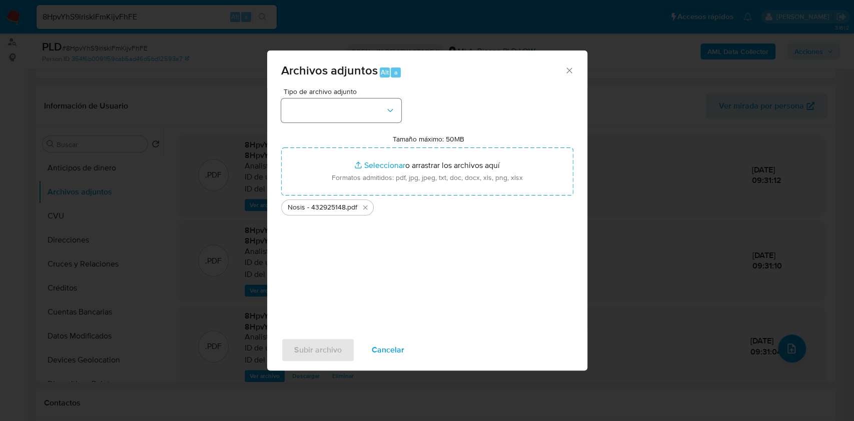
drag, startPoint x: 371, startPoint y: 128, endPoint x: 367, endPoint y: 120, distance: 8.3
click at [371, 127] on div "Tipo de archivo adjunto Tamaño máximo: 50MB Seleccionar archivos Seleccionar o …" at bounding box center [427, 206] width 292 height 236
click at [367, 120] on button "button" at bounding box center [341, 111] width 120 height 24
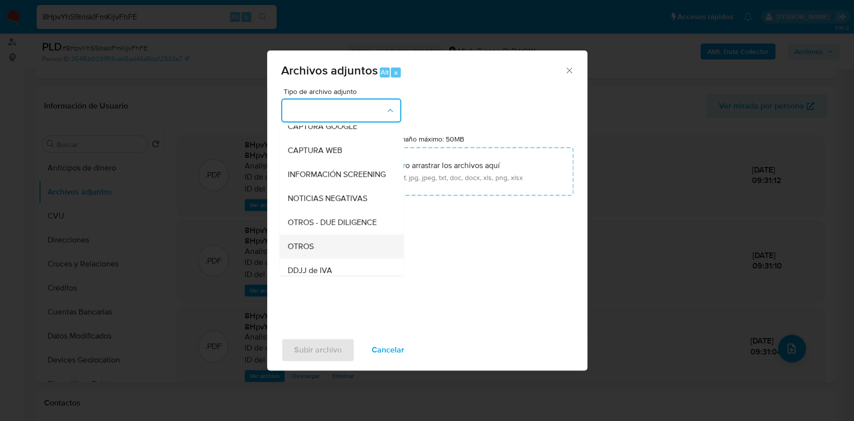
scroll to position [133, 0]
click at [318, 209] on div "OTROS" at bounding box center [338, 197] width 102 height 24
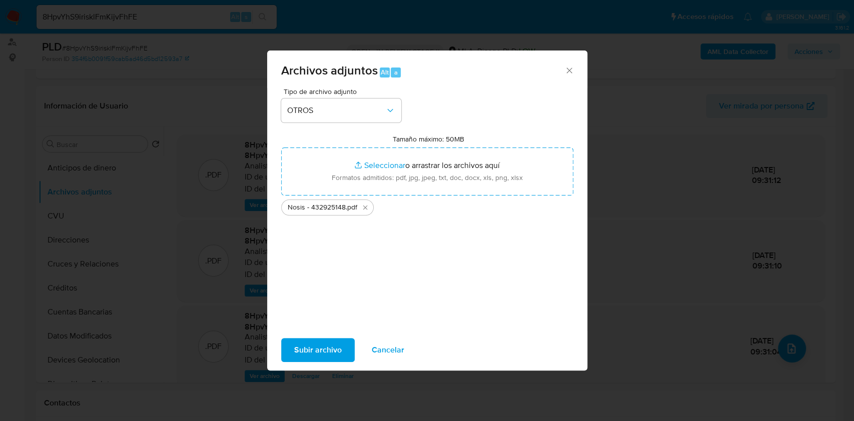
click at [299, 341] on span "Subir archivo" at bounding box center [318, 350] width 48 height 22
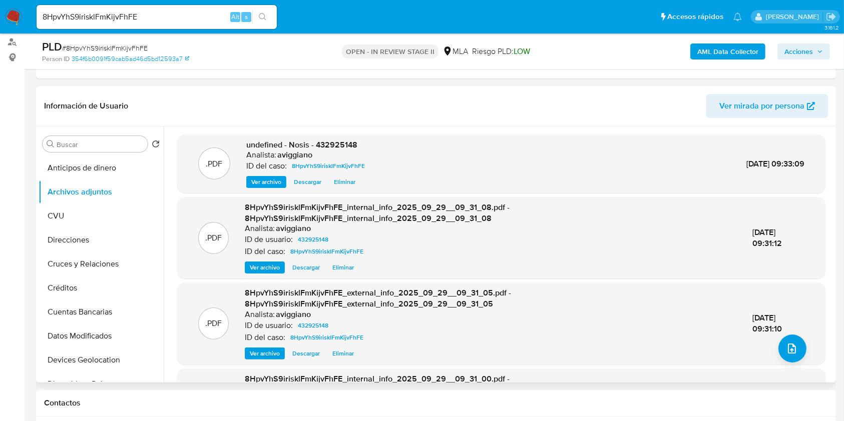
click at [351, 137] on div ".PDF undefined - Nosis - 432925148 Analista: aviggiano ID del caso: 8HpvYhS9iri…" at bounding box center [501, 164] width 648 height 59
click at [337, 144] on span "undefined - Nosis - 432925148" at bounding box center [301, 145] width 111 height 12
copy span "432925148"
click at [788, 353] on icon "upload-file" at bounding box center [792, 349] width 12 height 12
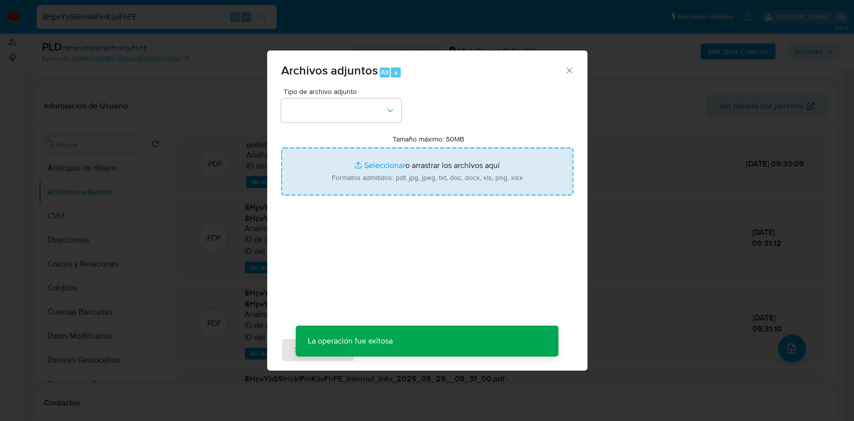
click at [436, 188] on input "Tamaño máximo: 50MB Seleccionar archivos" at bounding box center [427, 172] width 292 height 48
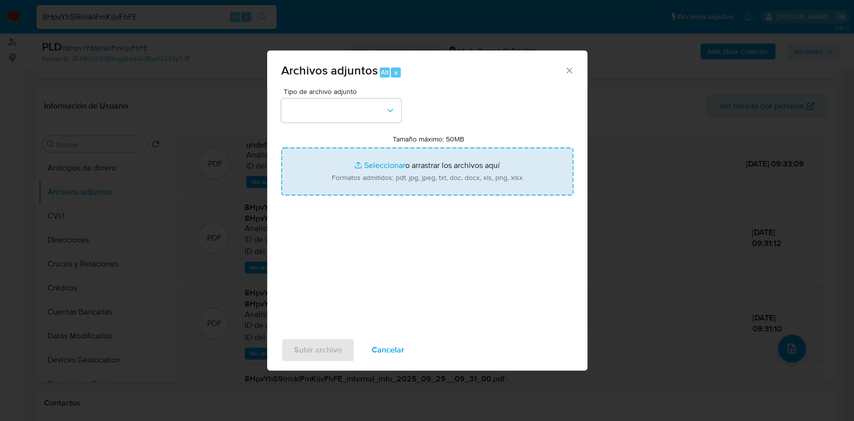
type input "C:\fakepath\Movimientos-Aladdin-v10_1 - 432925148 -.xlsx"
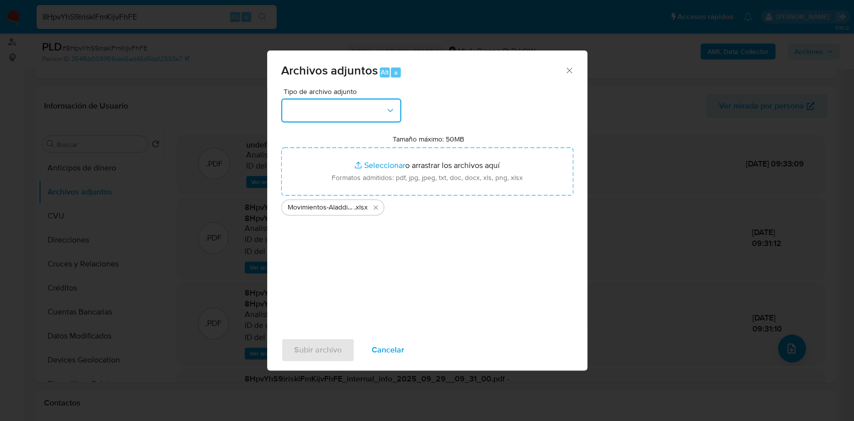
click at [351, 118] on button "button" at bounding box center [341, 111] width 120 height 24
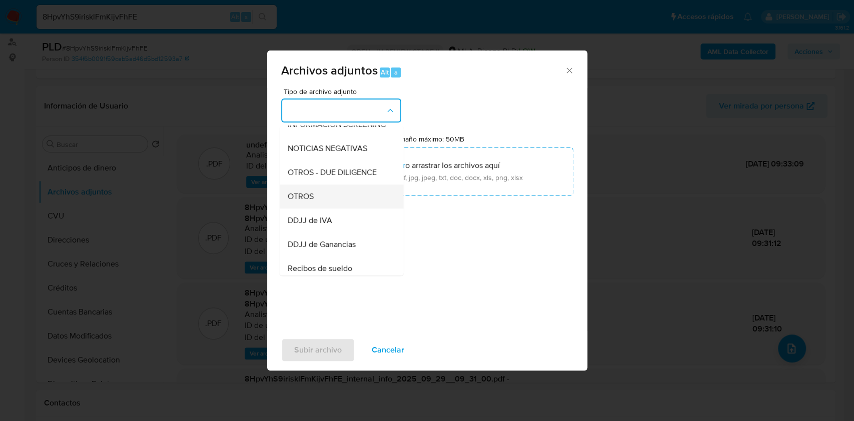
click at [320, 203] on div "OTROS" at bounding box center [338, 197] width 102 height 24
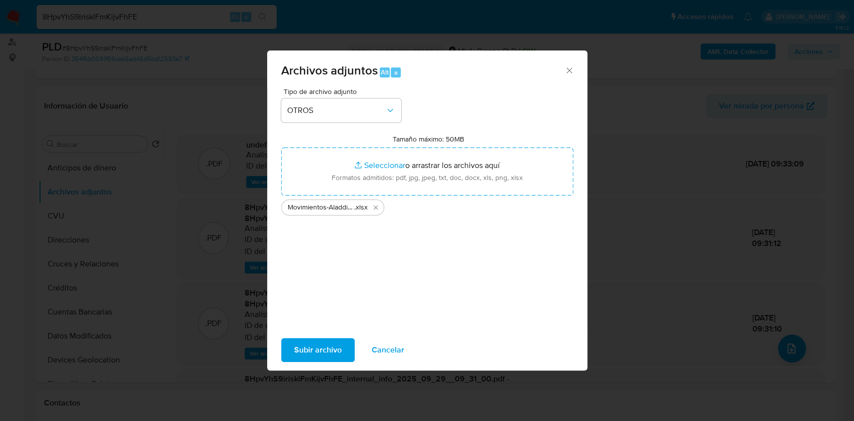
click at [307, 341] on span "Subir archivo" at bounding box center [318, 350] width 48 height 22
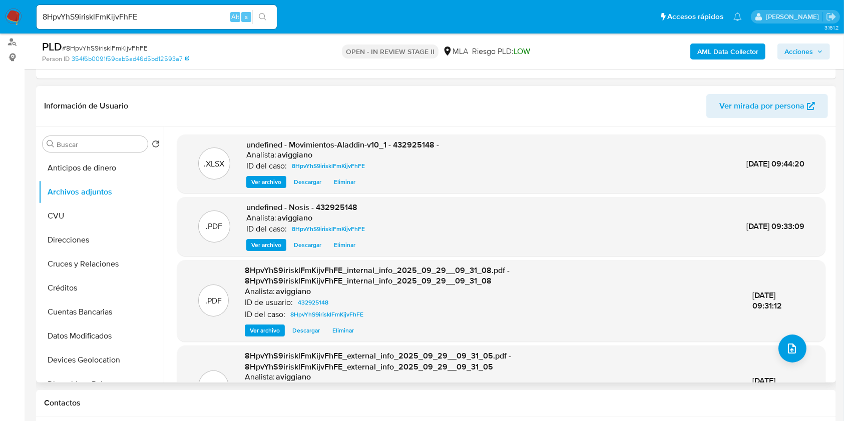
click at [403, 143] on span "undefined - Movimientos-Aladdin-v10_1 - 432925148 -" at bounding box center [342, 145] width 193 height 12
copy span "432925148"
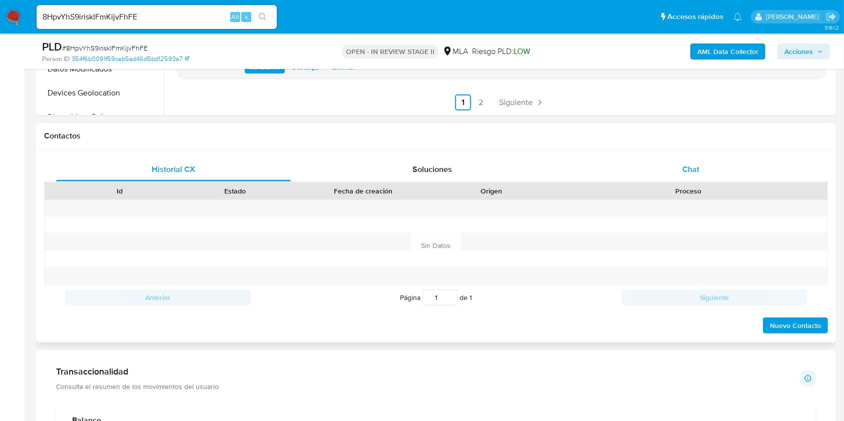
click at [688, 174] on span "Chat" at bounding box center [690, 170] width 17 height 12
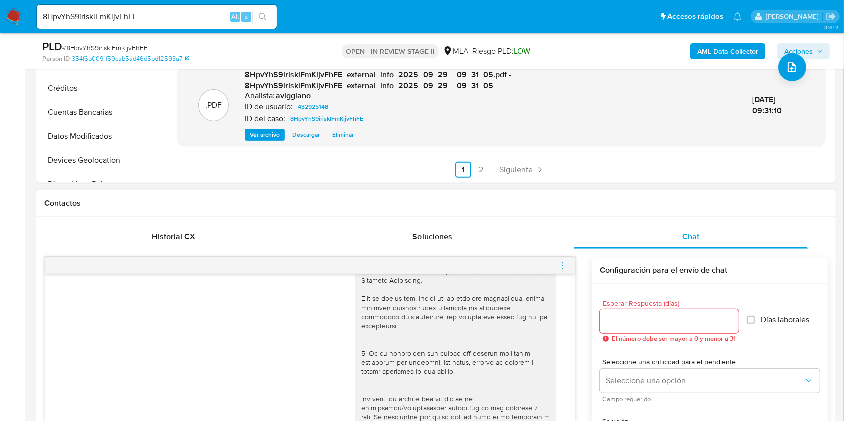
scroll to position [333, 0]
click at [561, 268] on icon "menu-action" at bounding box center [562, 265] width 9 height 9
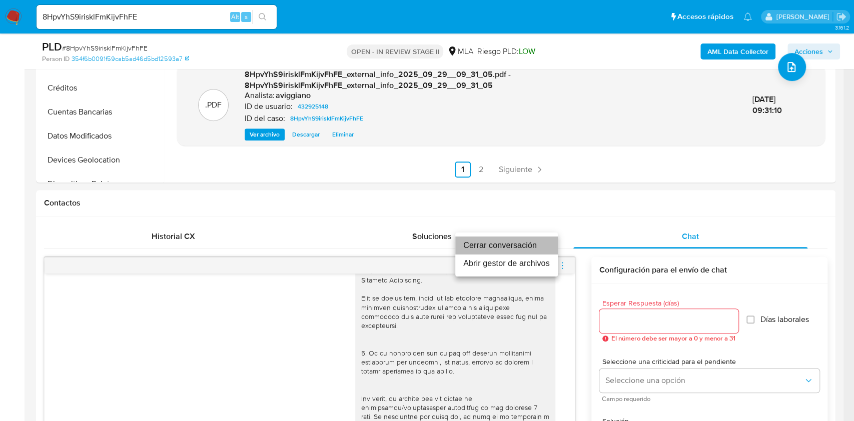
click at [502, 243] on li "Cerrar conversación" at bounding box center [507, 246] width 103 height 18
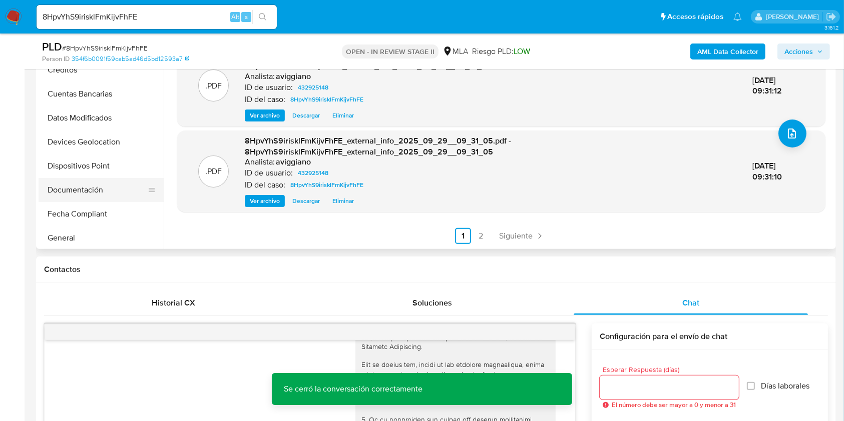
scroll to position [133, 0]
click at [95, 142] on button "Documentación" at bounding box center [97, 142] width 117 height 24
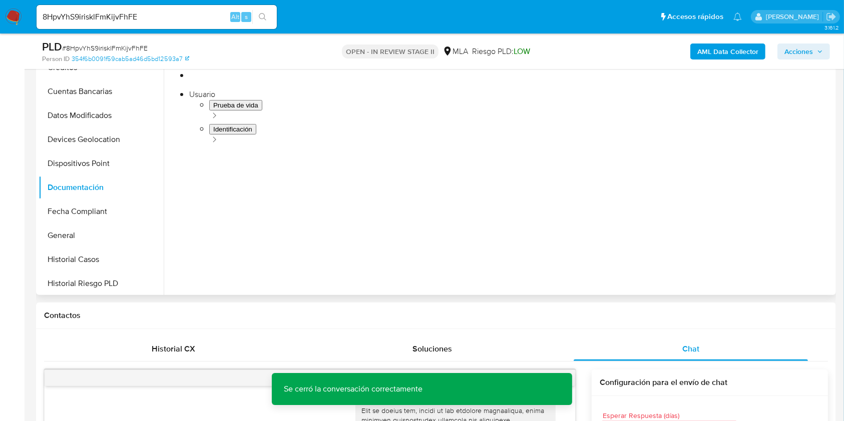
scroll to position [200, 0]
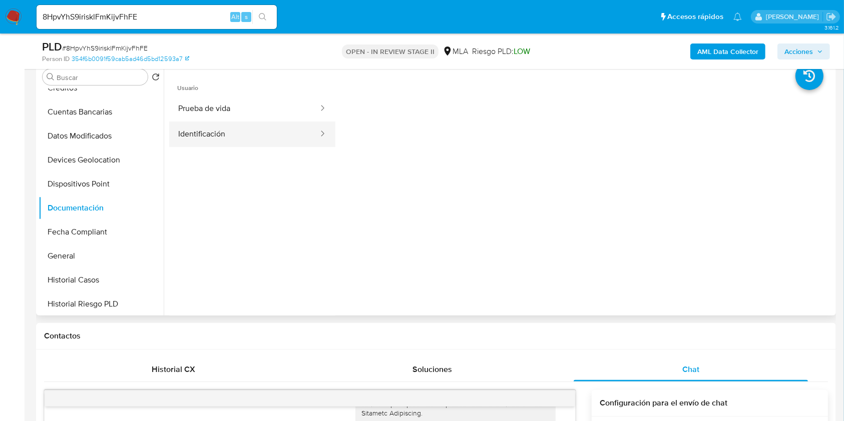
click at [237, 126] on button "Identificación" at bounding box center [244, 135] width 150 height 26
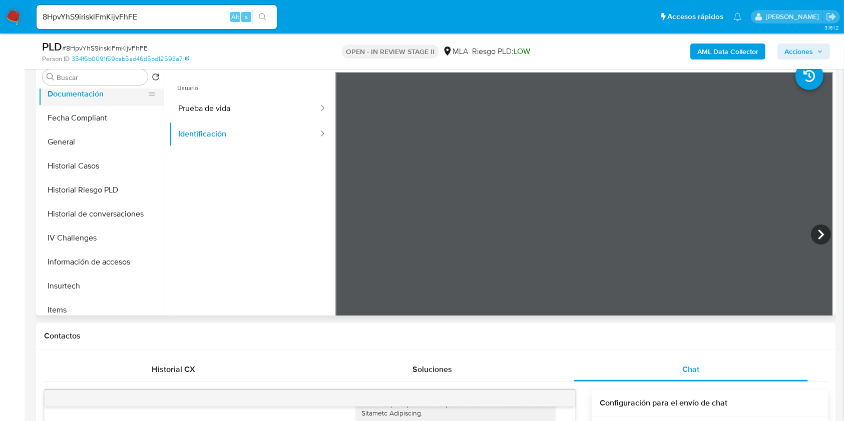
scroll to position [333, 0]
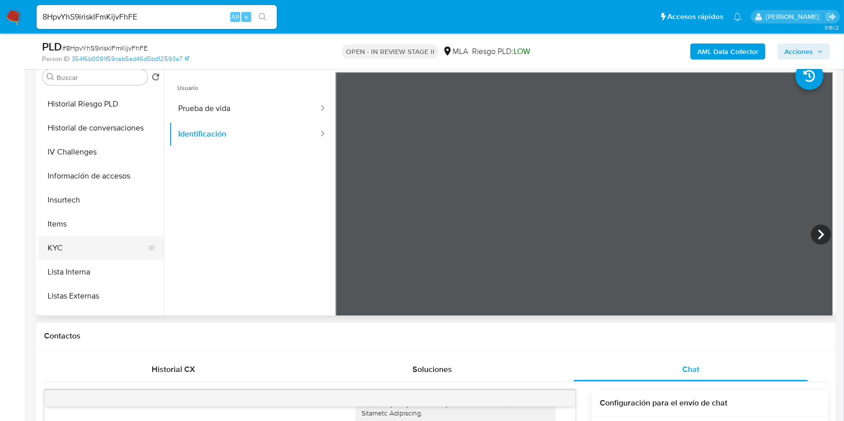
click at [75, 250] on button "KYC" at bounding box center [97, 248] width 117 height 24
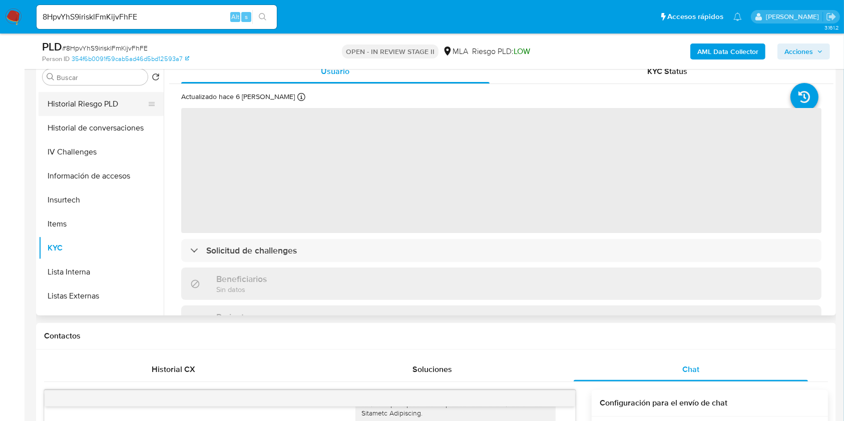
click at [97, 102] on button "Historial Riesgo PLD" at bounding box center [97, 104] width 117 height 24
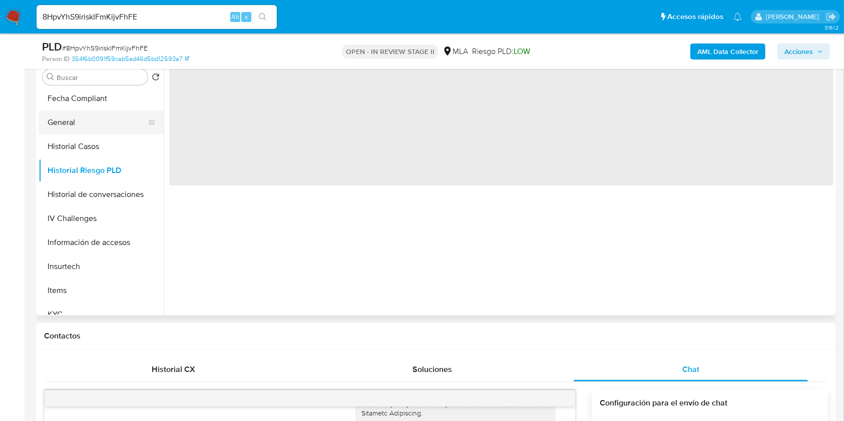
click at [86, 124] on button "General" at bounding box center [97, 123] width 117 height 24
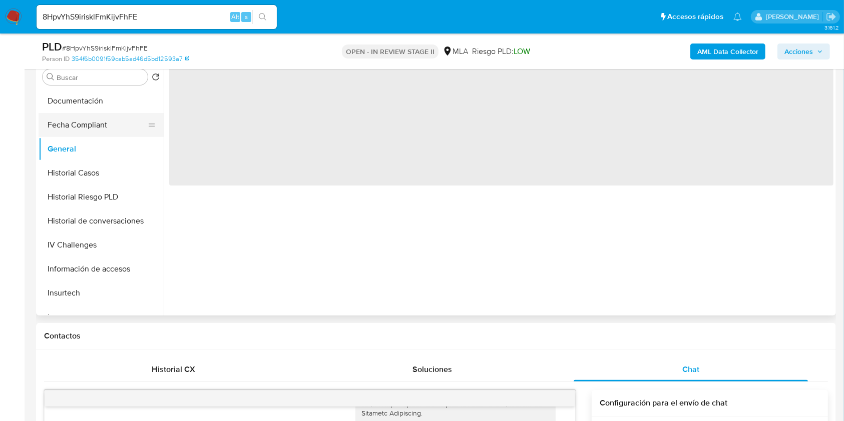
scroll to position [200, 0]
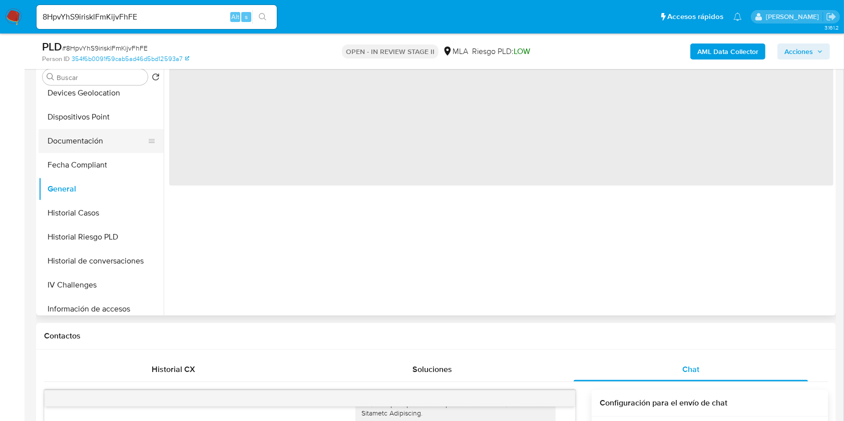
click at [111, 146] on button "Documentación" at bounding box center [97, 141] width 117 height 24
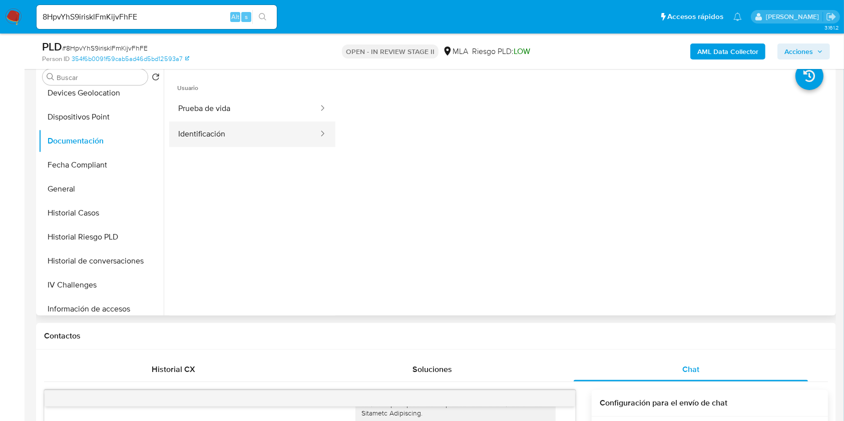
click at [231, 124] on button "Identificación" at bounding box center [244, 135] width 150 height 26
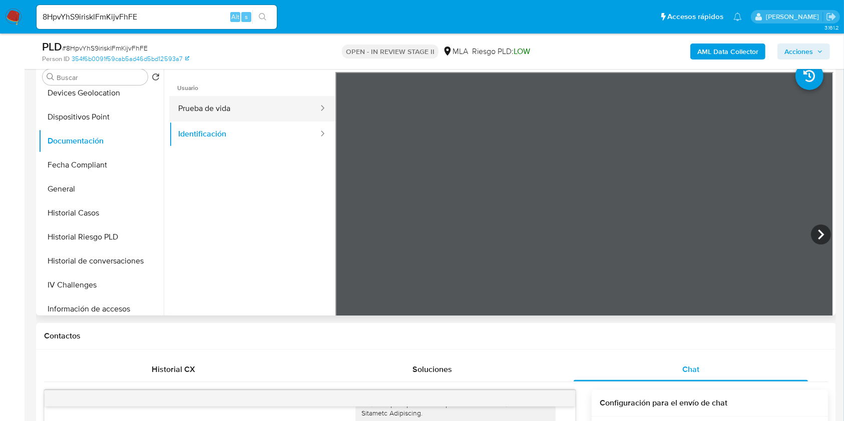
click at [249, 105] on button "Prueba de vida" at bounding box center [244, 109] width 150 height 26
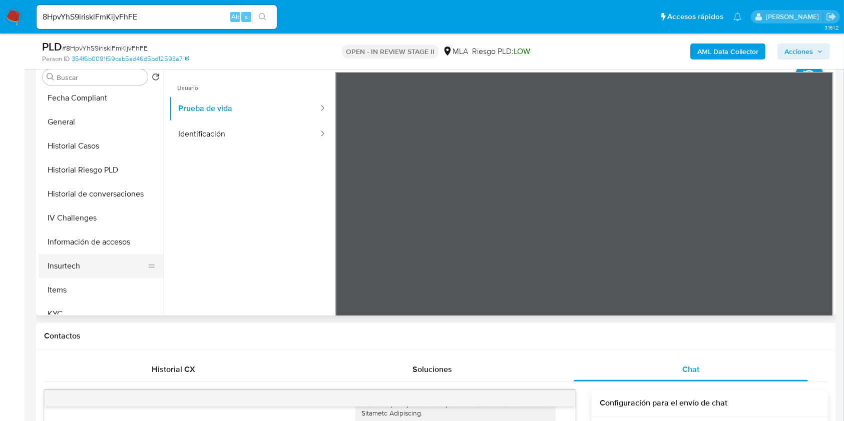
scroll to position [333, 0]
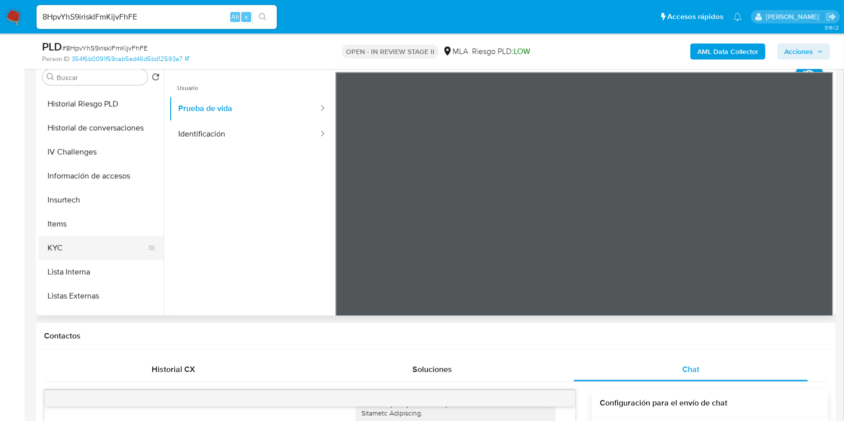
click at [80, 242] on button "KYC" at bounding box center [97, 248] width 117 height 24
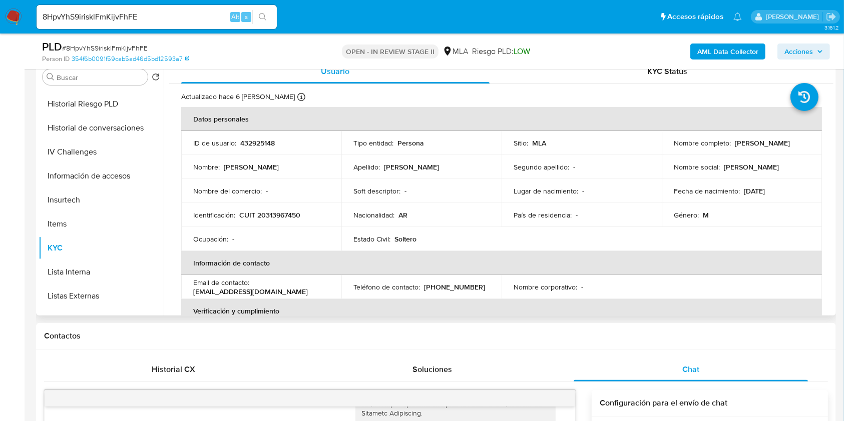
click at [283, 212] on p "CUIT 20313967450" at bounding box center [269, 215] width 61 height 9
copy p "20313967450"
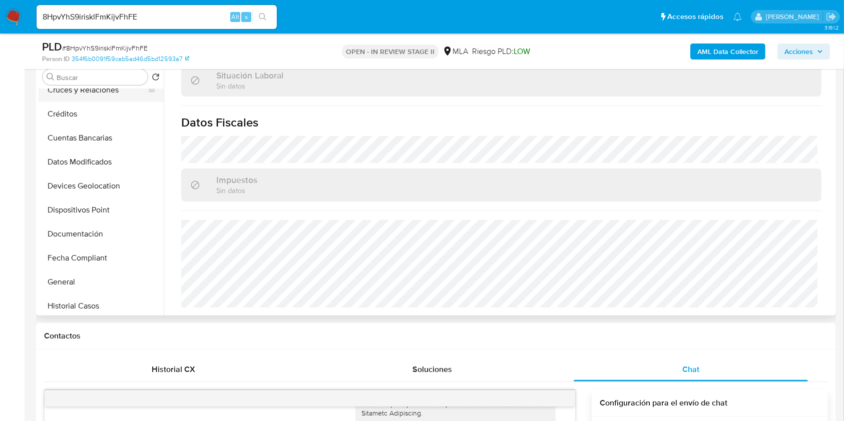
scroll to position [67, 0]
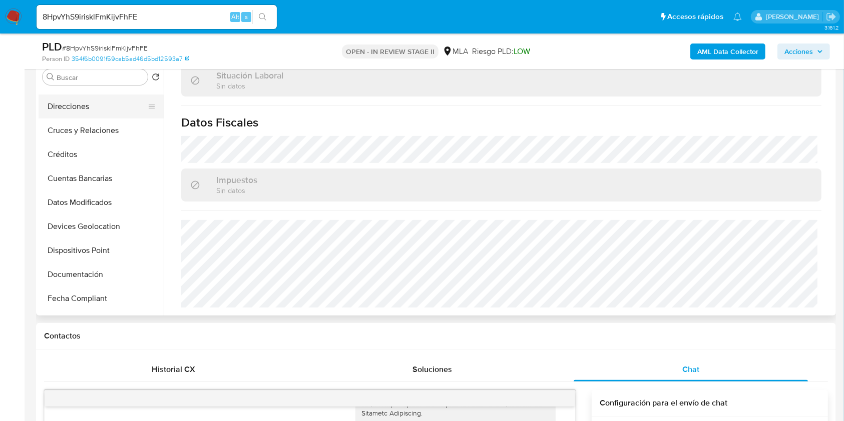
click at [85, 114] on button "Direcciones" at bounding box center [97, 107] width 117 height 24
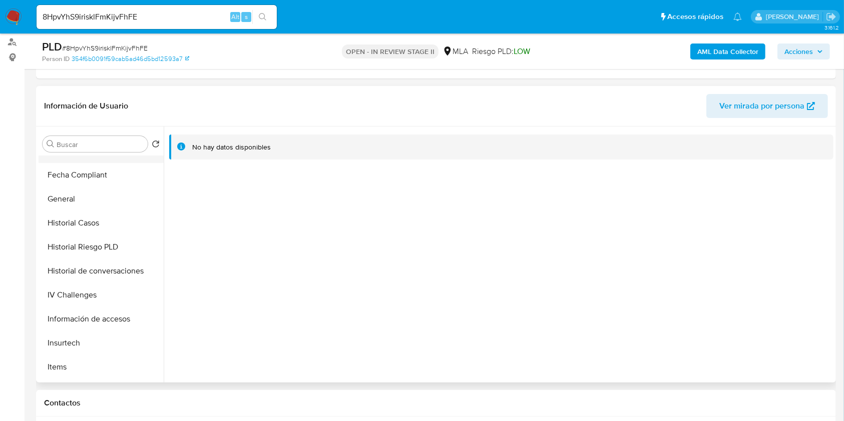
scroll to position [333, 0]
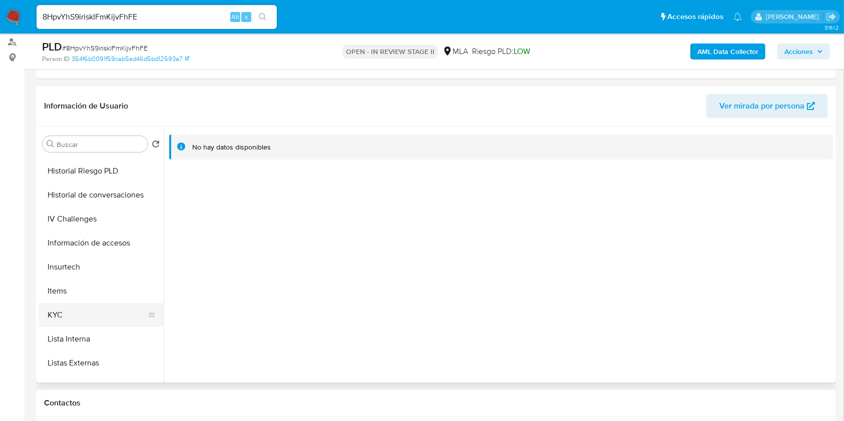
click at [97, 312] on button "KYC" at bounding box center [97, 315] width 117 height 24
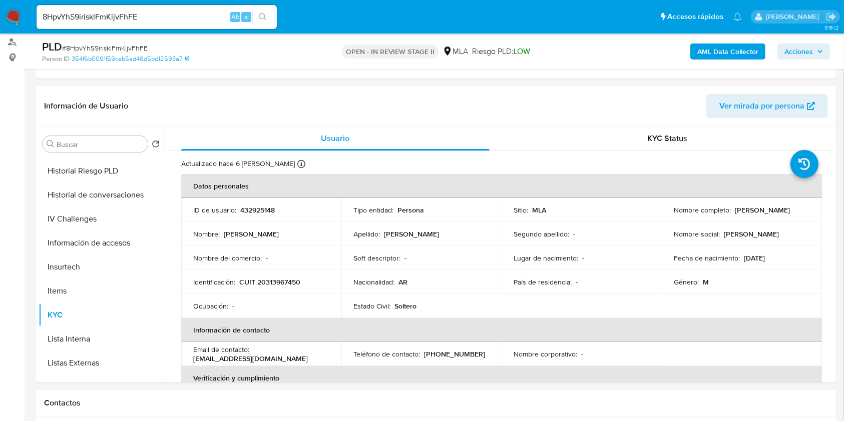
click at [290, 279] on p "CUIT 20313967450" at bounding box center [269, 282] width 61 height 9
copy p "20313967450"
drag, startPoint x: 732, startPoint y: 206, endPoint x: 799, endPoint y: 214, distance: 68.0
click at [799, 214] on td "Nombre completo : Pedro Rufino Gomez" at bounding box center [742, 210] width 160 height 24
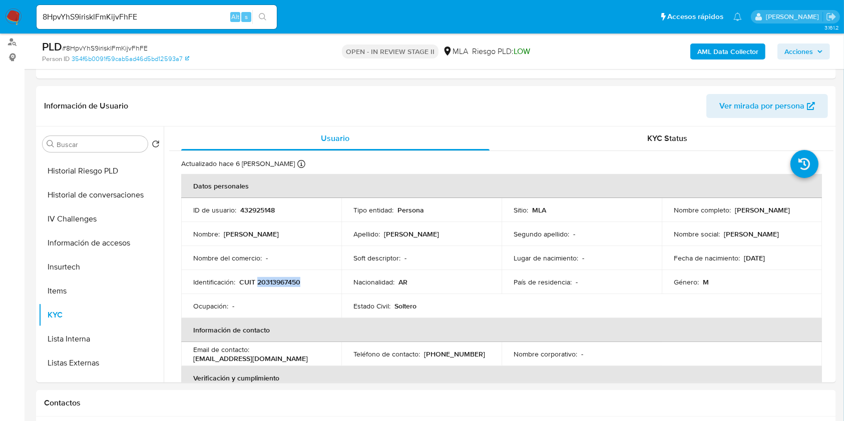
copy div "Pedro Rufino Gomez"
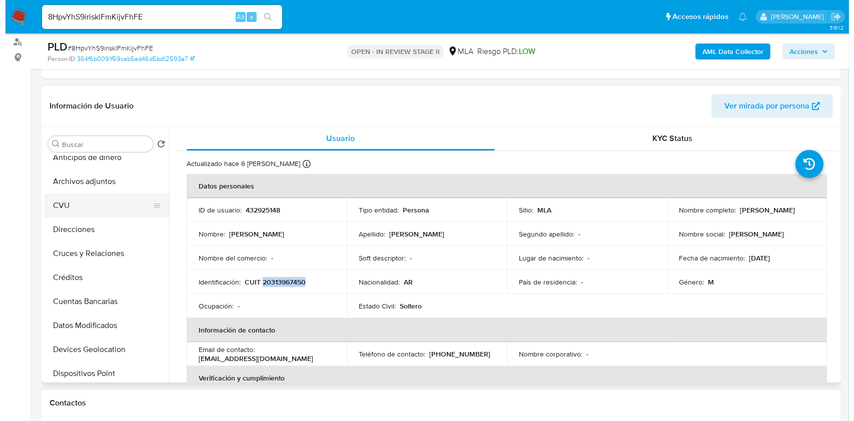
scroll to position [0, 0]
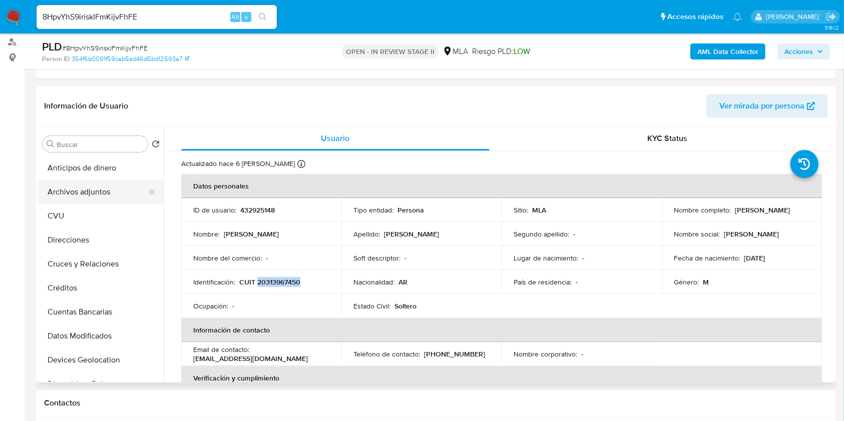
click at [103, 180] on button "Archivos adjuntos" at bounding box center [97, 192] width 117 height 24
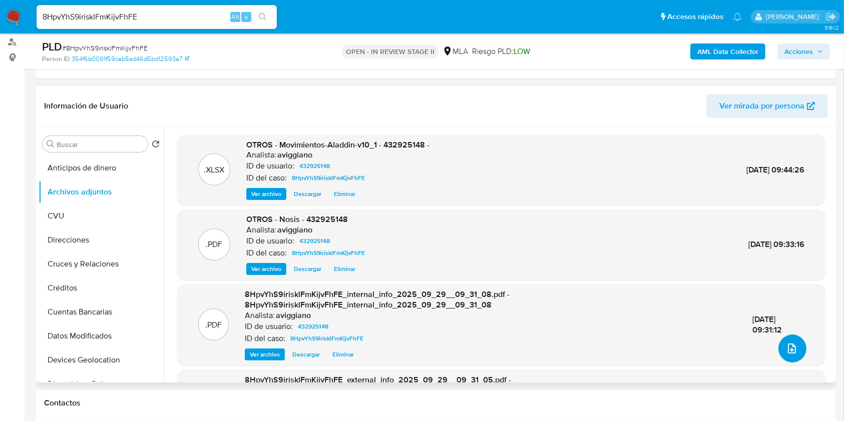
click at [788, 341] on button "upload-file" at bounding box center [792, 349] width 28 height 28
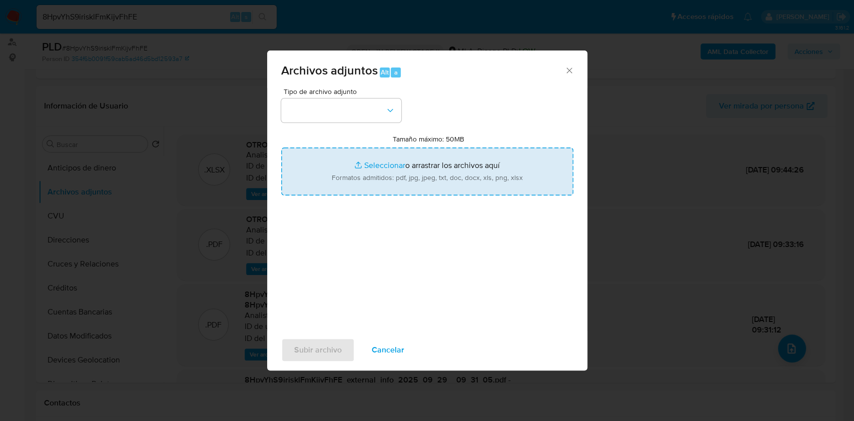
click at [486, 184] on input "Tamaño máximo: 50MB Seleccionar archivos" at bounding box center [427, 172] width 292 height 48
type input "C:\fakepath\Caselog 8HpvYhS9irisklFmKijvFhFE_2025_09_17_19_26_28.docx"
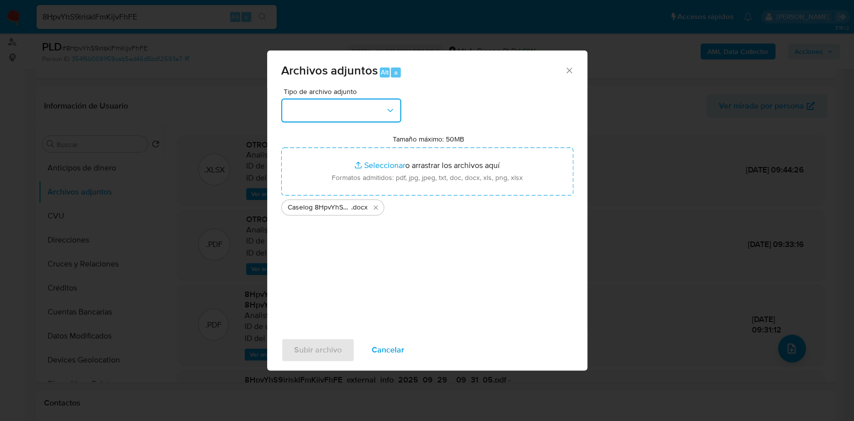
click at [364, 99] on button "button" at bounding box center [341, 111] width 120 height 24
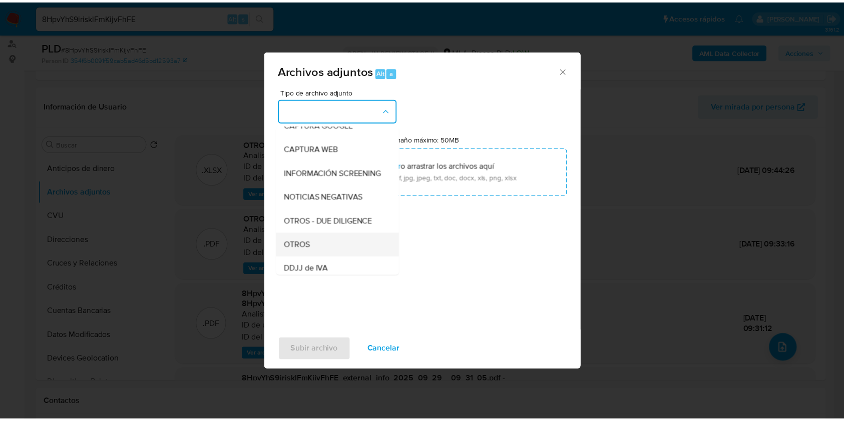
scroll to position [133, 0]
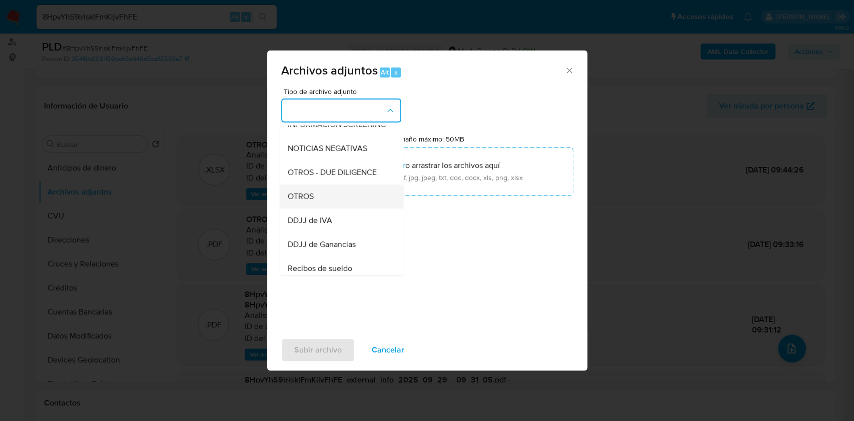
click at [299, 198] on div "OTROS" at bounding box center [338, 197] width 102 height 24
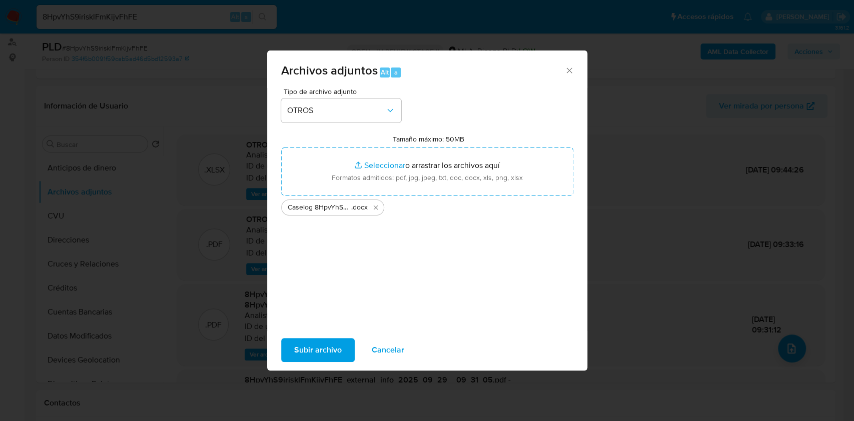
click at [316, 350] on span "Subir archivo" at bounding box center [318, 350] width 48 height 22
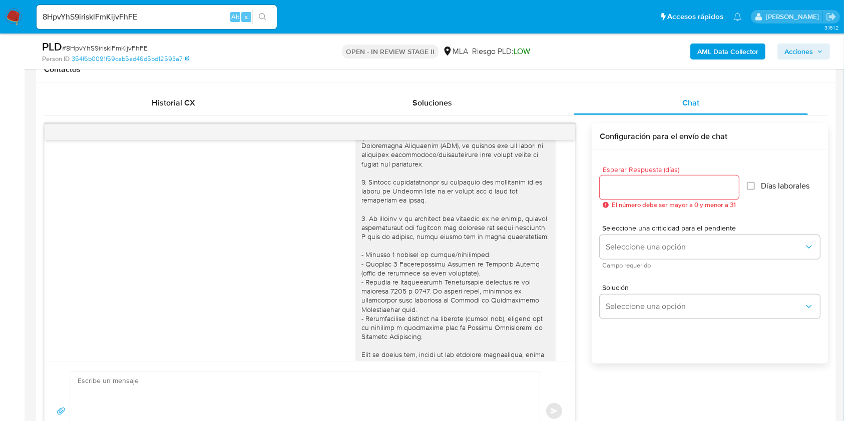
scroll to position [0, 0]
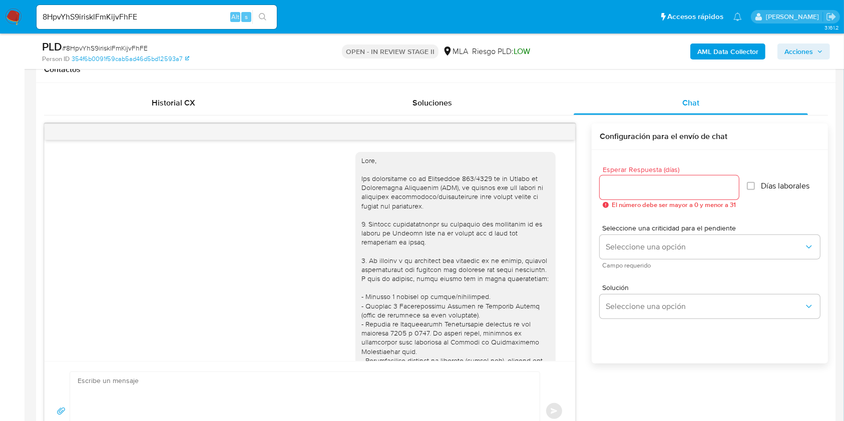
click at [823, 61] on div "AML Data Collector Acciones" at bounding box center [700, 52] width 260 height 24
click at [800, 49] on span "Acciones" at bounding box center [798, 52] width 29 height 16
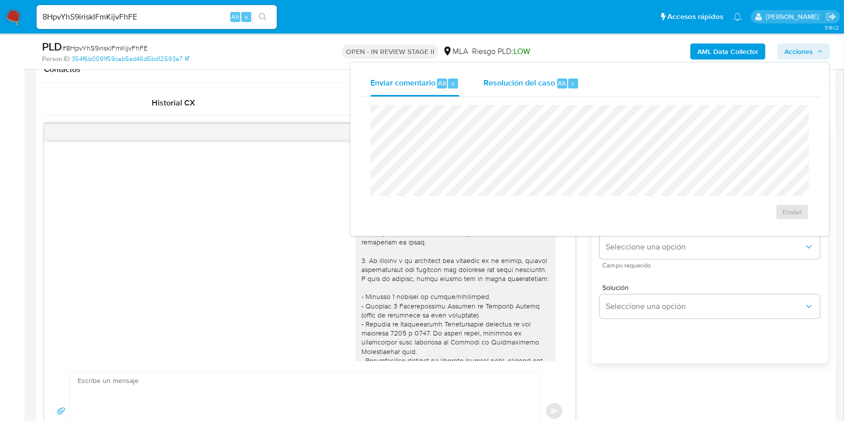
click at [511, 85] on span "Resolución del caso" at bounding box center [520, 83] width 72 height 12
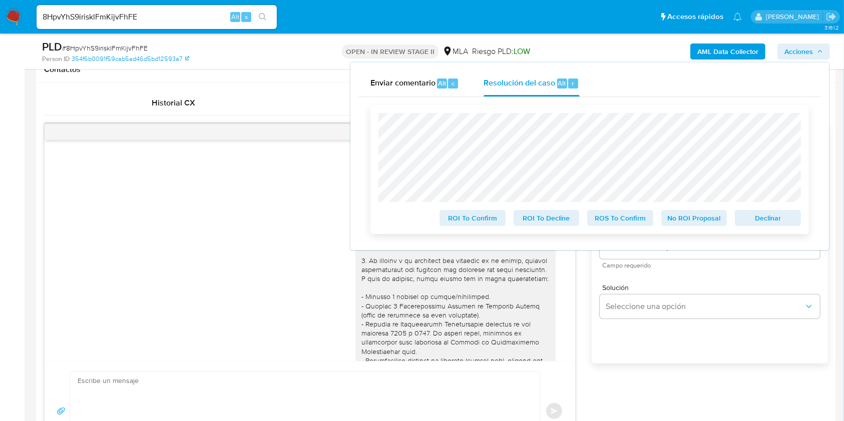
click at [745, 219] on span "Declinar" at bounding box center [768, 218] width 52 height 14
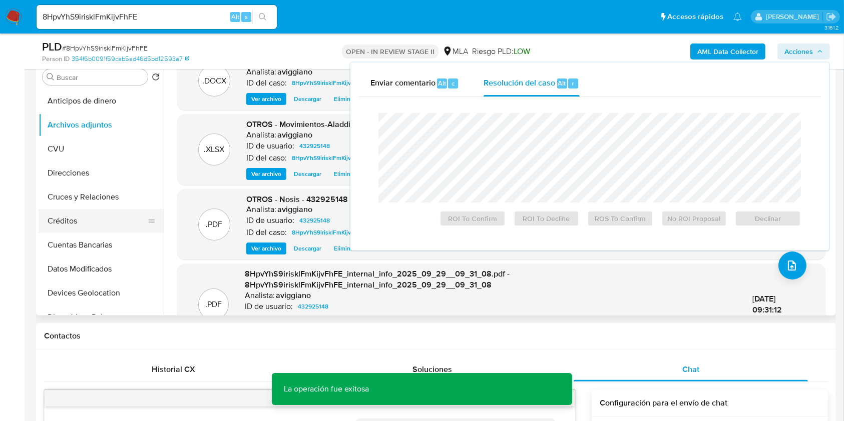
scroll to position [200, 0]
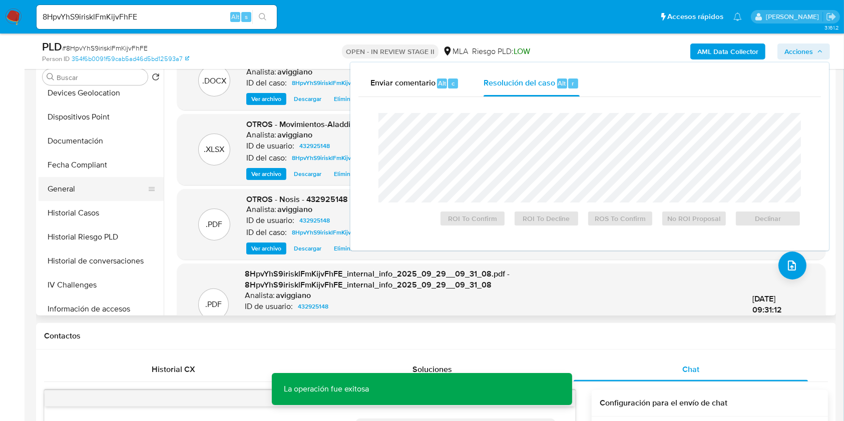
click at [74, 200] on button "General" at bounding box center [97, 189] width 117 height 24
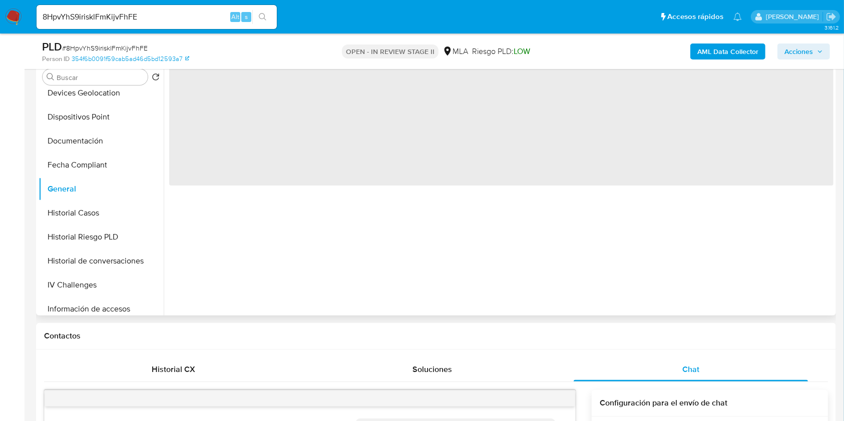
scroll to position [0, 0]
click at [98, 221] on button "Historial Casos" at bounding box center [97, 213] width 117 height 24
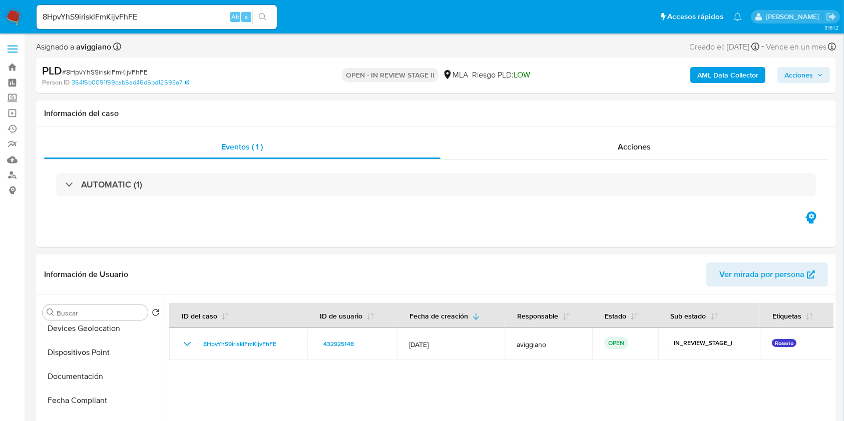
click at [813, 73] on span "Acciones" at bounding box center [803, 75] width 39 height 14
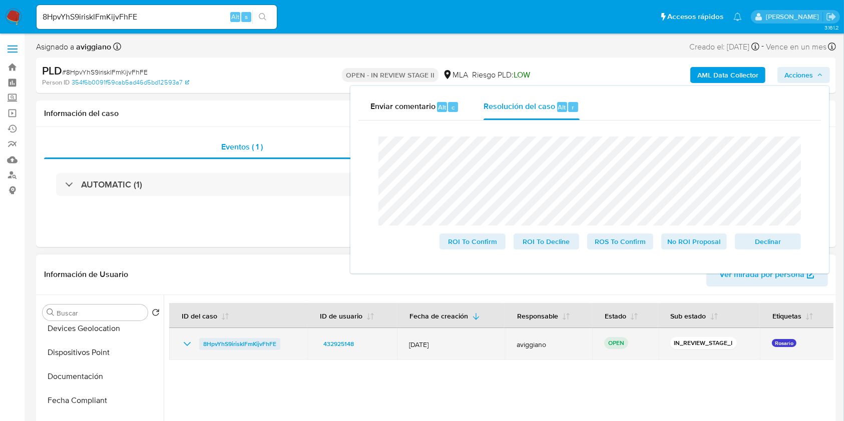
click at [219, 341] on span "8HpvYhS9irisklFmKijvFhFE" at bounding box center [239, 344] width 73 height 12
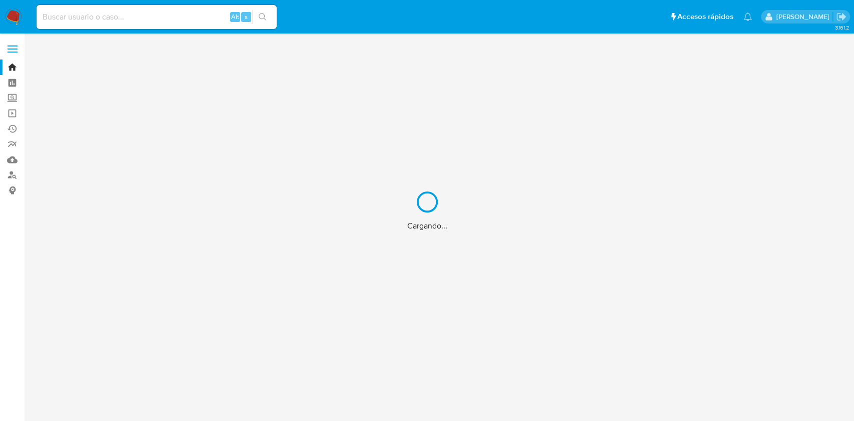
click at [134, 18] on div "Cargando..." at bounding box center [427, 210] width 854 height 421
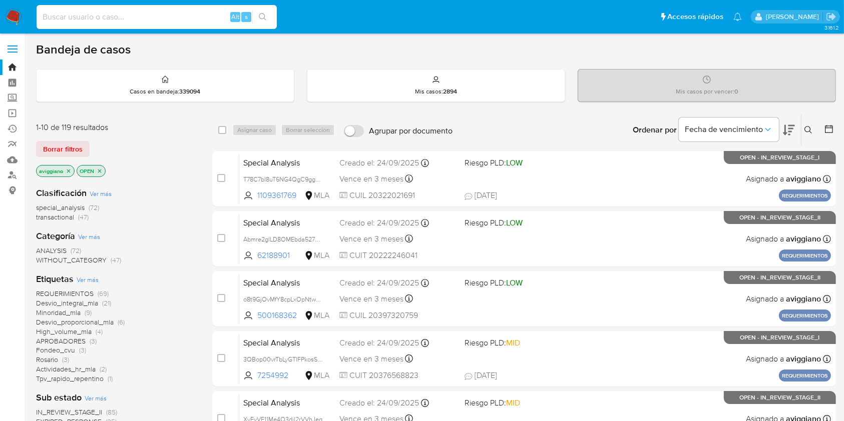
click at [134, 18] on input at bounding box center [157, 17] width 240 height 13
paste input "nsJYHfS6SI6lCSb4HM1jLJSc"
type input "nsJYHfS6SI6lCSb4HM1jLJSc"
click at [813, 134] on button at bounding box center [809, 130] width 17 height 12
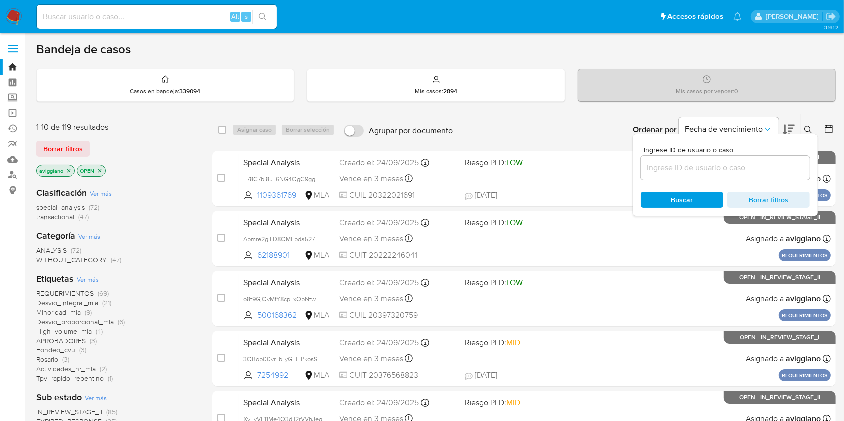
click at [767, 174] on div at bounding box center [725, 168] width 169 height 24
click at [747, 168] on input at bounding box center [725, 168] width 169 height 13
paste input "nsJYHfS6SI6lCSb4HM1jLJSc"
type input "nsJYHfS6SI6lCSb4HM1jLJSc"
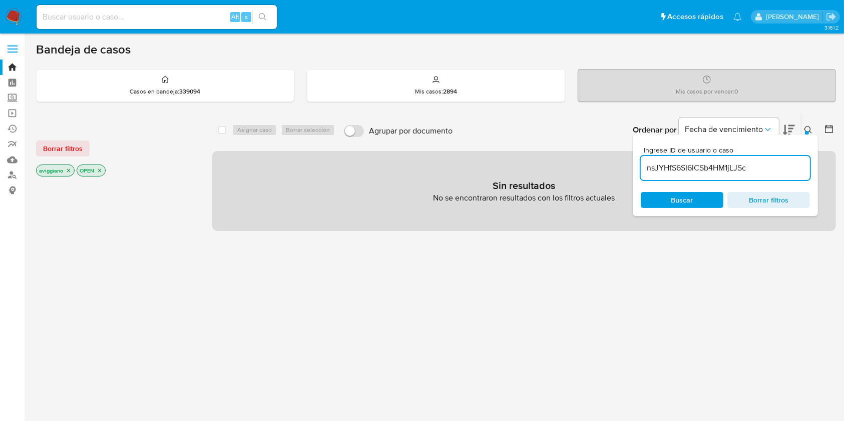
drag, startPoint x: 100, startPoint y: 169, endPoint x: 175, endPoint y: 151, distance: 76.6
click at [101, 169] on icon "close-filter" at bounding box center [100, 171] width 4 height 4
click at [68, 169] on icon "close-filter" at bounding box center [69, 171] width 4 height 4
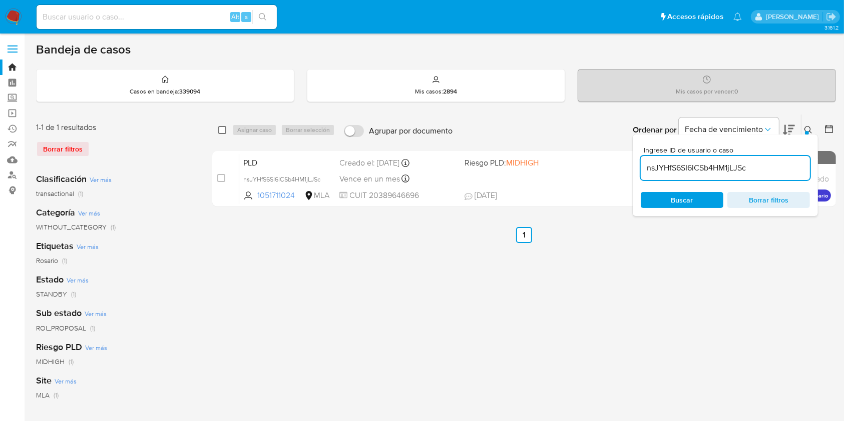
click at [220, 129] on input "checkbox" at bounding box center [222, 130] width 8 height 8
checkbox input "true"
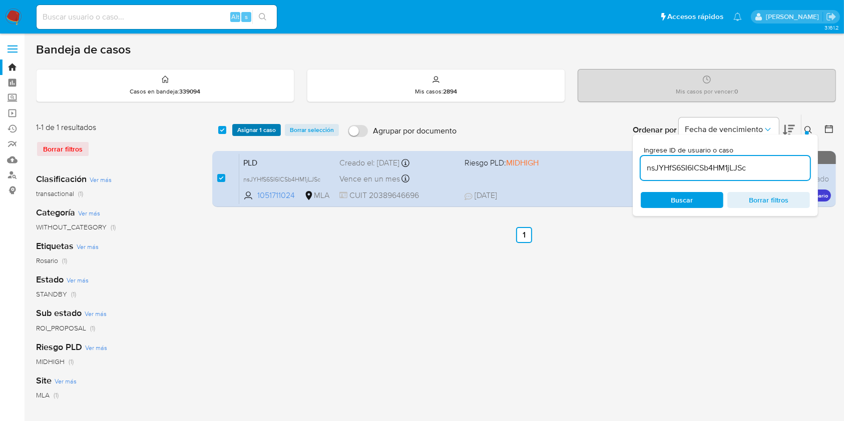
click at [249, 128] on span "Asignar 1 caso" at bounding box center [256, 130] width 39 height 10
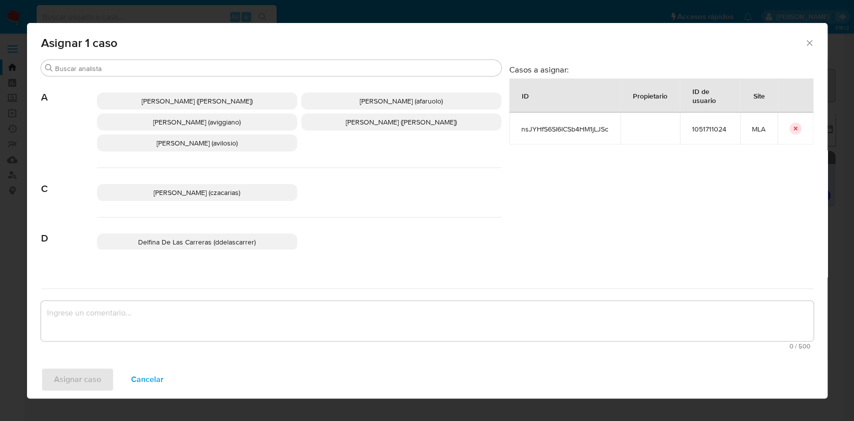
click at [153, 124] on span "Agustina Belen Viggiano (aviggiano)" at bounding box center [197, 122] width 88 height 10
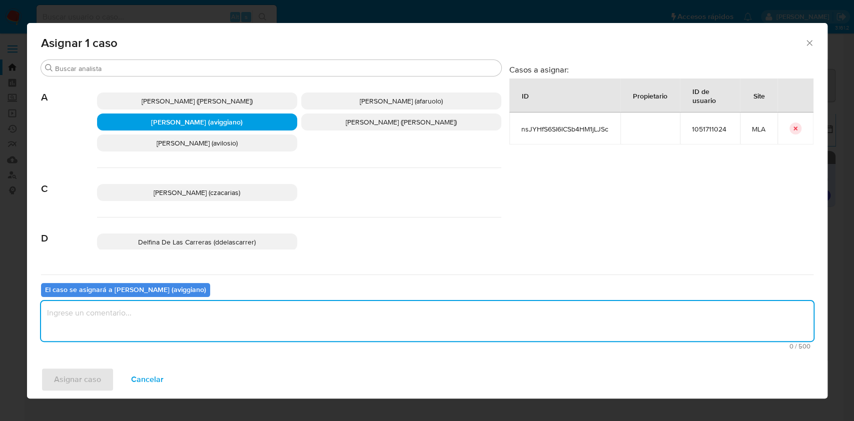
click at [131, 315] on textarea "assign-modal" at bounding box center [427, 321] width 773 height 40
click at [82, 394] on div "Asignar caso Cancelar" at bounding box center [427, 380] width 801 height 38
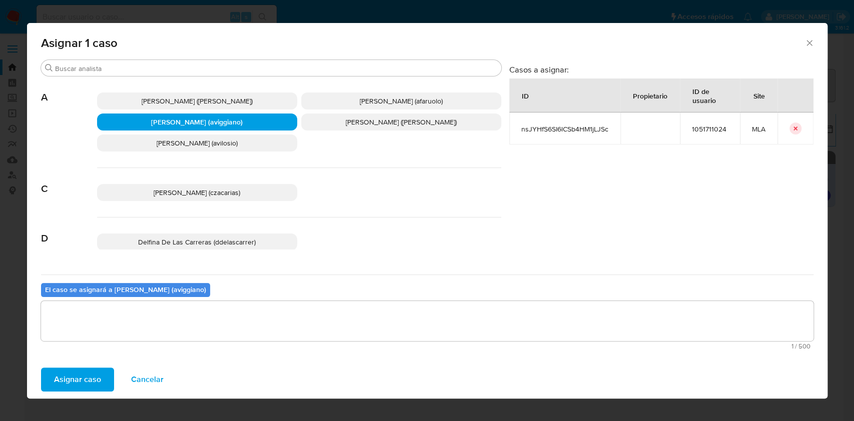
click at [79, 381] on span "Asignar caso" at bounding box center [77, 380] width 47 height 22
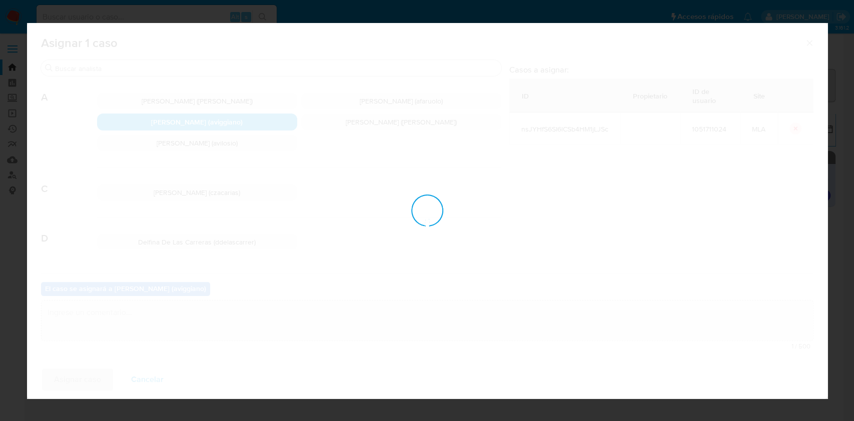
checkbox input "false"
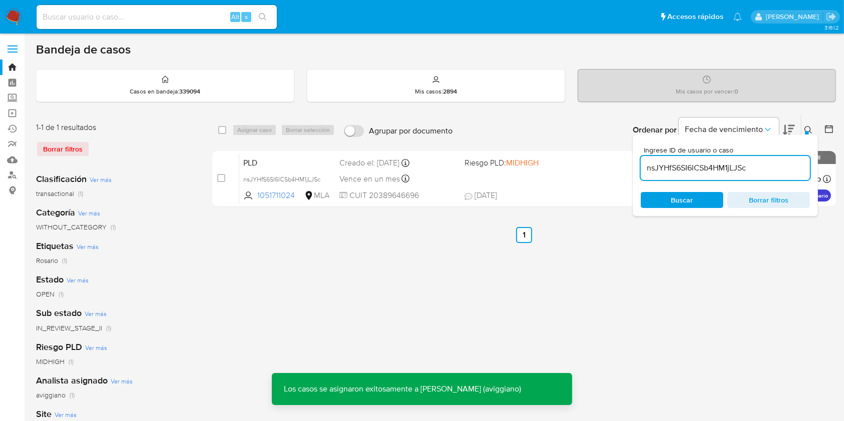
click at [479, 212] on div "select-all-cases-checkbox Asignar caso Borrar selección Agrupar por documento O…" at bounding box center [524, 333] width 624 height 439
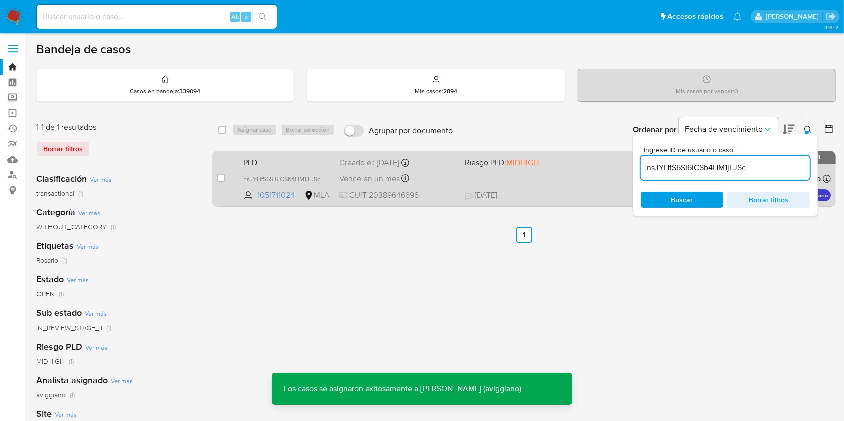
click at [554, 184] on div "PLD nsJYHfS6SI6lCSb4HM1jLJSc 1051711024 MLA Riesgo PLD: MIDHIGH Creado el: 12/0…" at bounding box center [535, 179] width 592 height 51
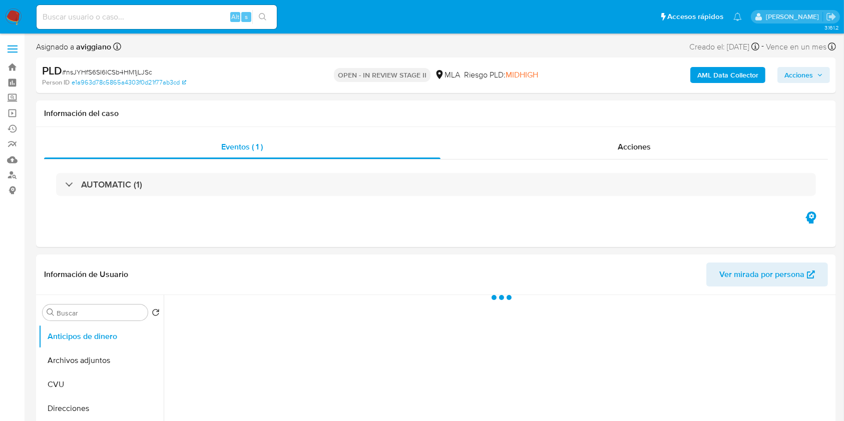
click at [808, 80] on span "Acciones" at bounding box center [798, 75] width 29 height 16
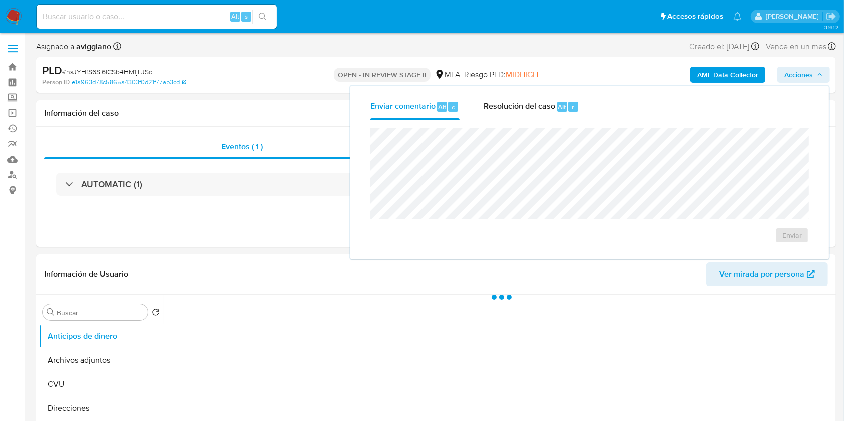
select select "10"
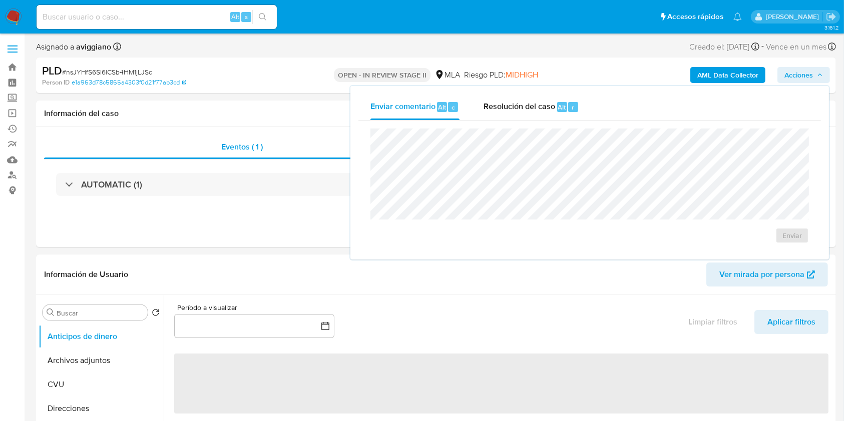
click at [731, 78] on b "AML Data Collector" at bounding box center [727, 75] width 61 height 16
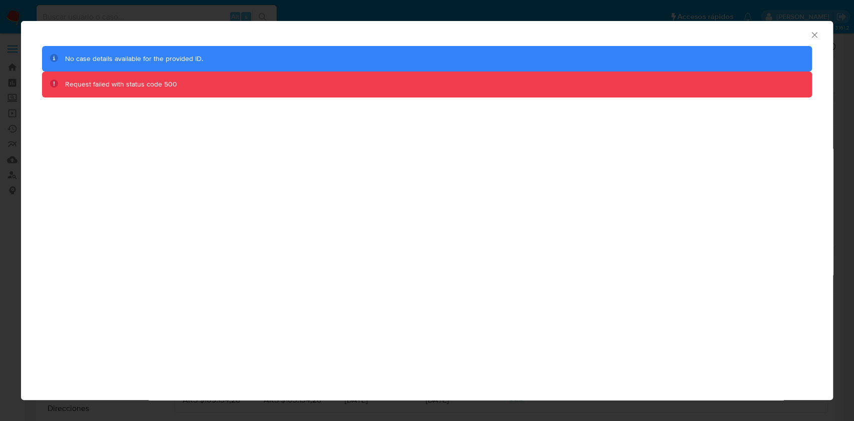
click at [817, 34] on icon "Cerrar ventana" at bounding box center [815, 35] width 10 height 10
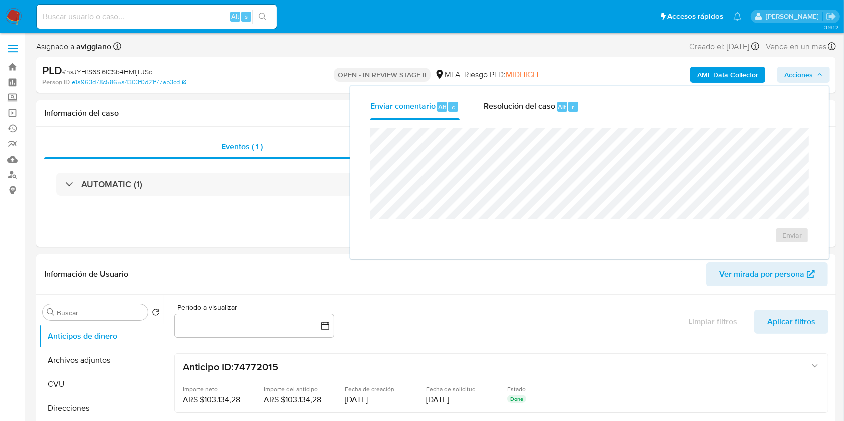
click at [706, 73] on b "AML Data Collector" at bounding box center [727, 75] width 61 height 16
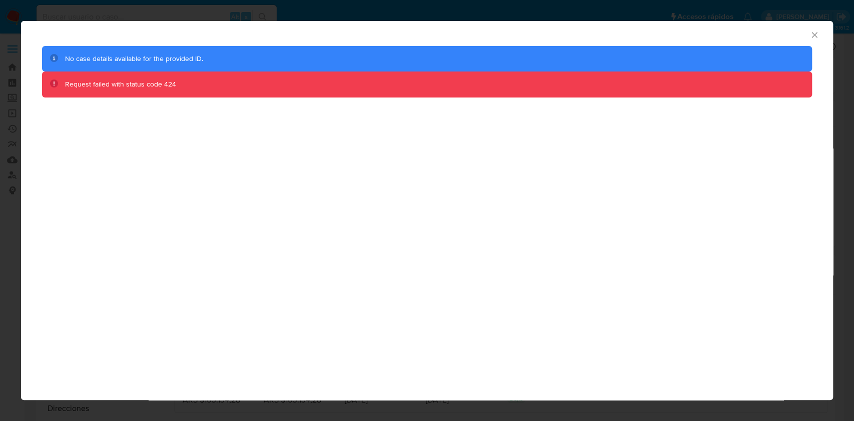
click at [810, 39] on icon "Cerrar ventana" at bounding box center [815, 35] width 10 height 10
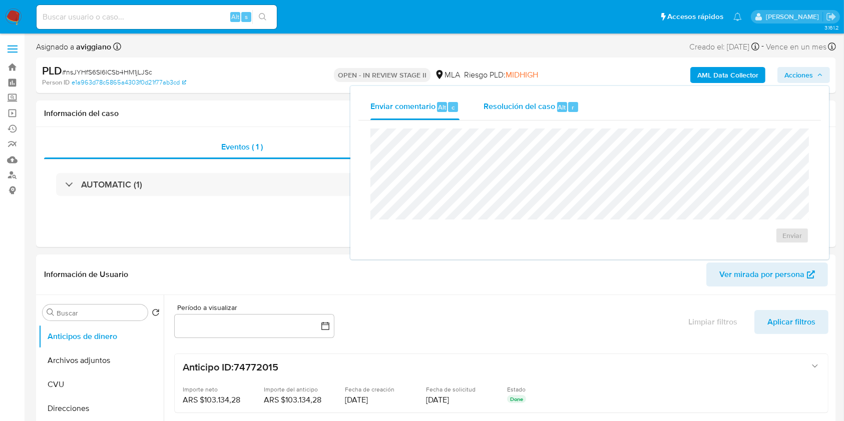
drag, startPoint x: 534, startPoint y: 103, endPoint x: 531, endPoint y: 110, distance: 7.8
click at [534, 103] on span "Resolución del caso" at bounding box center [520, 107] width 72 height 12
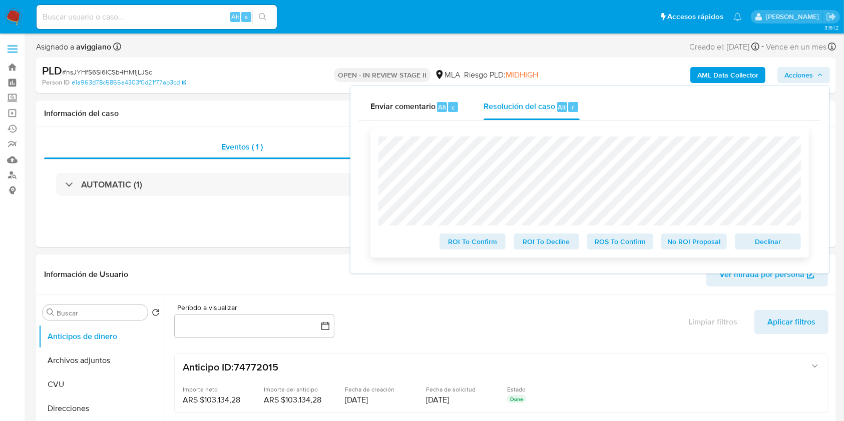
click at [746, 240] on span "Declinar" at bounding box center [768, 242] width 52 height 14
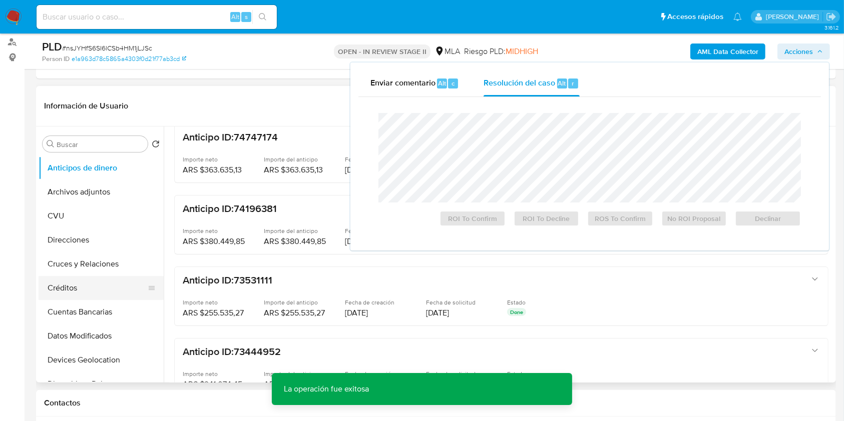
scroll to position [133, 0]
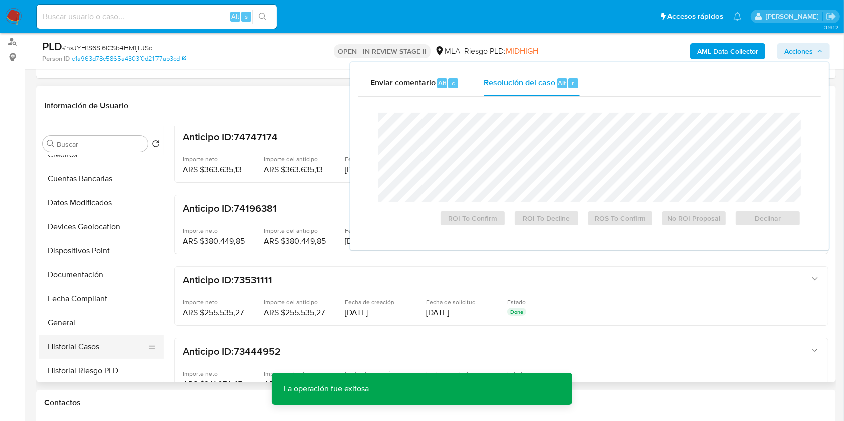
click at [65, 351] on button "Historial Casos" at bounding box center [97, 347] width 117 height 24
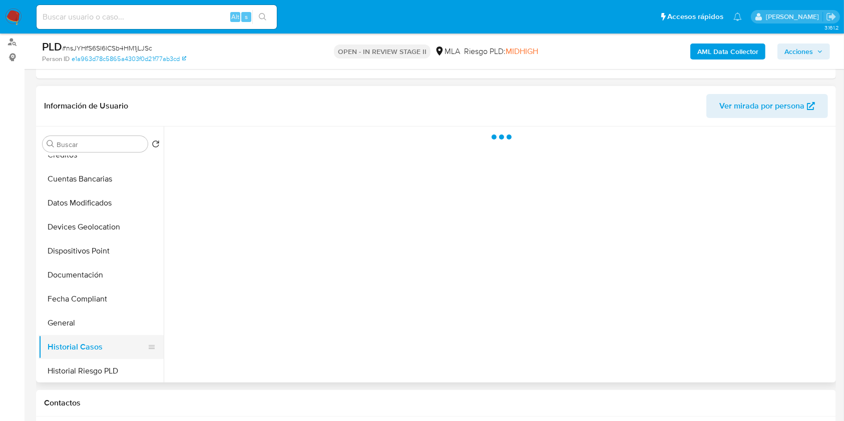
scroll to position [0, 0]
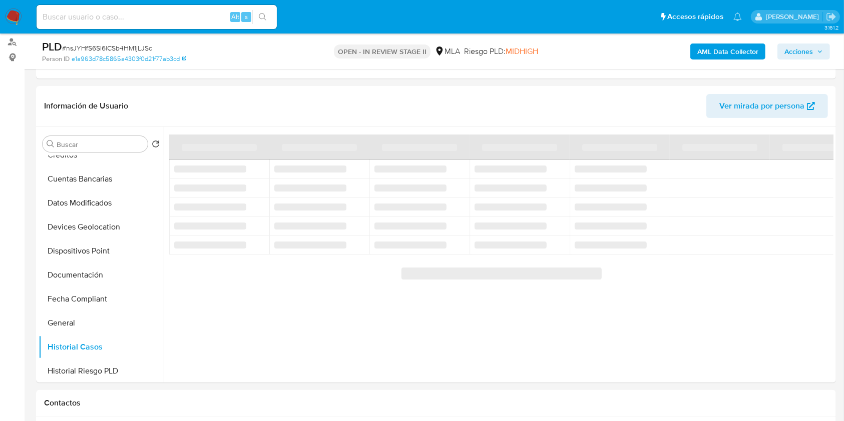
click at [808, 49] on span "Acciones" at bounding box center [798, 52] width 29 height 16
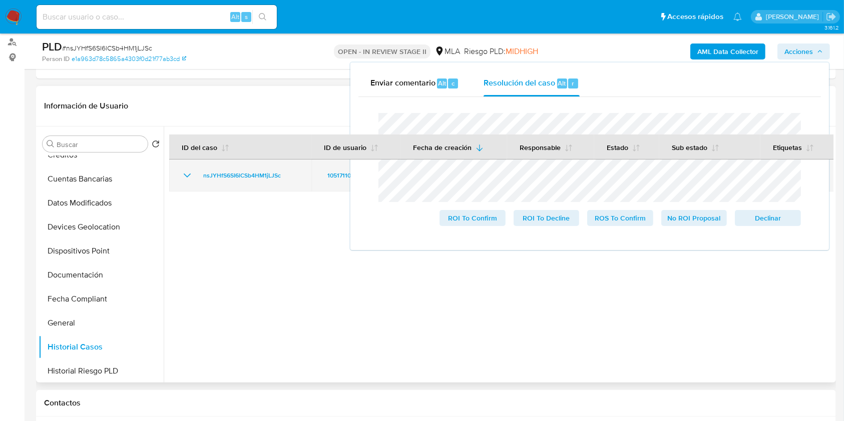
click at [254, 182] on td "nsJYHfS6SI6lCSb4HM1jLJSc" at bounding box center [240, 176] width 142 height 32
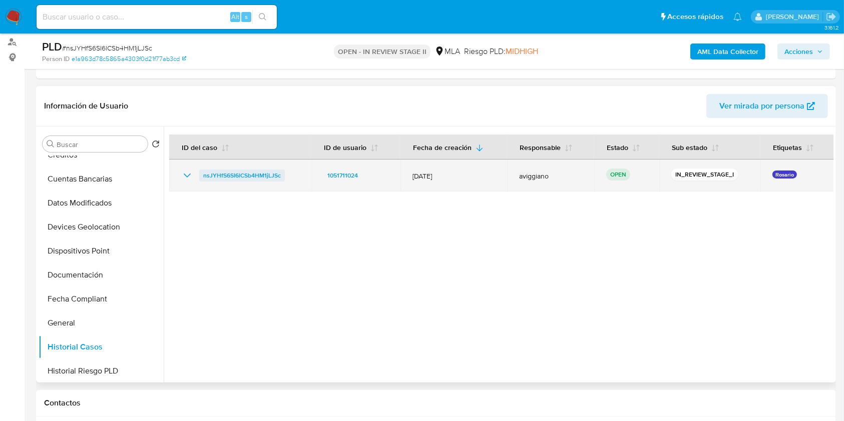
click at [255, 179] on span "nsJYHfS6SI6lCSb4HM1jLJSc" at bounding box center [242, 176] width 78 height 12
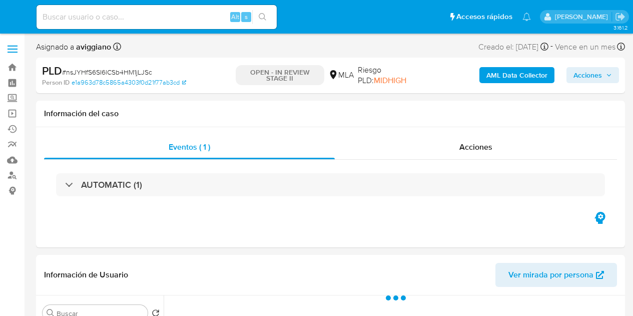
select select "10"
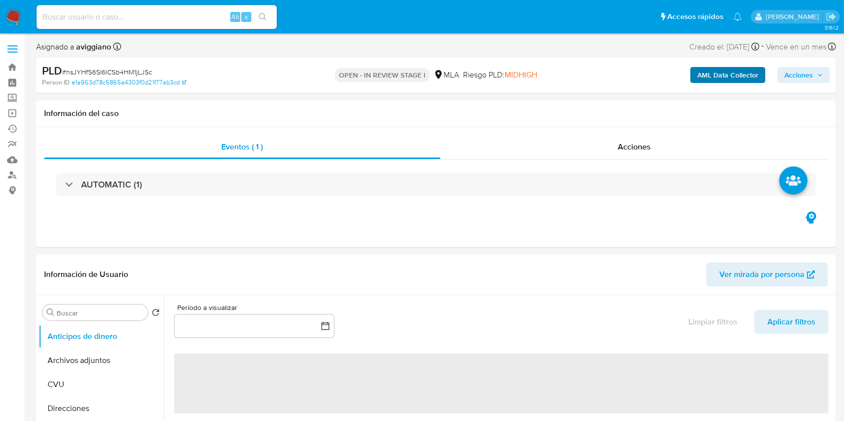
select select "10"
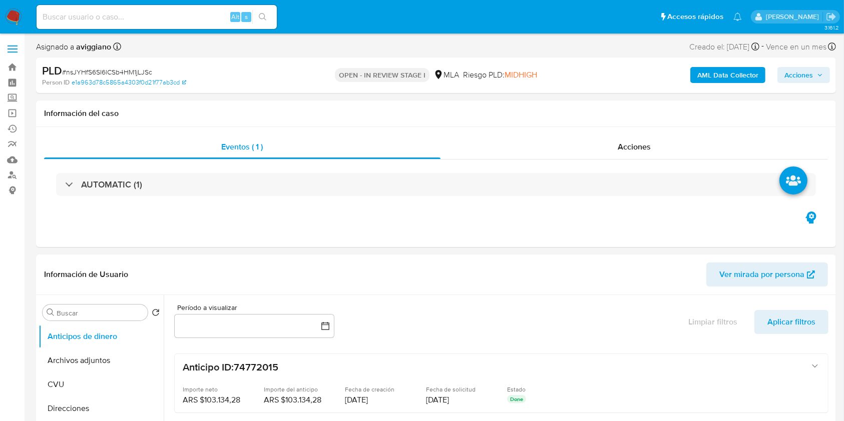
click at [796, 78] on span "Acciones" at bounding box center [798, 75] width 29 height 16
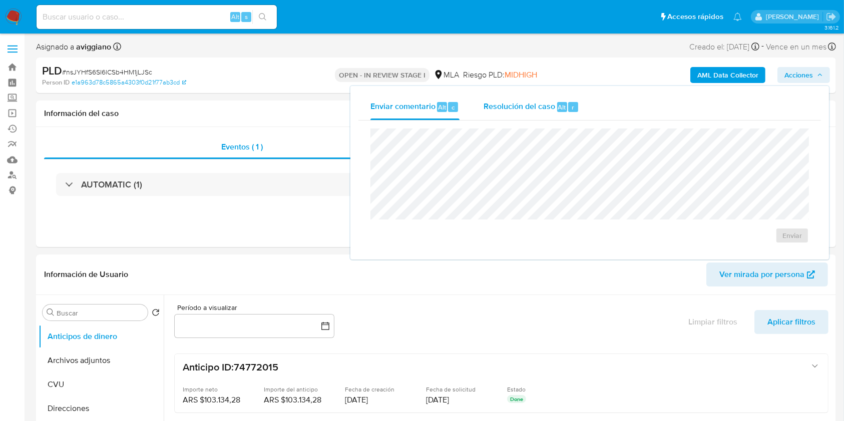
click at [525, 103] on span "Resolución del caso" at bounding box center [520, 107] width 72 height 12
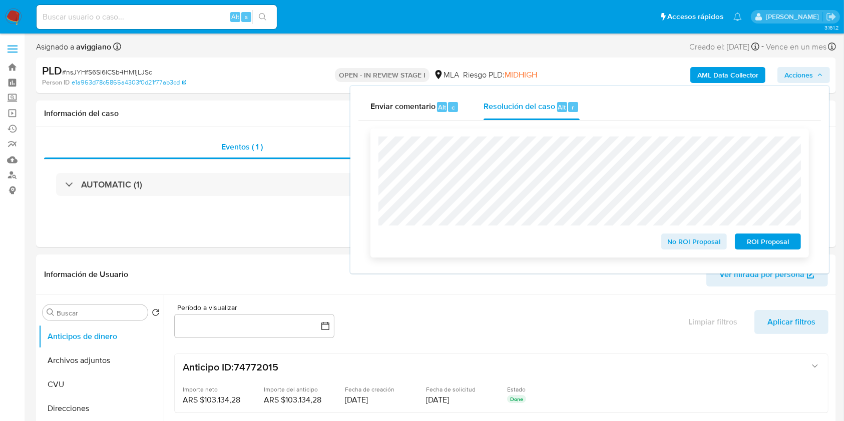
click at [748, 241] on span "ROI Proposal" at bounding box center [768, 242] width 52 height 14
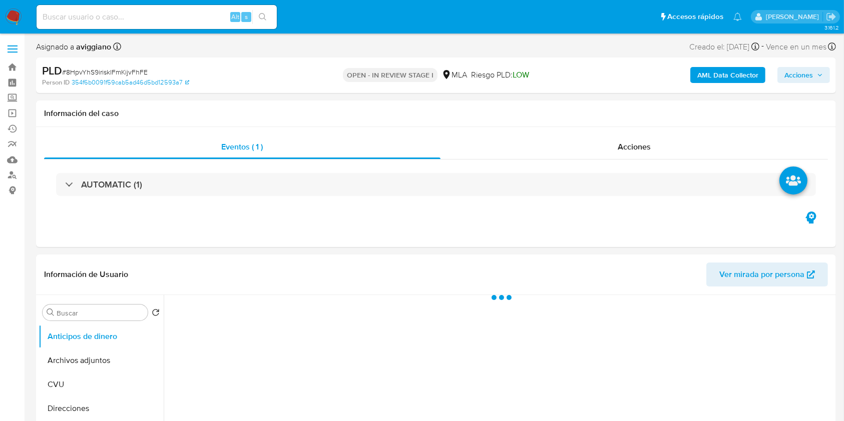
click at [813, 87] on div "AML Data Collector Acciones" at bounding box center [700, 76] width 260 height 24
drag, startPoint x: 812, startPoint y: 75, endPoint x: 770, endPoint y: 82, distance: 42.7
click at [812, 74] on span "Acciones" at bounding box center [798, 75] width 29 height 16
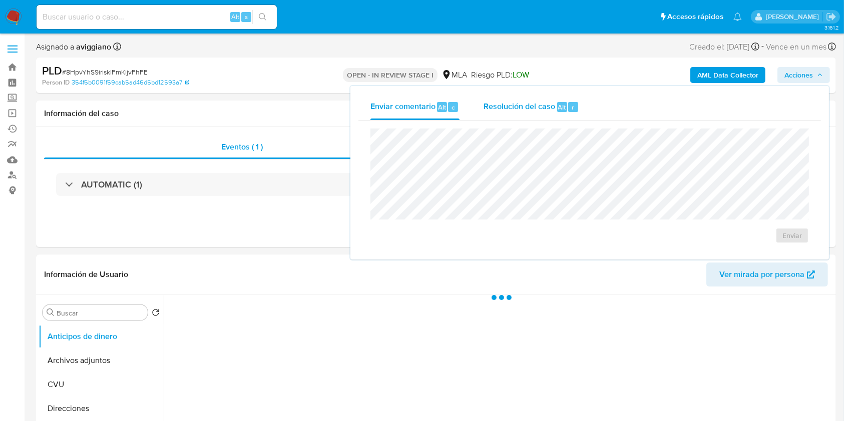
select select "10"
click at [575, 111] on div "r" at bounding box center [573, 107] width 10 height 10
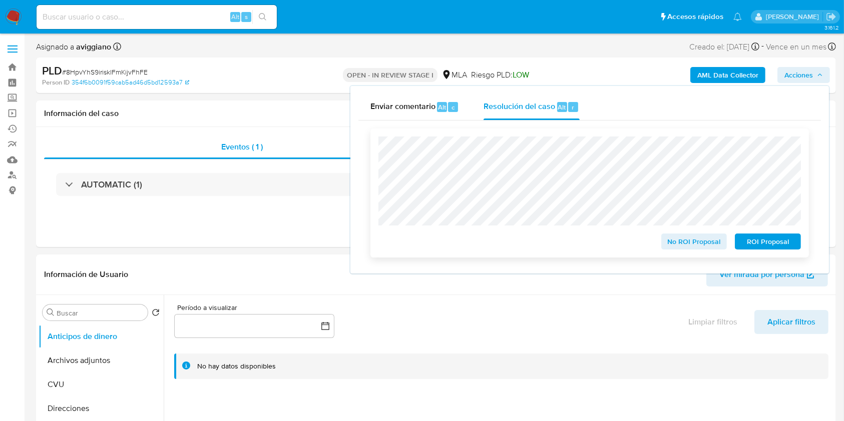
click at [680, 248] on span "No ROI Proposal" at bounding box center [694, 242] width 52 height 14
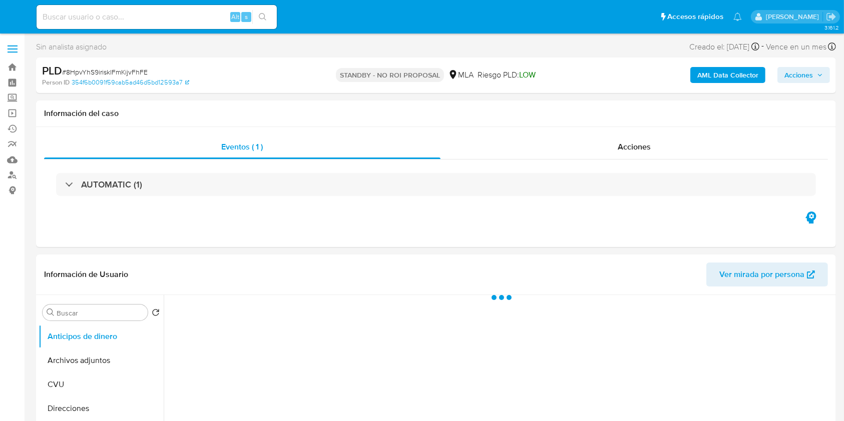
select select "10"
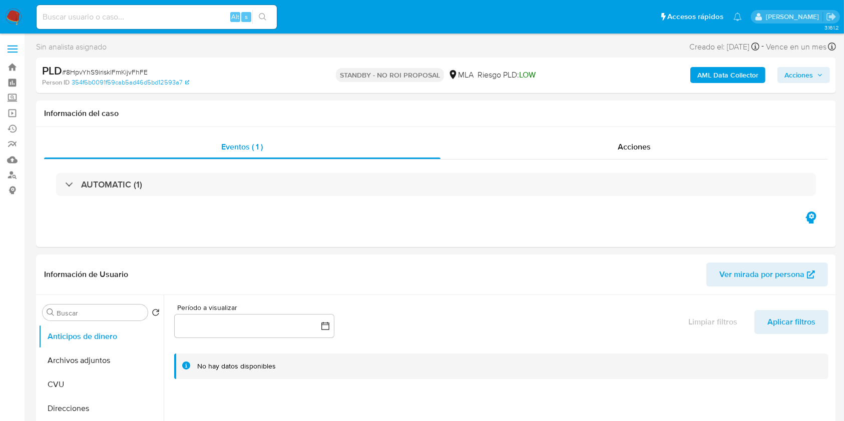
click at [81, 15] on input at bounding box center [157, 17] width 240 height 13
click at [13, 64] on link "Bandeja" at bounding box center [59, 68] width 119 height 16
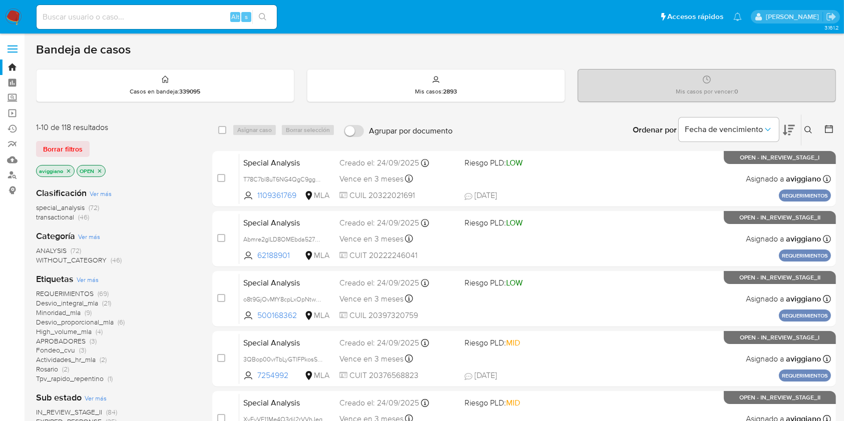
click at [67, 170] on icon "close-filter" at bounding box center [69, 171] width 6 height 6
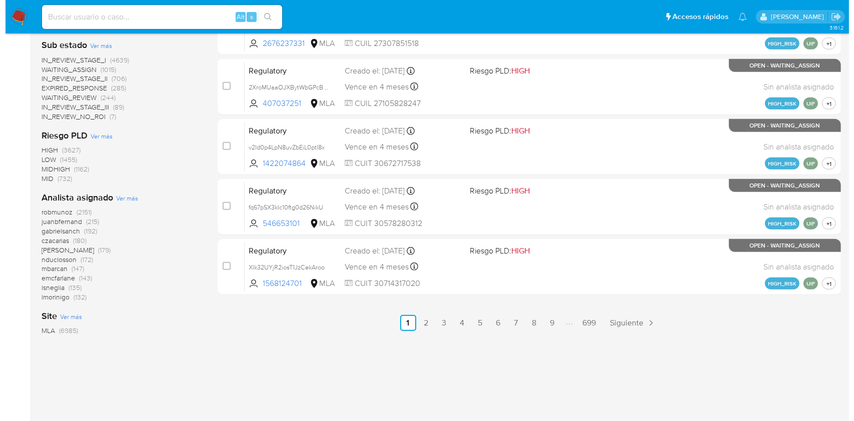
scroll to position [457, 0]
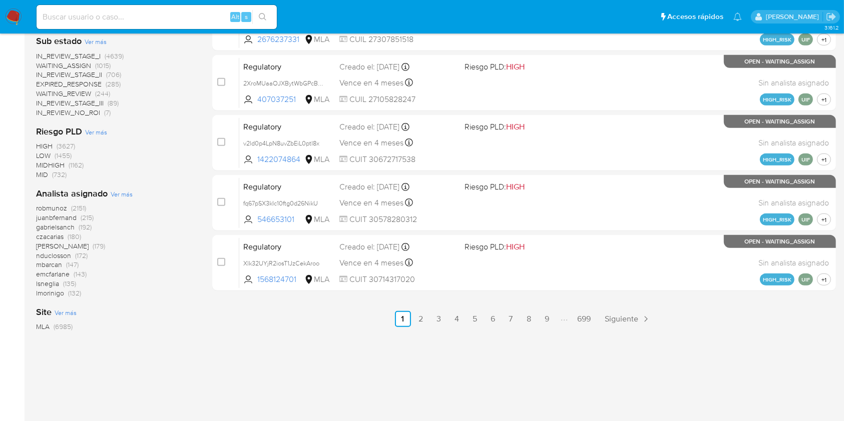
click at [112, 196] on span "Ver más" at bounding box center [122, 194] width 22 height 9
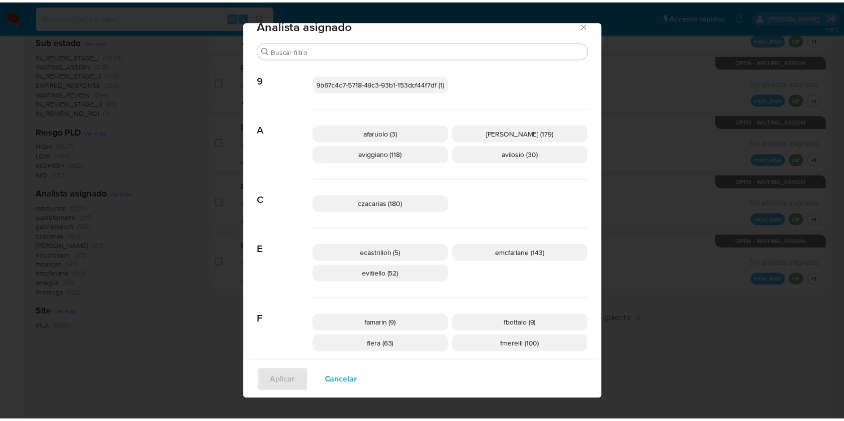
scroll to position [0, 0]
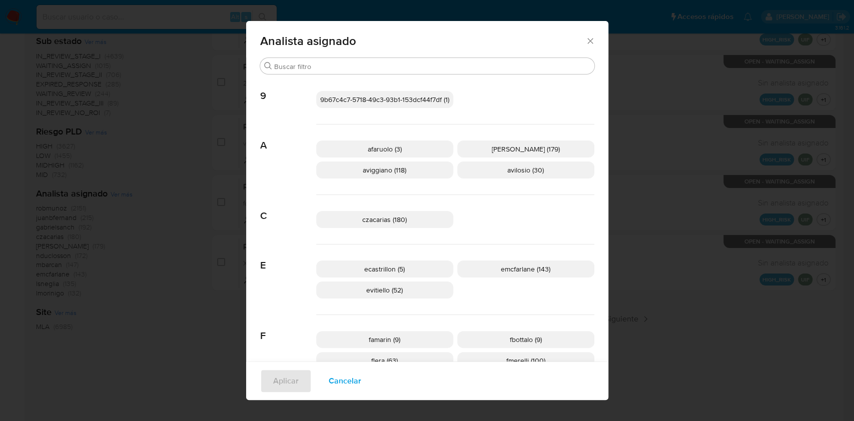
click at [586, 40] on icon "Cerrar" at bounding box center [591, 41] width 10 height 10
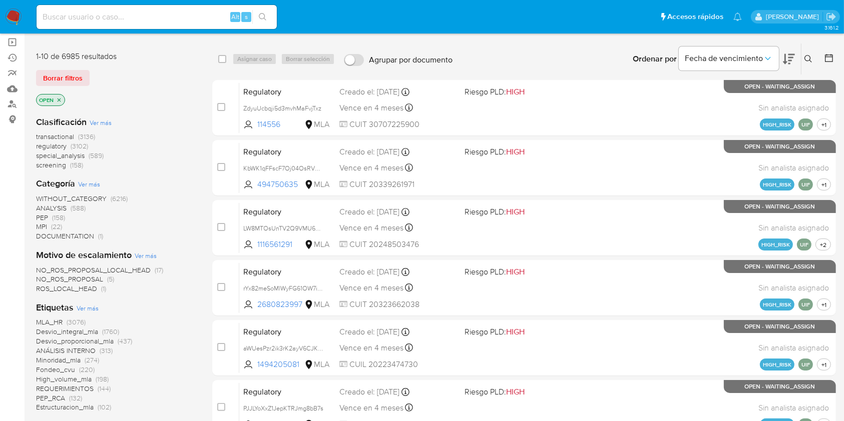
scroll to position [56, 0]
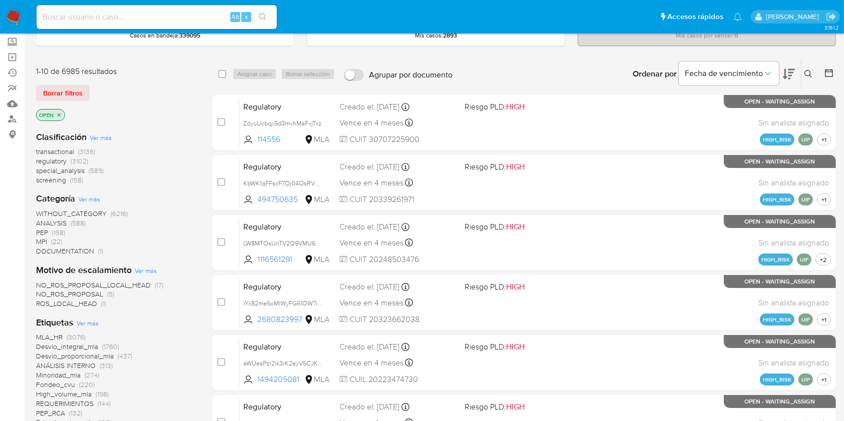
click at [189, 16] on input at bounding box center [157, 17] width 240 height 13
paste input "jbvx12erKn5ToVddujm3h0Gk"
type input "jbvx12erKn5ToVddujm3h0Gk"
click at [259, 24] on div "jbvx12erKn5ToVddujm3h0Gk Alt s" at bounding box center [157, 17] width 240 height 24
click at [258, 17] on button "search-icon" at bounding box center [262, 17] width 21 height 14
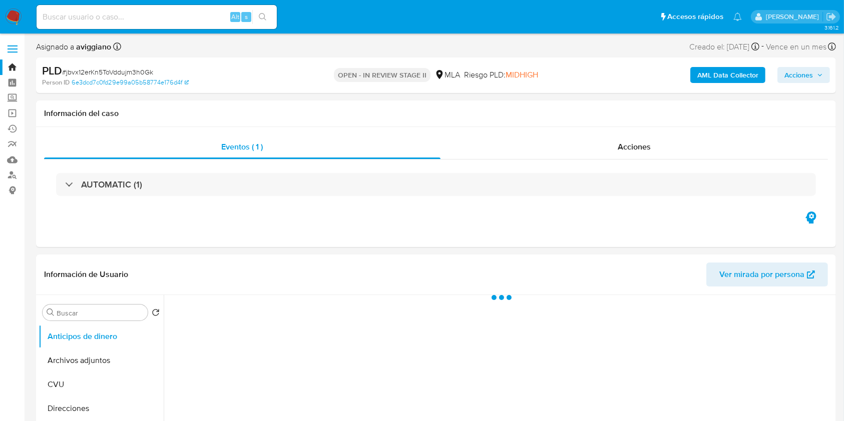
select select "10"
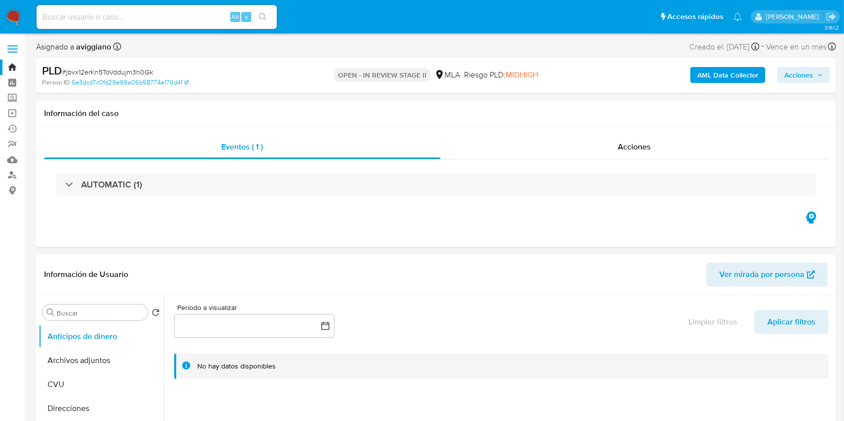
click at [739, 64] on div "AML Data Collector Acciones" at bounding box center [700, 76] width 260 height 24
click at [733, 70] on b "AML Data Collector" at bounding box center [727, 75] width 61 height 16
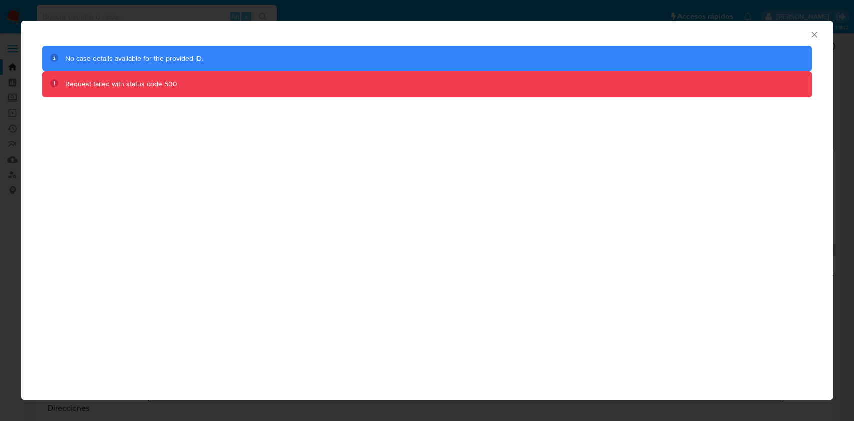
click at [806, 34] on div "AML Data Collector" at bounding box center [419, 33] width 782 height 11
click at [810, 34] on icon "Cerrar ventana" at bounding box center [815, 35] width 10 height 10
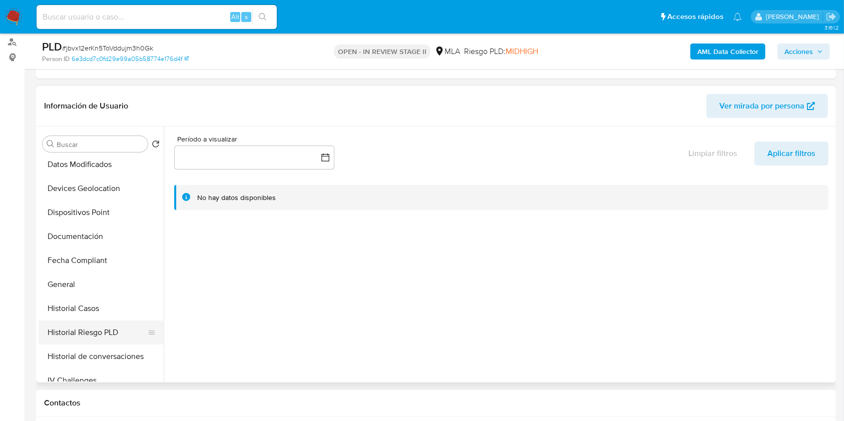
scroll to position [267, 0]
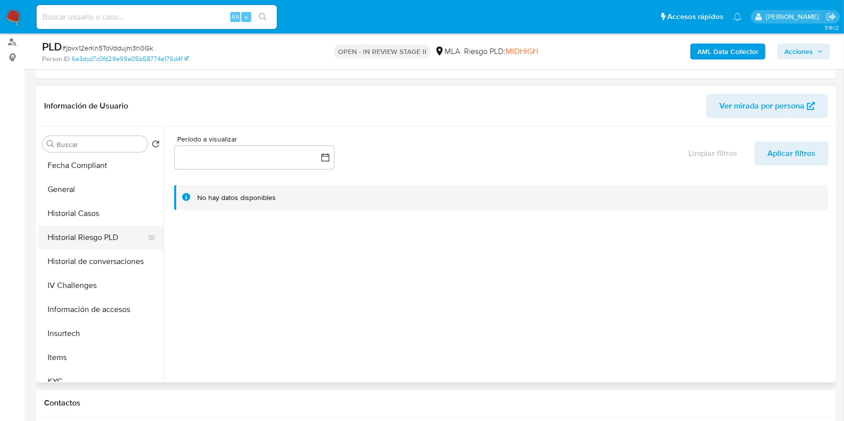
click at [97, 233] on button "Historial Riesgo PLD" at bounding box center [97, 238] width 117 height 24
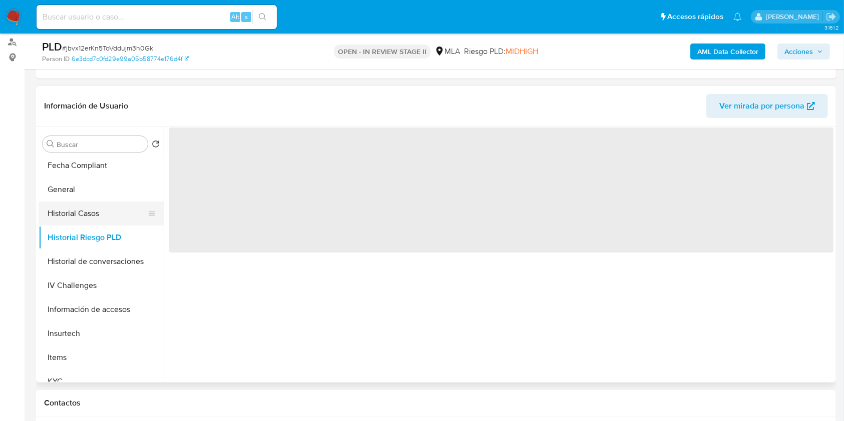
click at [95, 213] on button "Historial Casos" at bounding box center [97, 214] width 117 height 24
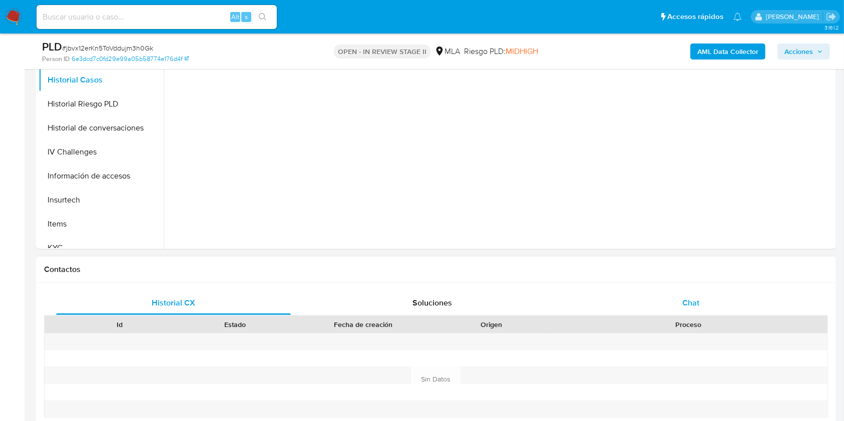
click at [669, 301] on div "Chat" at bounding box center [691, 303] width 235 height 24
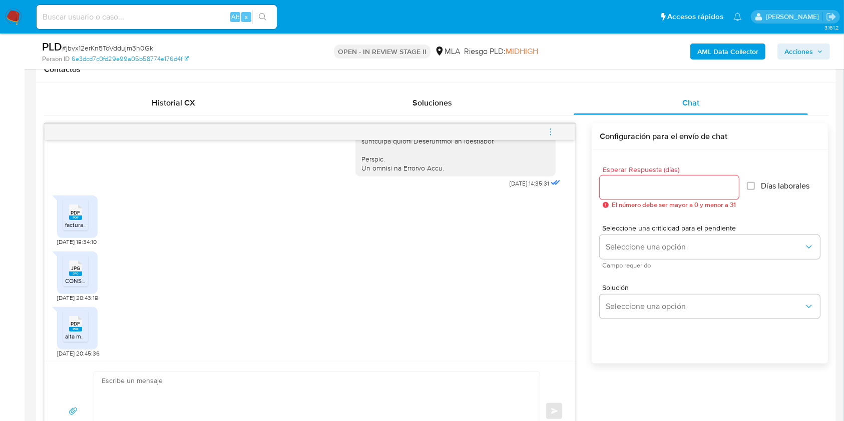
scroll to position [428, 0]
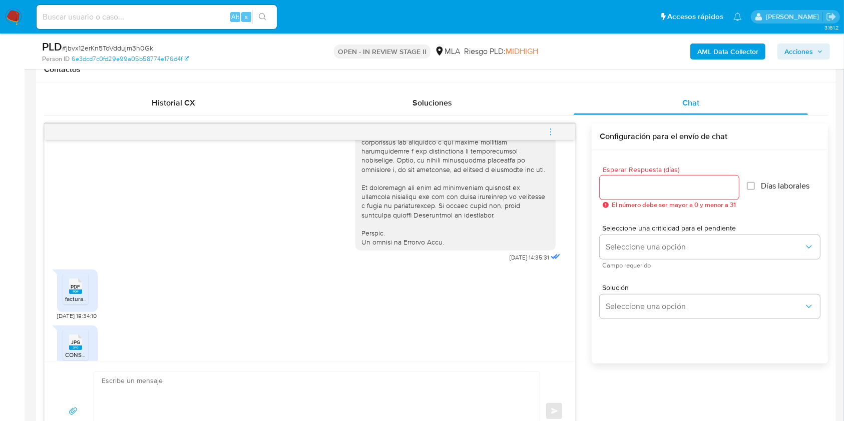
click at [557, 135] on button "menu-action" at bounding box center [550, 132] width 33 height 24
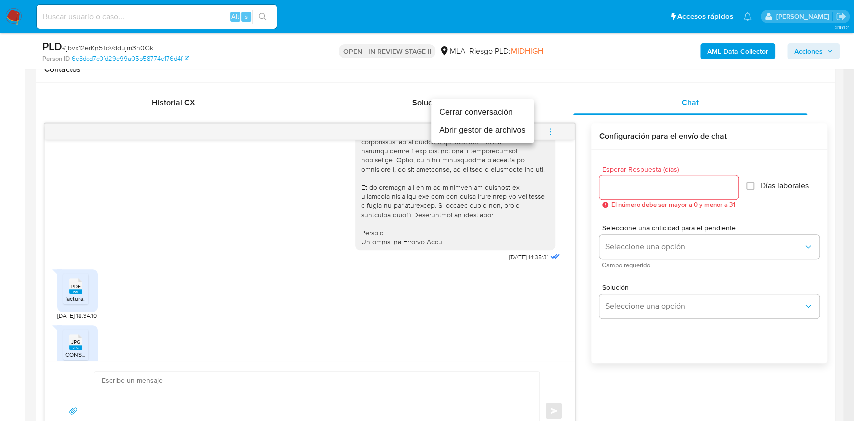
click at [516, 140] on ul "Cerrar conversación Abrir gestor de archivos" at bounding box center [482, 122] width 103 height 44
click at [513, 135] on li "Abrir gestor de archivos" at bounding box center [482, 131] width 103 height 18
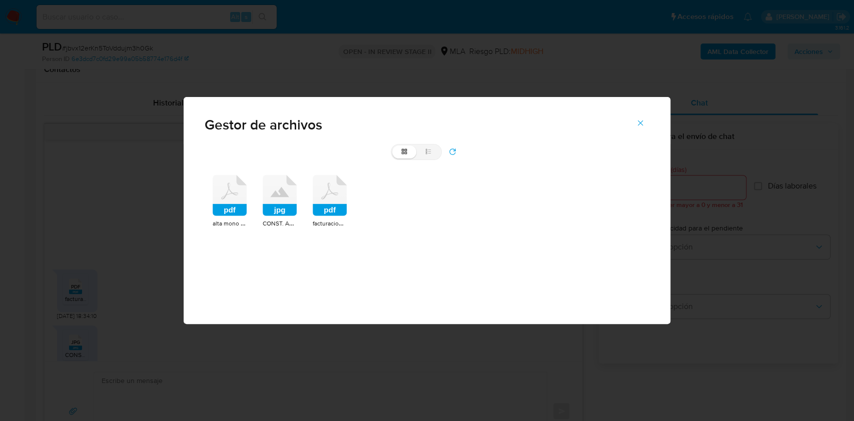
click at [233, 199] on icon at bounding box center [230, 195] width 34 height 41
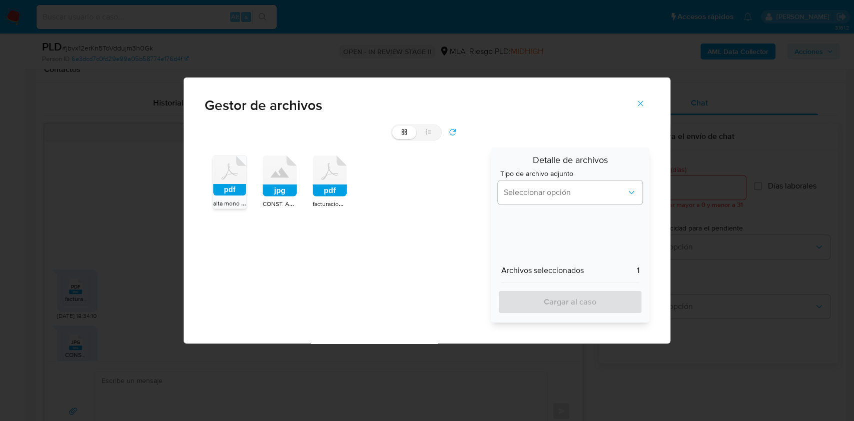
click at [281, 190] on rect at bounding box center [280, 191] width 34 height 12
drag, startPoint x: 335, startPoint y: 191, endPoint x: 442, endPoint y: 205, distance: 108.0
click at [335, 191] on rect at bounding box center [330, 191] width 34 height 12
click at [511, 191] on span "Seleccionar opción" at bounding box center [565, 193] width 123 height 10
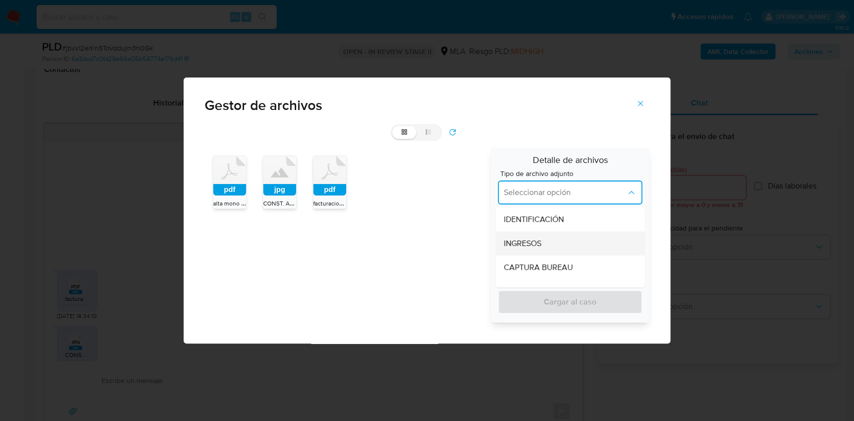
click at [532, 245] on span "INGRESOS" at bounding box center [523, 244] width 38 height 10
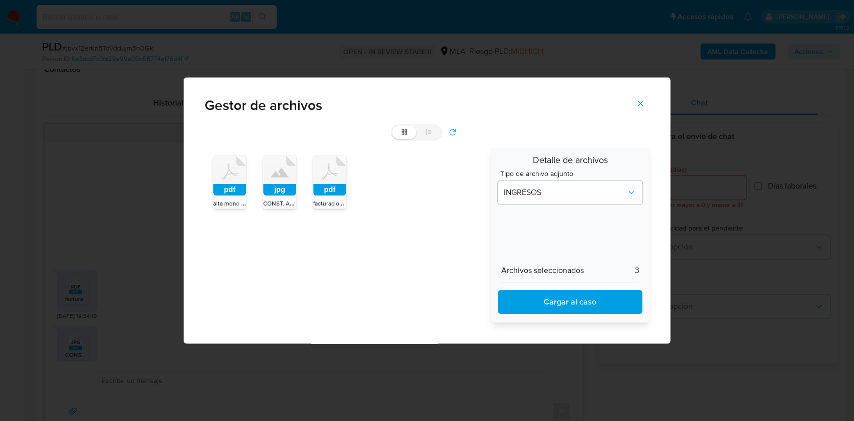
click at [539, 303] on span "Cargar al caso" at bounding box center [570, 302] width 119 height 22
click at [640, 103] on icon "Cerrar" at bounding box center [641, 104] width 6 height 6
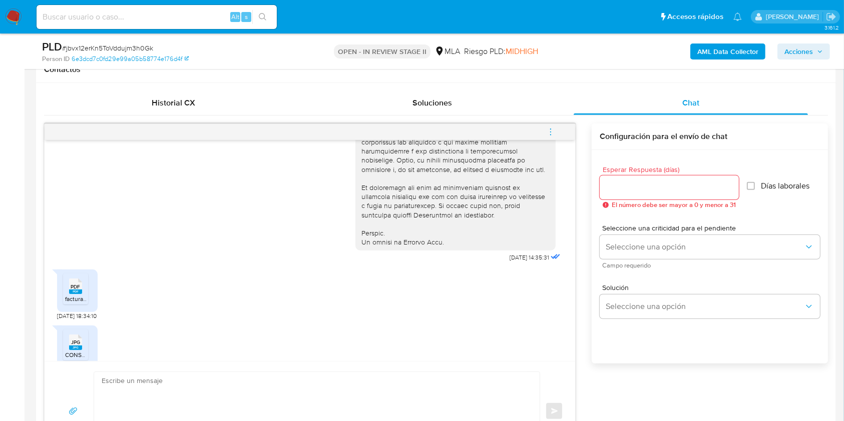
click at [754, 52] on b "AML Data Collector" at bounding box center [727, 52] width 61 height 16
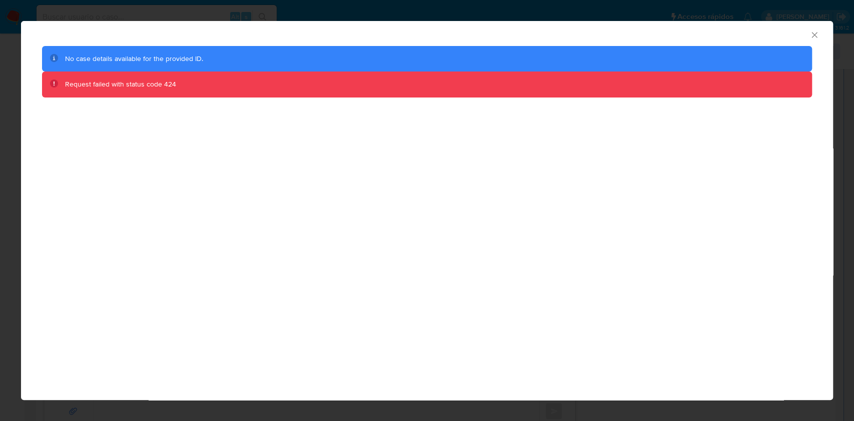
click at [807, 34] on div "AML Data Collector" at bounding box center [419, 33] width 782 height 11
click at [823, 30] on div "AML Data Collector" at bounding box center [427, 33] width 812 height 25
click at [816, 29] on div "AML Data Collector" at bounding box center [427, 33] width 812 height 25
click at [815, 31] on icon "Cerrar ventana" at bounding box center [815, 35] width 10 height 10
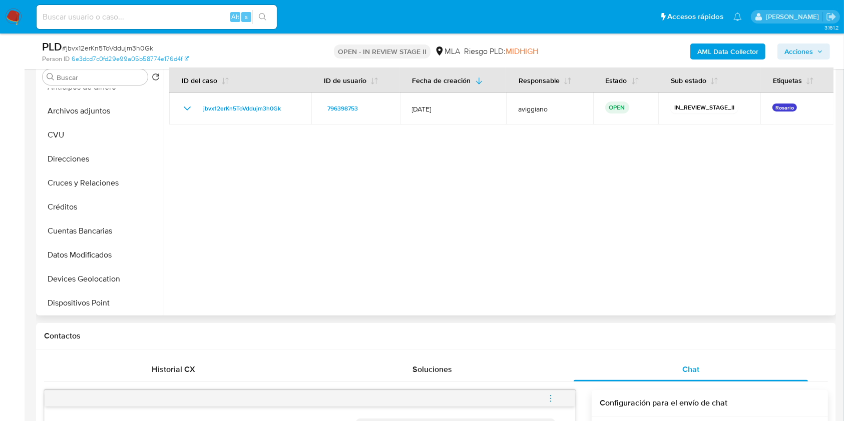
scroll to position [0, 0]
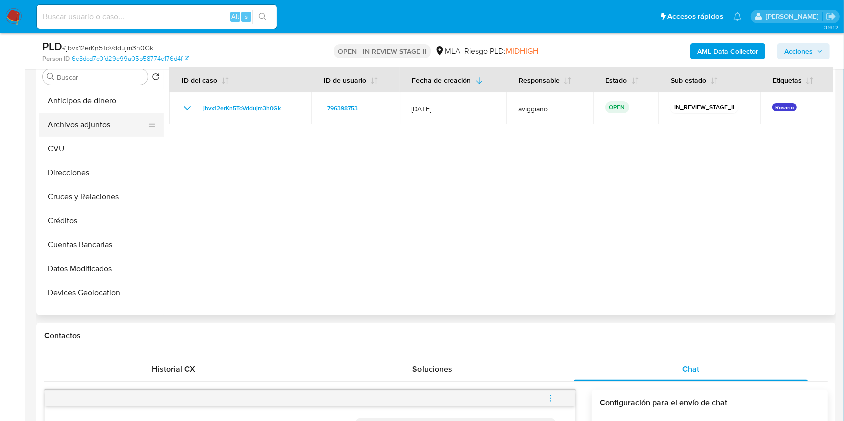
click at [101, 124] on button "Archivos adjuntos" at bounding box center [97, 125] width 117 height 24
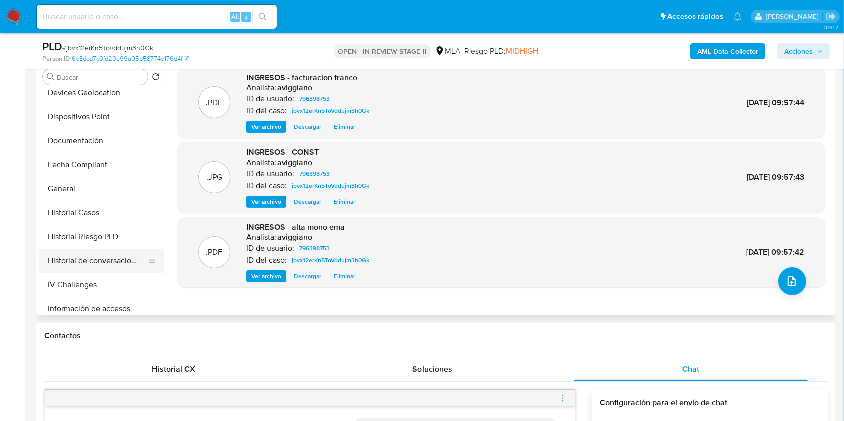
scroll to position [333, 0]
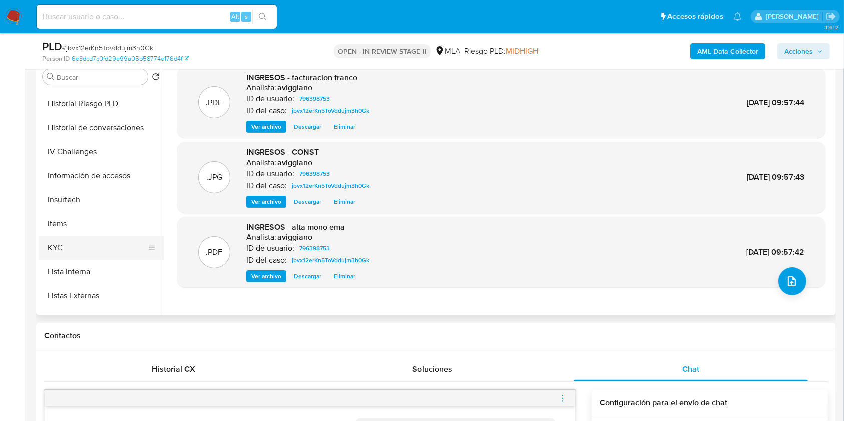
click at [76, 251] on button "KYC" at bounding box center [97, 248] width 117 height 24
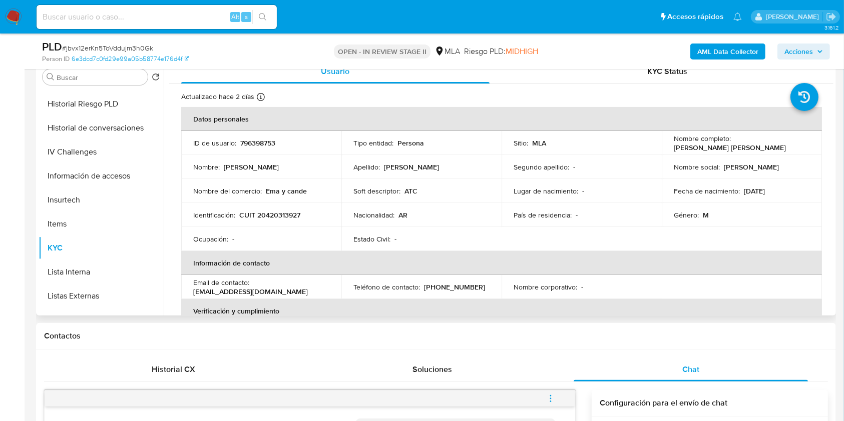
click at [260, 145] on p "796398753" at bounding box center [257, 143] width 35 height 9
copy p "796398753"
click at [289, 218] on p "CUIT 20420313927" at bounding box center [269, 215] width 61 height 9
click at [291, 218] on p "CUIT 20420313927" at bounding box center [269, 215] width 61 height 9
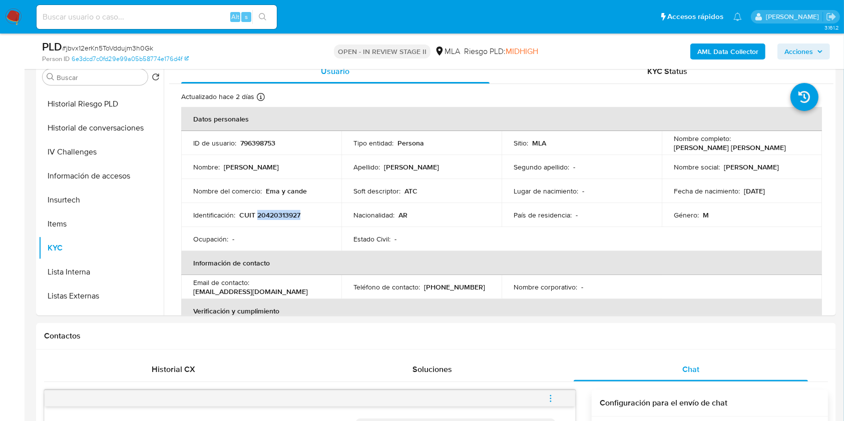
copy p "20420313927"
click at [251, 147] on p "796398753" at bounding box center [257, 143] width 35 height 9
click at [251, 146] on p "796398753" at bounding box center [257, 143] width 35 height 9
click at [266, 144] on p "796398753" at bounding box center [257, 143] width 35 height 9
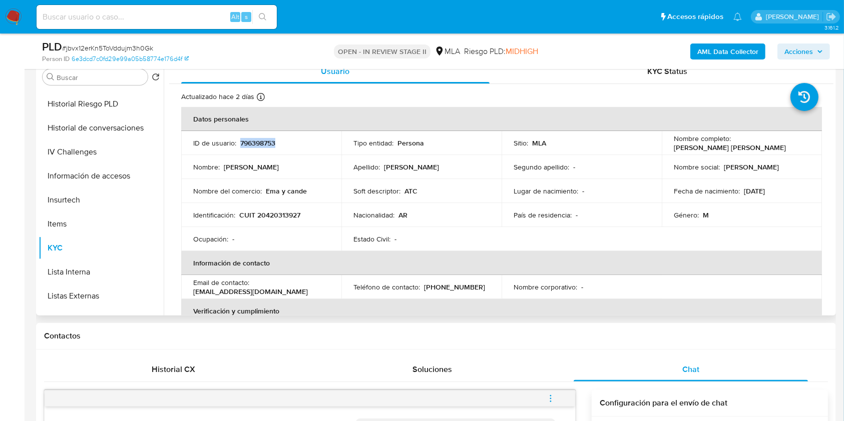
copy p "796398753"
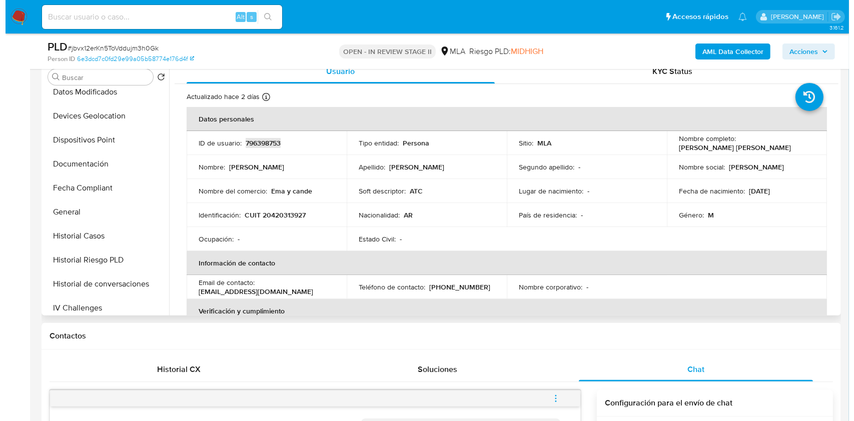
scroll to position [0, 0]
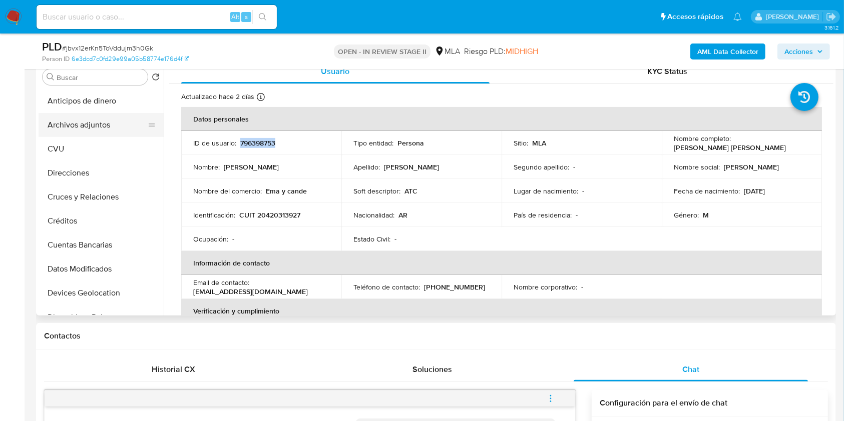
click at [113, 122] on button "Archivos adjuntos" at bounding box center [97, 125] width 117 height 24
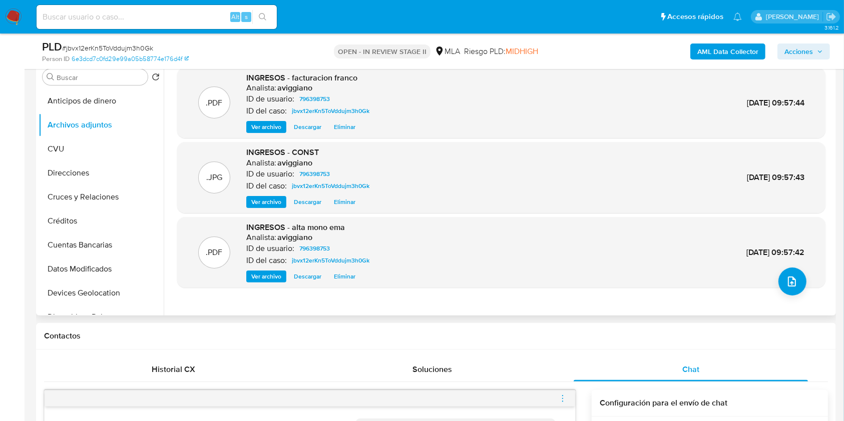
click at [808, 285] on div ".PDF INGRESOS - alta mono ema Analista: aviggiano ID de usuario: 796398753 ID d…" at bounding box center [501, 252] width 648 height 71
click at [796, 282] on button "upload-file" at bounding box center [792, 282] width 28 height 28
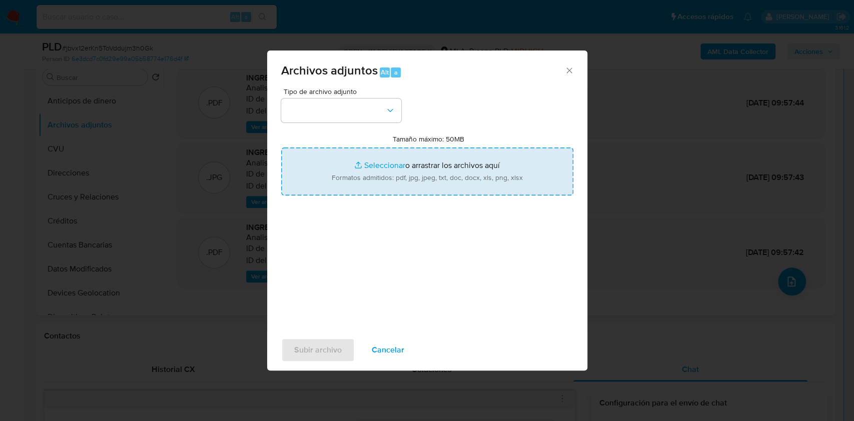
click at [481, 158] on input "Tamaño máximo: 50MB Seleccionar archivos" at bounding box center [427, 172] width 292 height 48
type input "C:\fakepath\Nosis - 796398753.pdf"
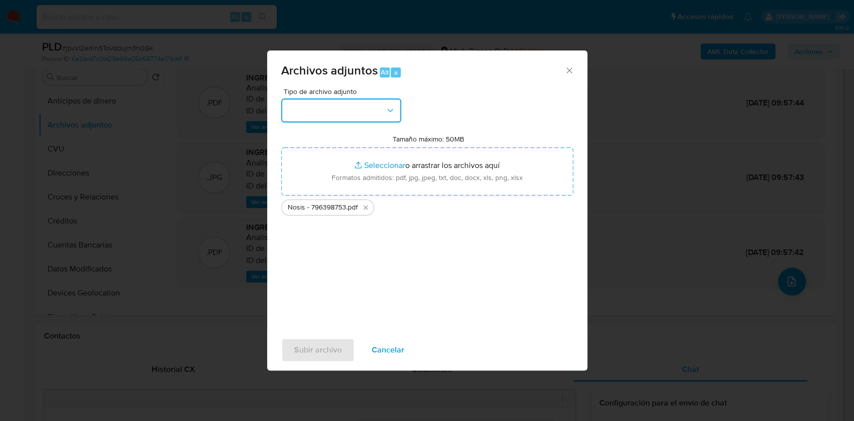
click at [380, 101] on button "button" at bounding box center [341, 111] width 120 height 24
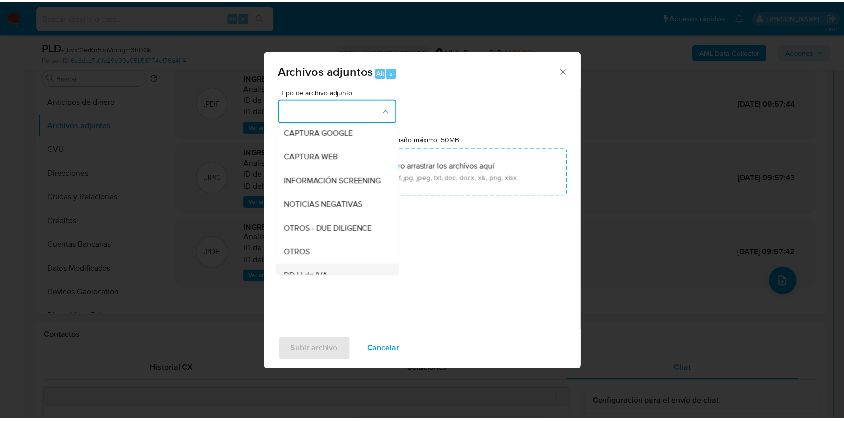
scroll to position [133, 0]
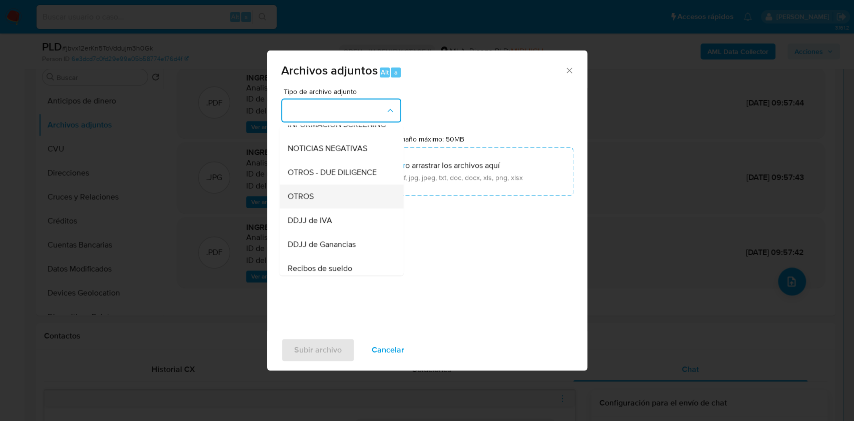
click at [313, 202] on span "OTROS" at bounding box center [300, 197] width 26 height 10
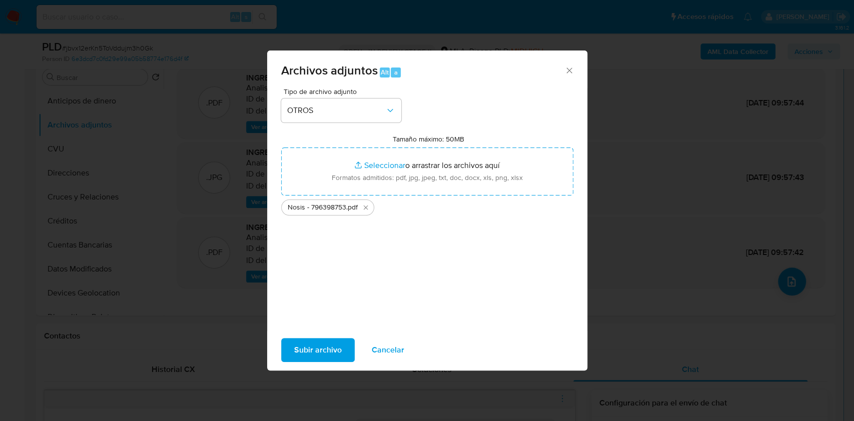
click at [339, 347] on span "Subir archivo" at bounding box center [318, 350] width 48 height 22
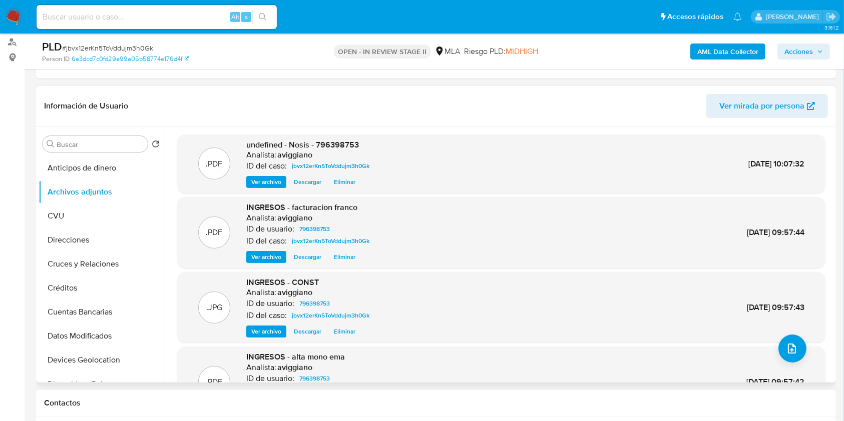
click at [332, 143] on span "undefined - Nosis - 796398753" at bounding box center [302, 145] width 113 height 12
copy span "796398753"
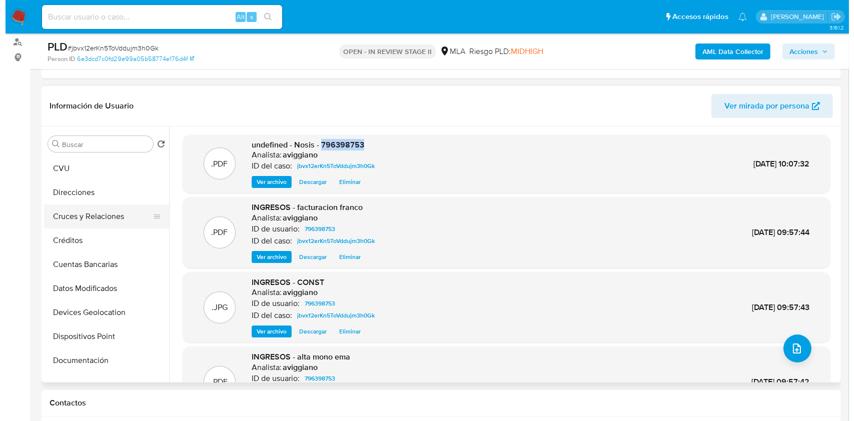
scroll to position [67, 0]
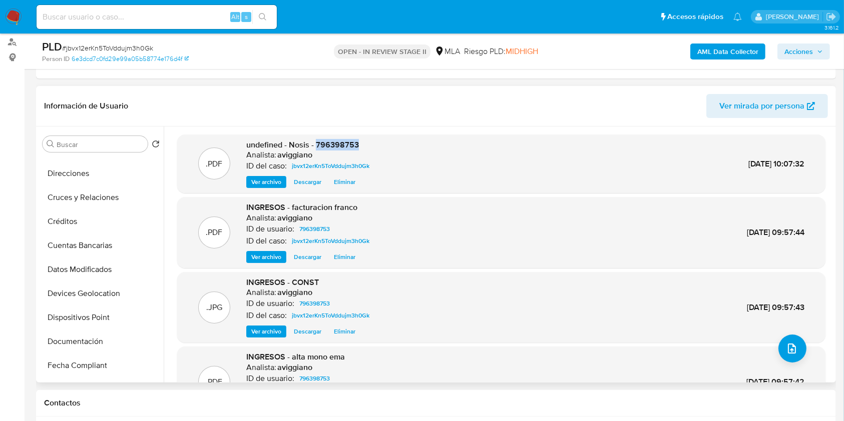
drag, startPoint x: 335, startPoint y: 142, endPoint x: 347, endPoint y: 150, distance: 14.6
click at [347, 150] on span "undefined - Nosis - 796398753" at bounding box center [302, 145] width 113 height 12
copy span "796398753"
click at [793, 339] on button "upload-file" at bounding box center [792, 349] width 28 height 28
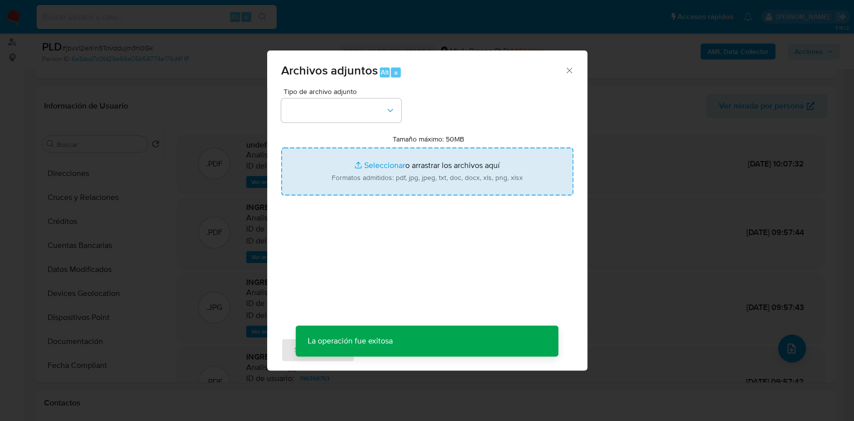
click at [457, 192] on input "Tamaño máximo: 50MB Seleccionar archivos" at bounding box center [427, 172] width 292 height 48
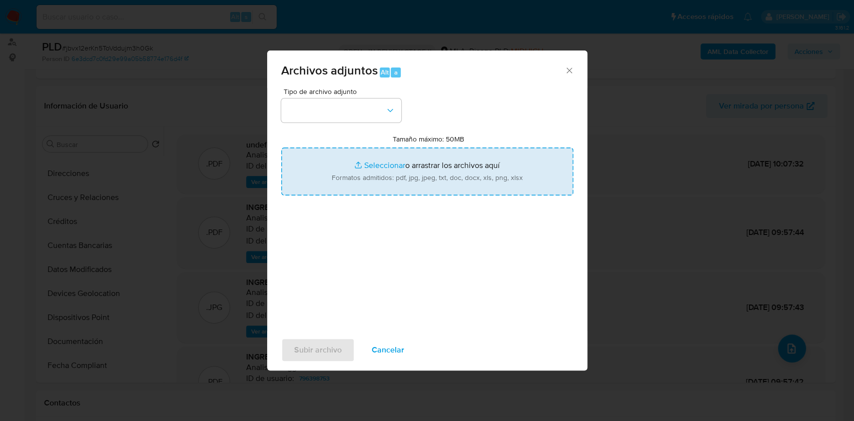
type input "C:\fakepath\Movimientos-Aladdin-v10_1 - 796398753 -.xlsx"
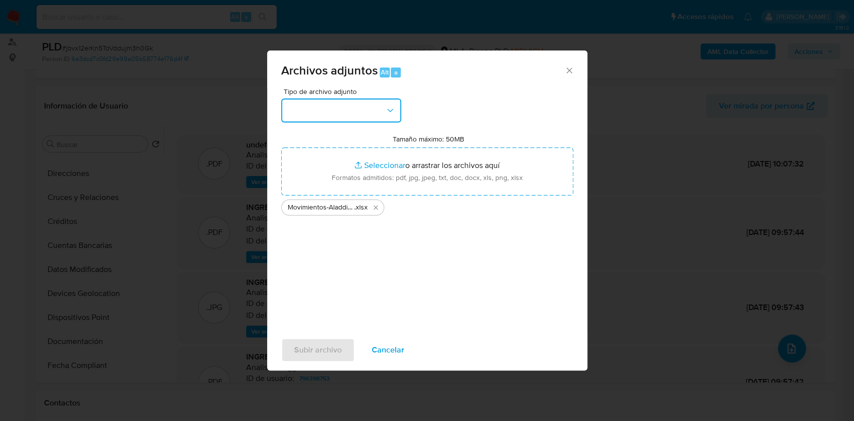
click at [353, 99] on button "button" at bounding box center [341, 111] width 120 height 24
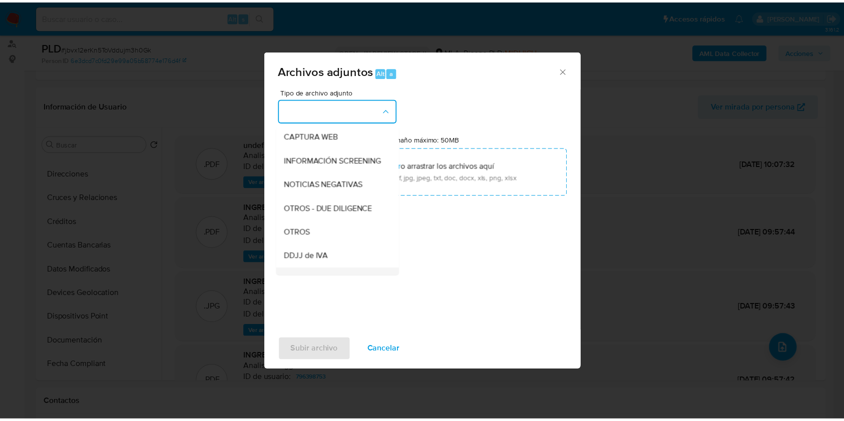
scroll to position [200, 0]
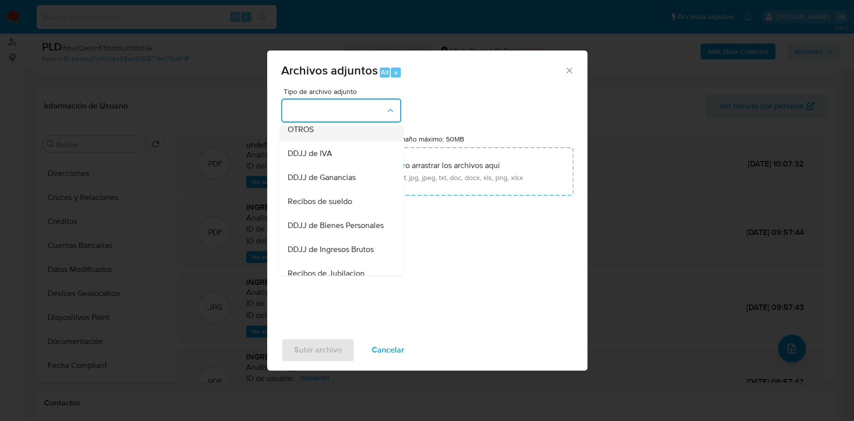
click at [314, 138] on div "OTROS" at bounding box center [338, 130] width 102 height 24
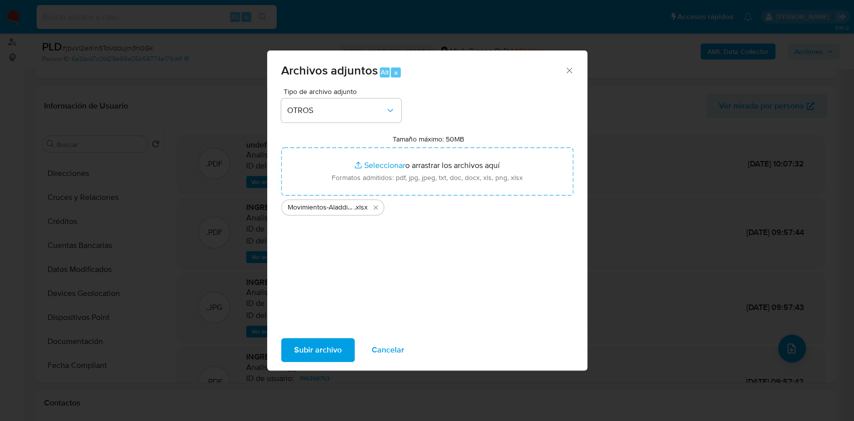
click at [333, 354] on span "Subir archivo" at bounding box center [318, 350] width 48 height 22
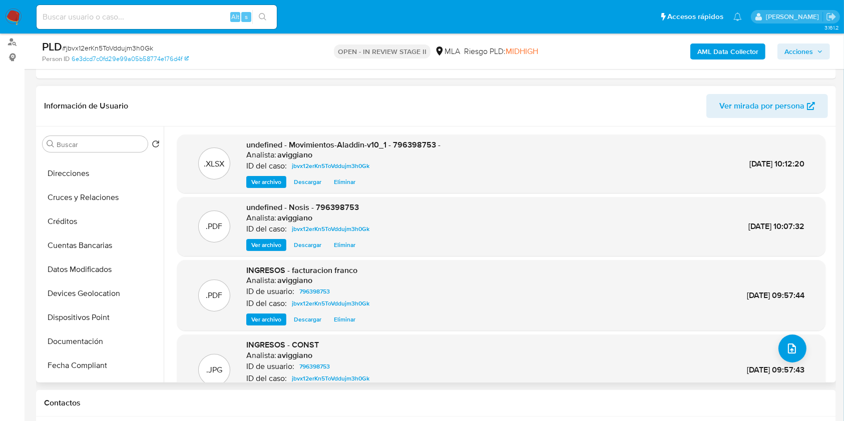
click at [416, 142] on span "undefined - Movimientos-Aladdin-v10_1 - 796398753 -" at bounding box center [343, 145] width 194 height 12
copy span "796398753"
